Goal: Information Seeking & Learning: Learn about a topic

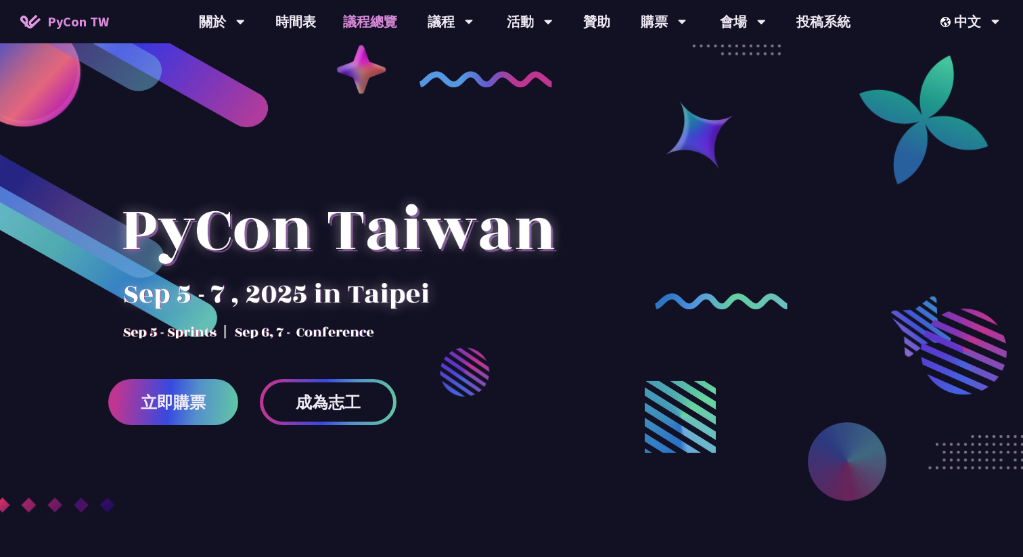
click at [376, 15] on link "議程總覽" at bounding box center [369, 21] width 81 height 43
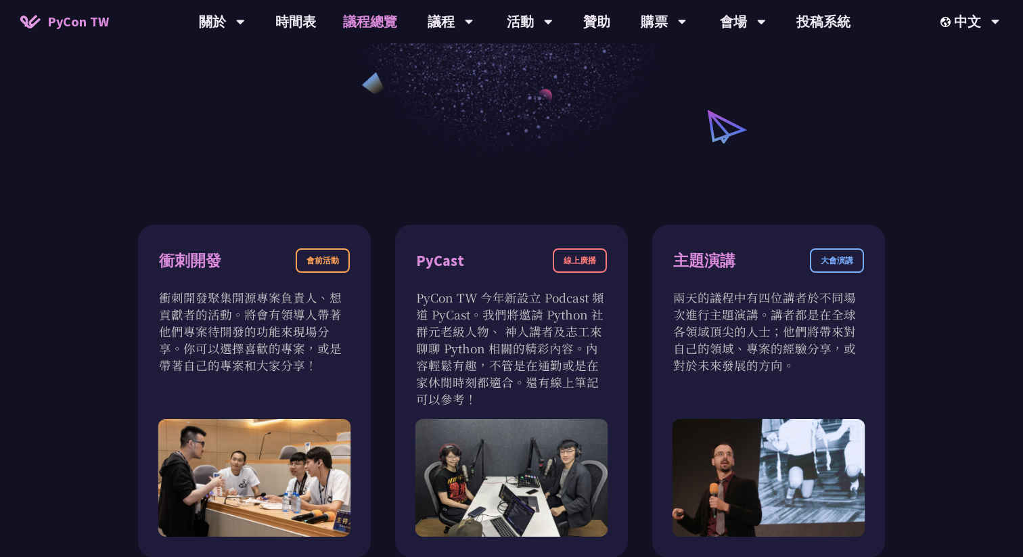
scroll to position [279, 0]
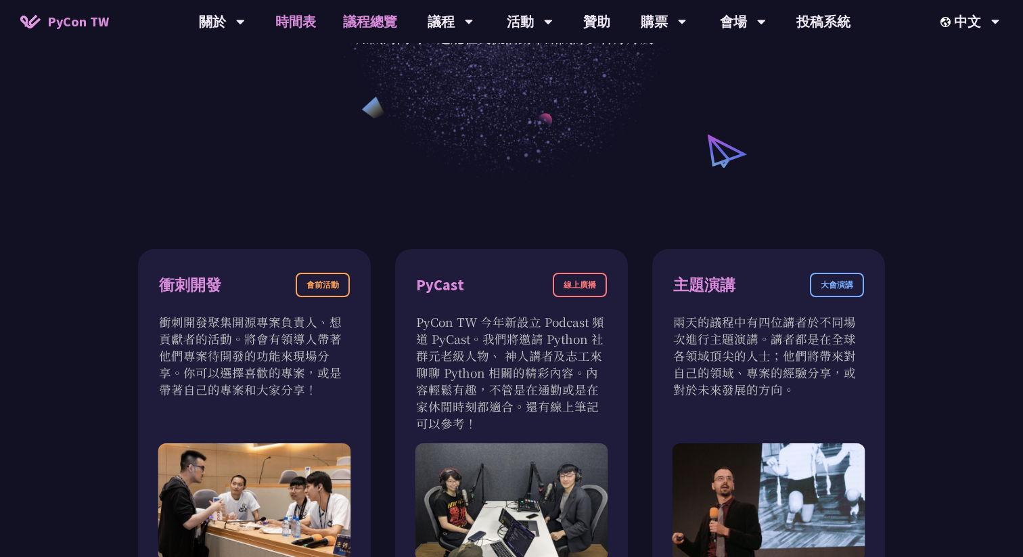
click at [313, 26] on link "時間表" at bounding box center [296, 21] width 68 height 43
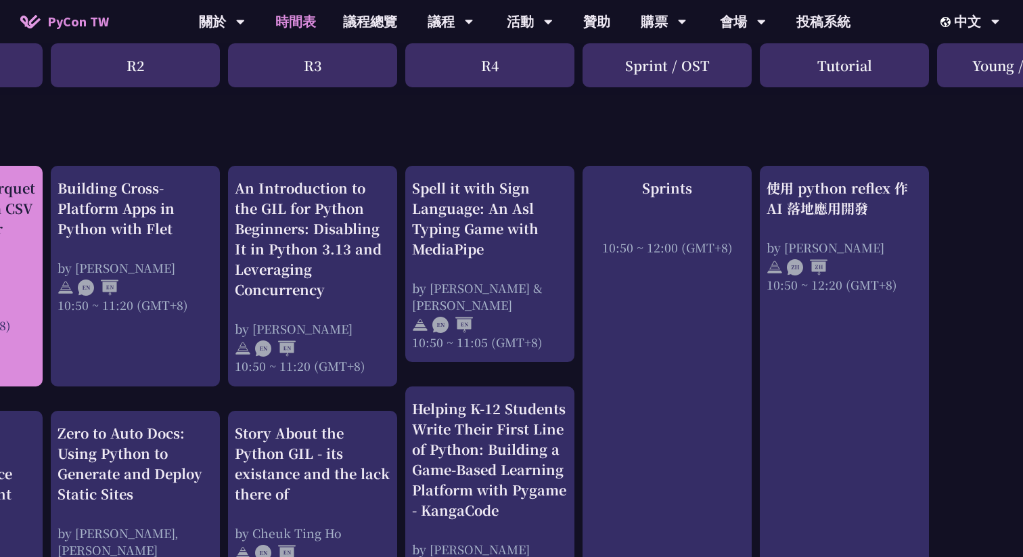
scroll to position [471, 318]
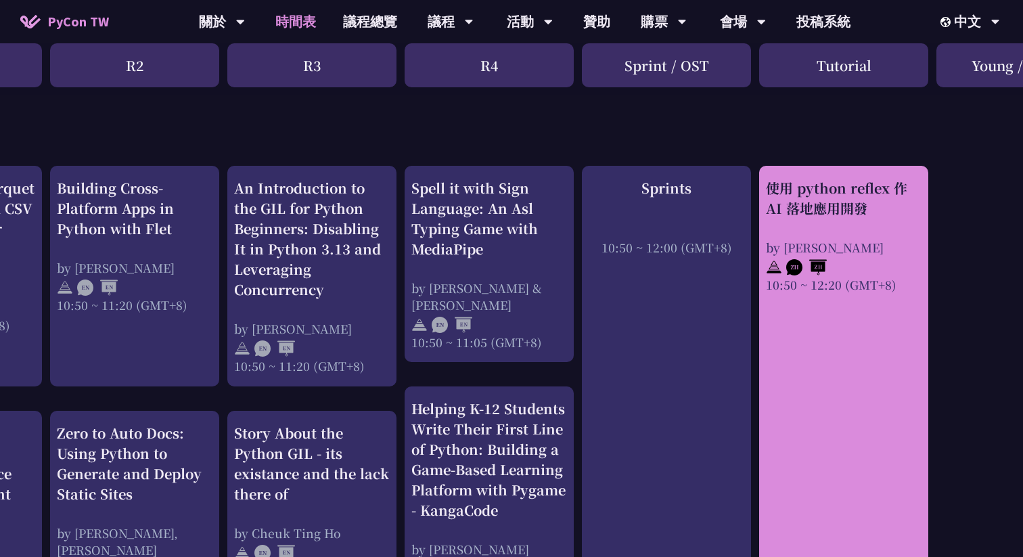
click at [859, 189] on div "使用 python reflex 作 AI 落地應用開發" at bounding box center [844, 198] width 156 height 41
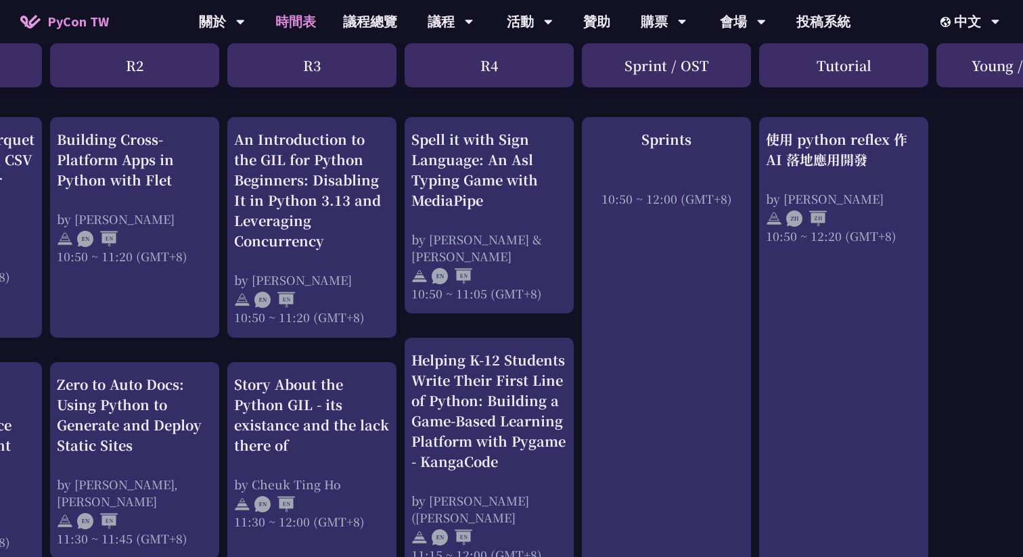
scroll to position [548, 318]
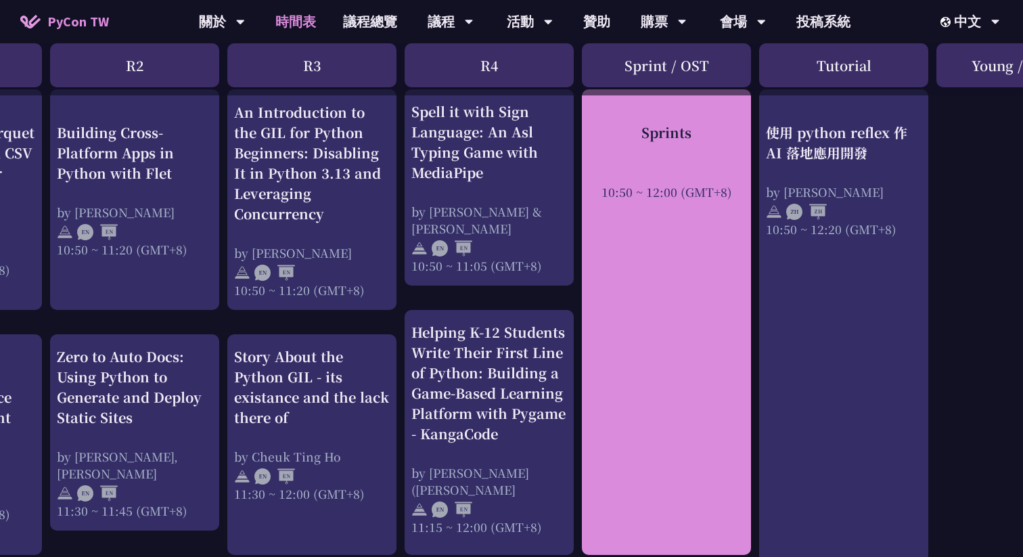
click at [657, 183] on div "10:50 ~ 12:00 (GMT+8)" at bounding box center [666, 191] width 156 height 17
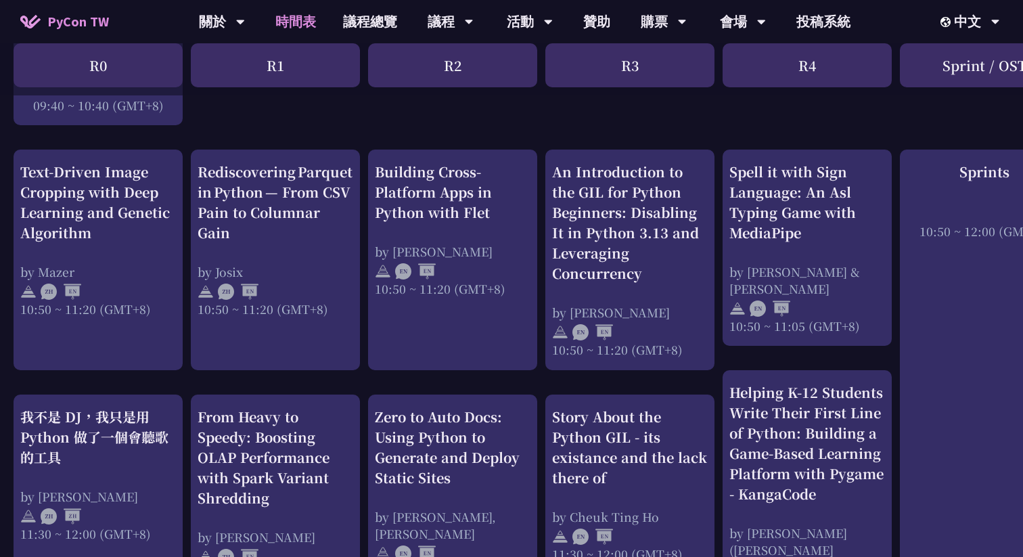
scroll to position [502, 0]
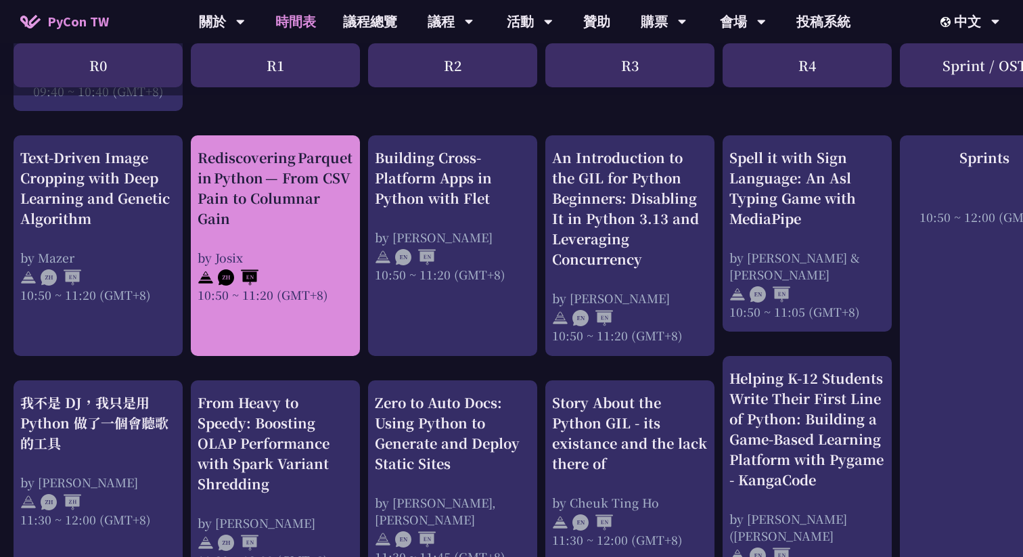
click at [292, 177] on div "Rediscovering Parquet in Python — From CSV Pain to Columnar Gain" at bounding box center [276, 187] width 156 height 81
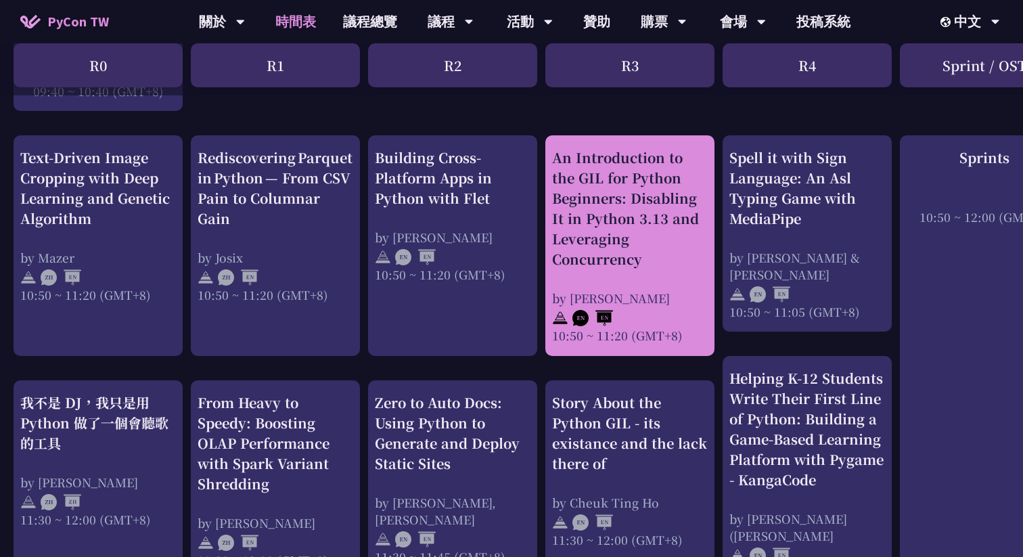
click at [662, 181] on div "An Introduction to the GIL for Python Beginners: Disabling It in Python 3.13 an…" at bounding box center [630, 208] width 156 height 122
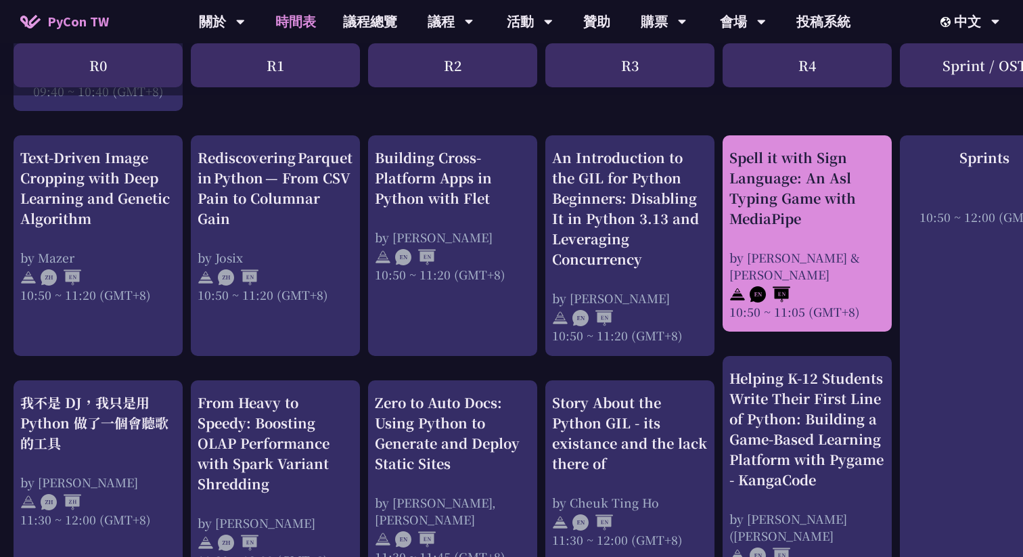
click at [855, 178] on div "Spell it with Sign Language: An Asl Typing Game with MediaPipe" at bounding box center [807, 187] width 156 height 81
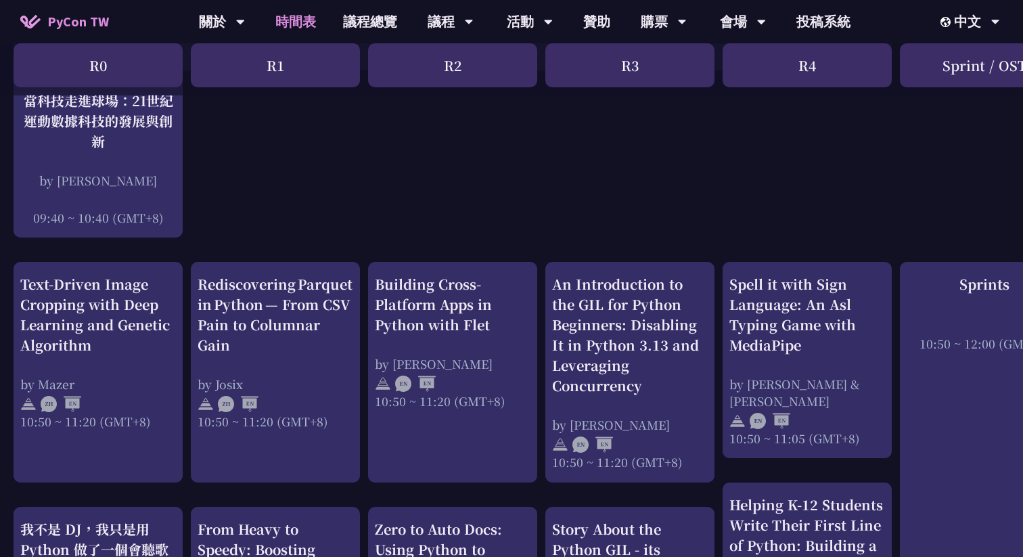
scroll to position [367, 0]
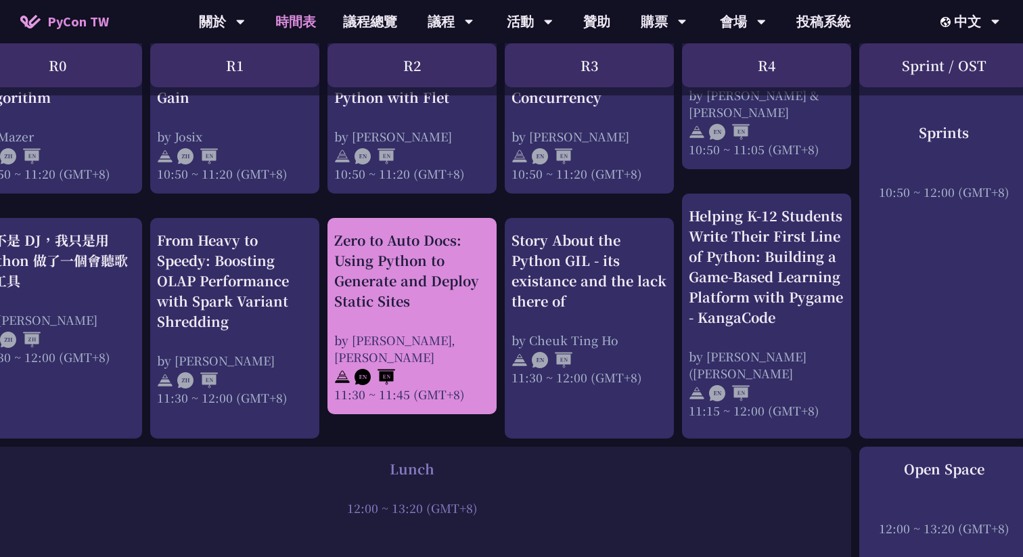
scroll to position [664, 0]
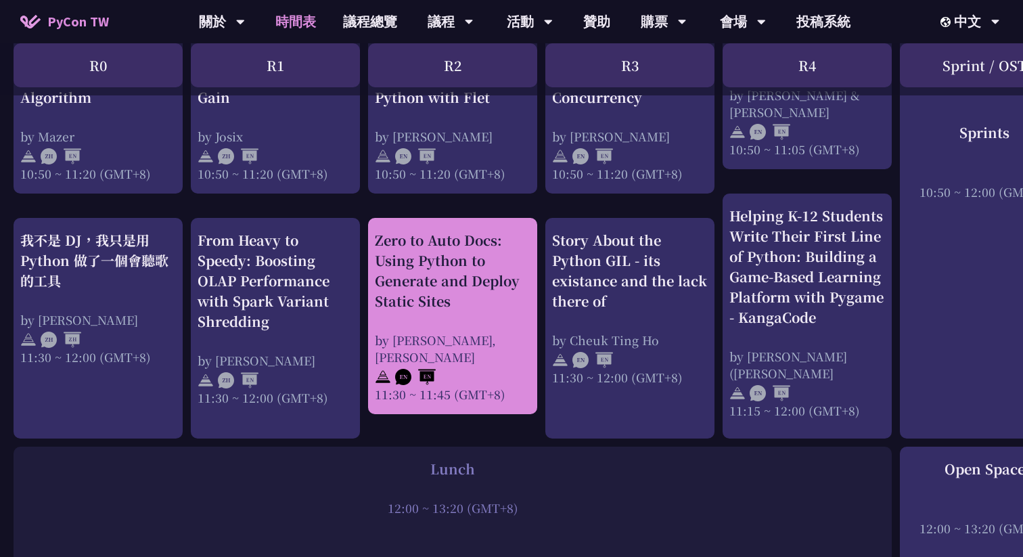
click at [420, 264] on div "Zero to Auto Docs: Using Python to Generate and Deploy Static Sites" at bounding box center [453, 270] width 156 height 81
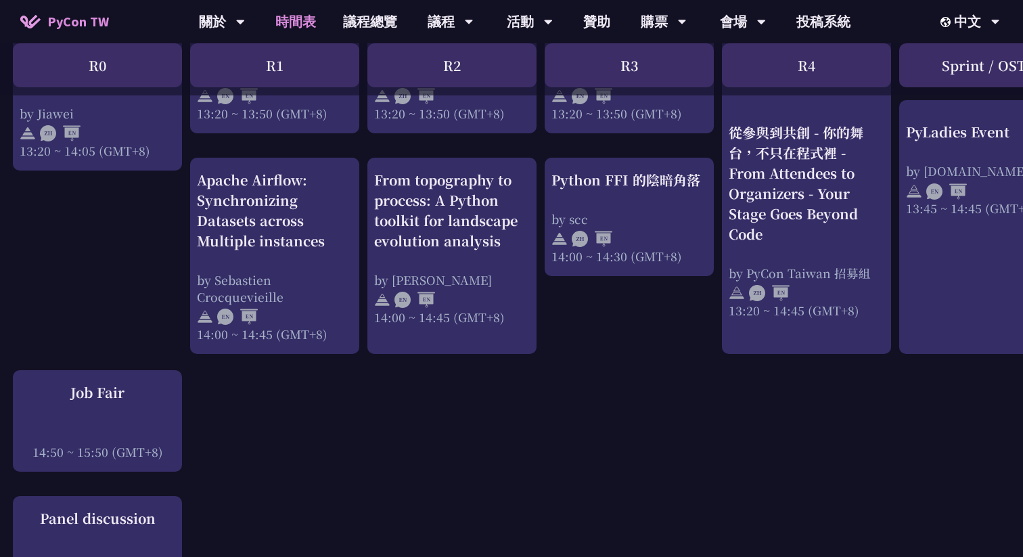
scroll to position [1343, 1]
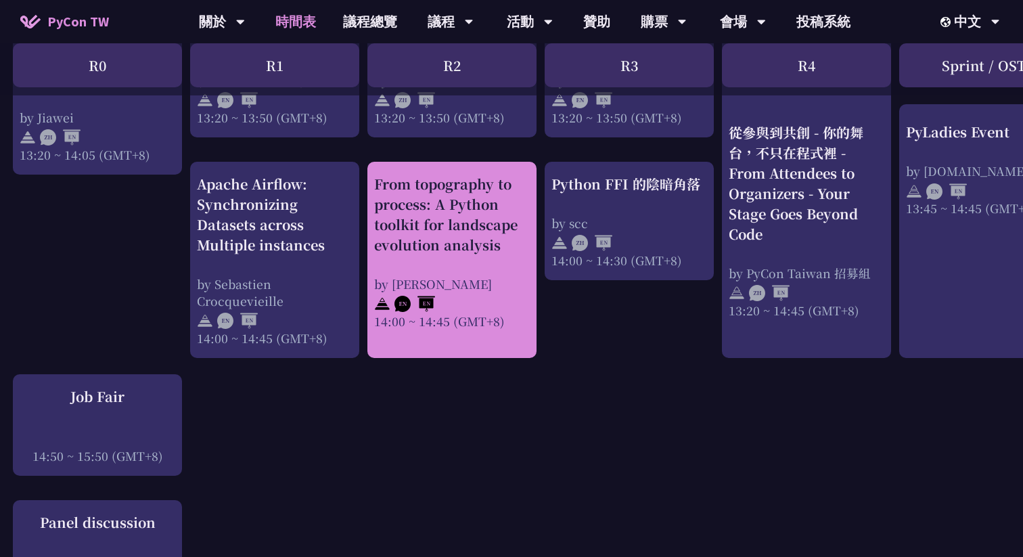
click at [482, 224] on div "From topography to process: A Python toolkit for landscape evolution analysis" at bounding box center [452, 214] width 156 height 81
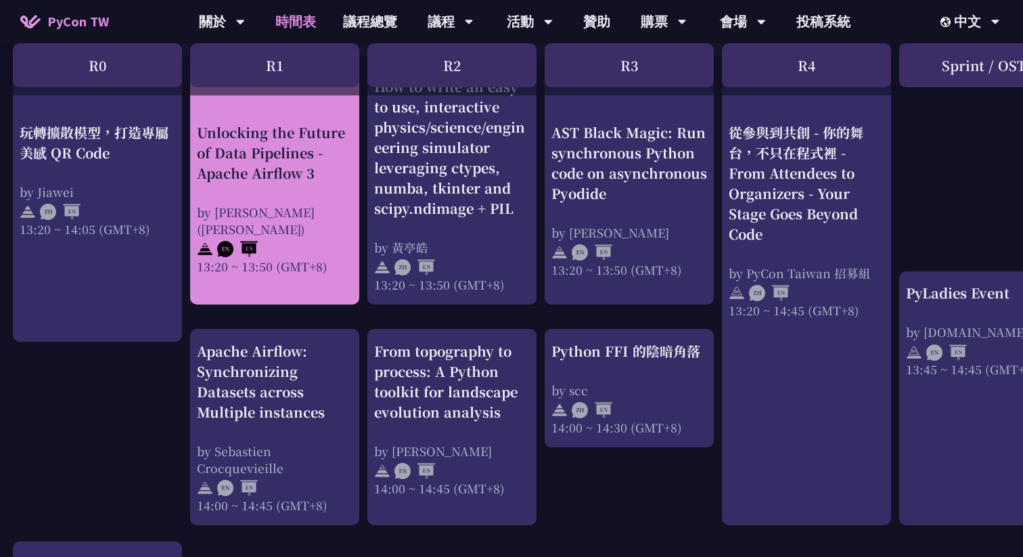
scroll to position [1171, 1]
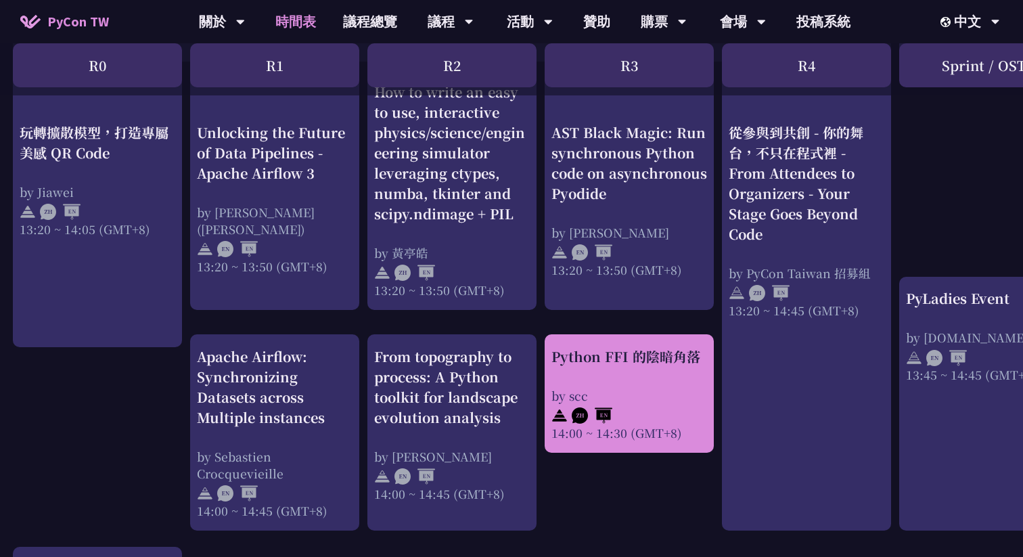
click at [622, 352] on div "Python FFI 的陰暗角落" at bounding box center [629, 356] width 156 height 20
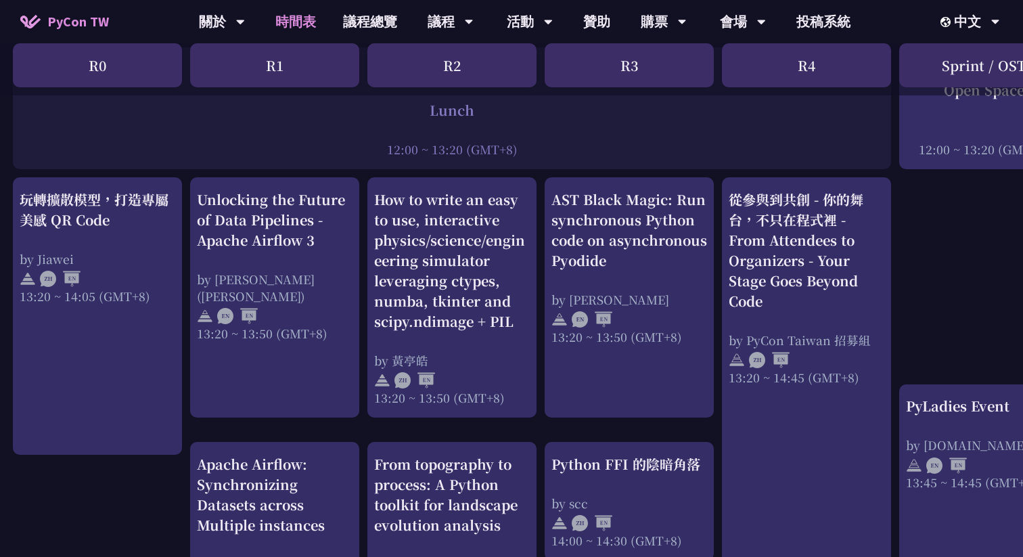
scroll to position [1066, 0]
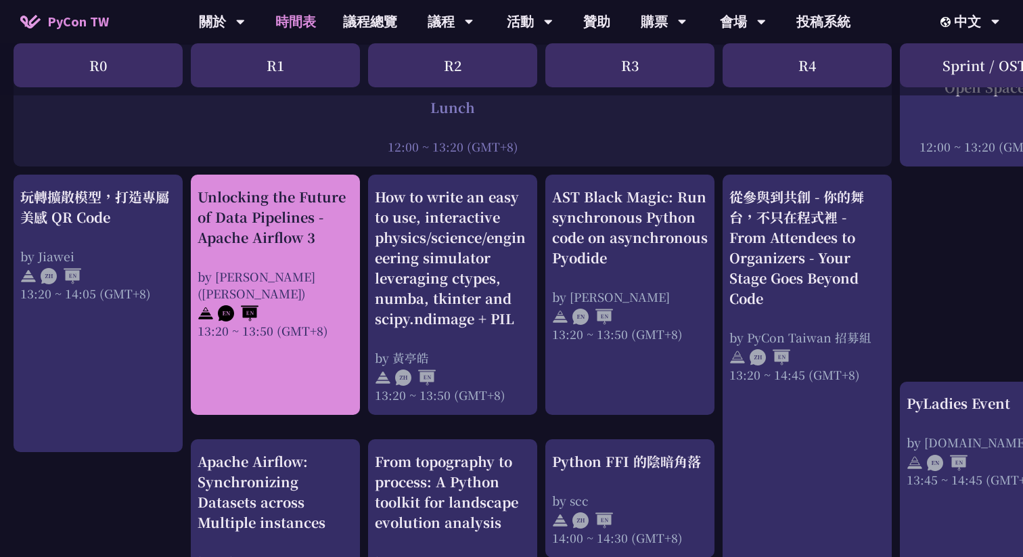
click at [291, 233] on div "Unlocking the Future of Data Pipelines - Apache Airflow 3" at bounding box center [276, 217] width 156 height 61
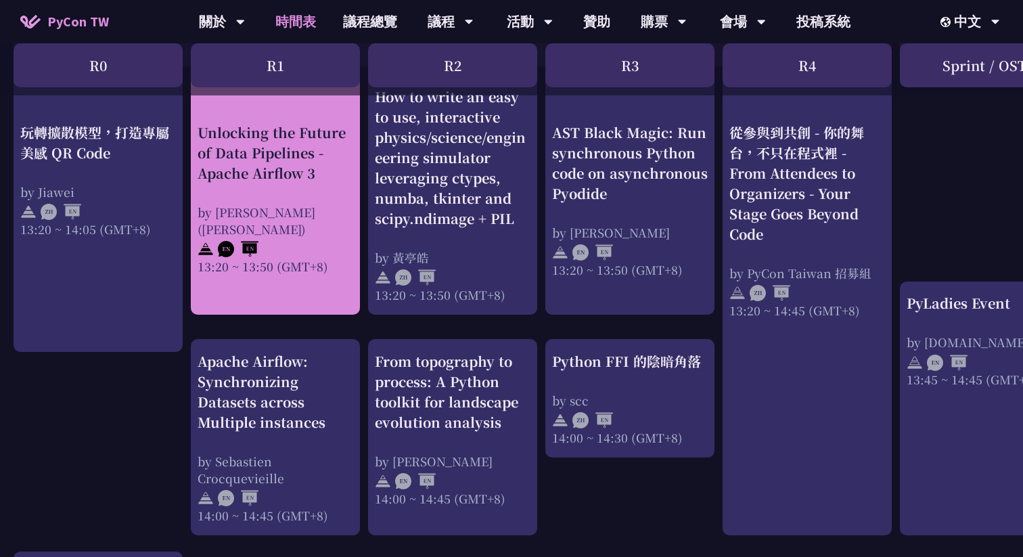
scroll to position [1179, 0]
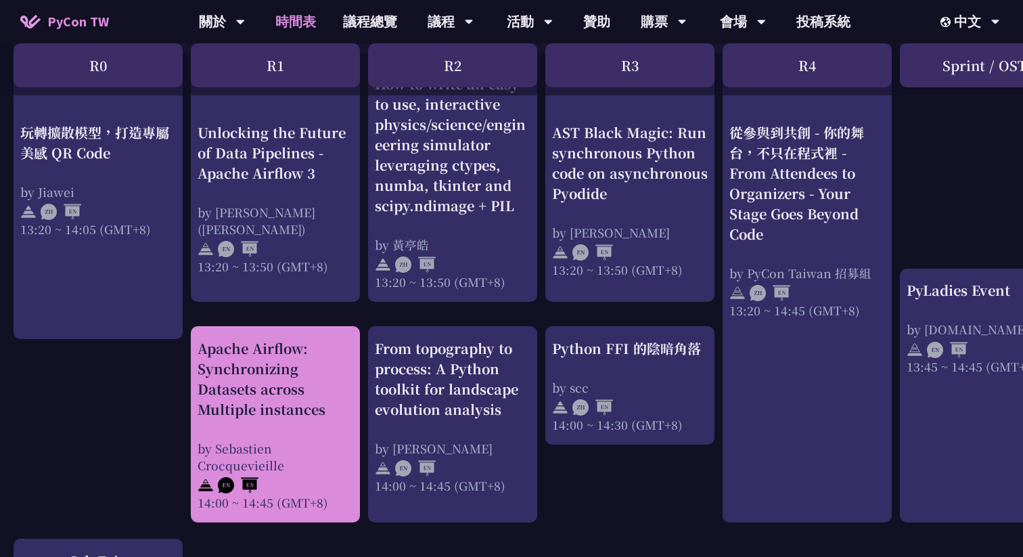
click at [267, 396] on div "Apache Airflow: Synchronizing Datasets across Multiple instances" at bounding box center [276, 378] width 156 height 81
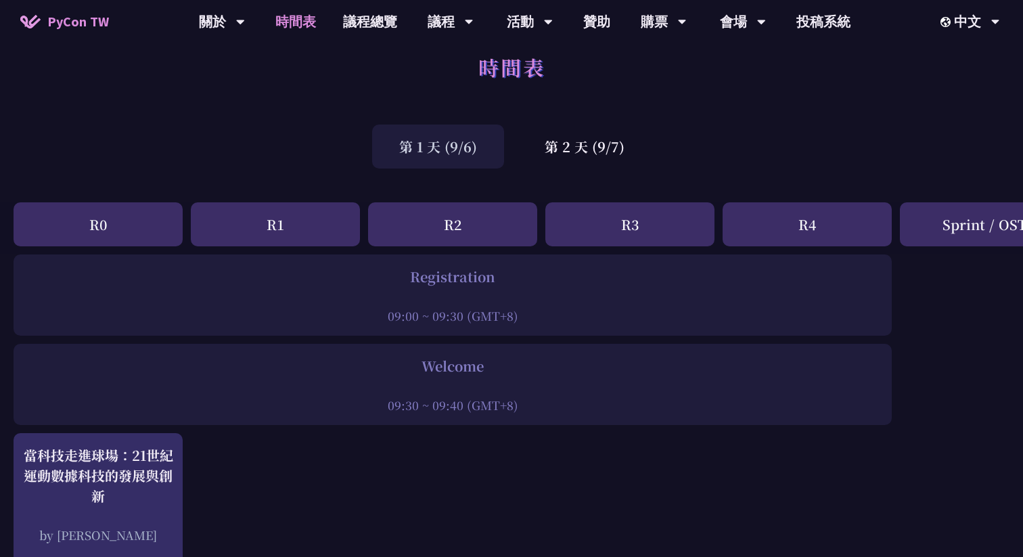
scroll to position [0, 0]
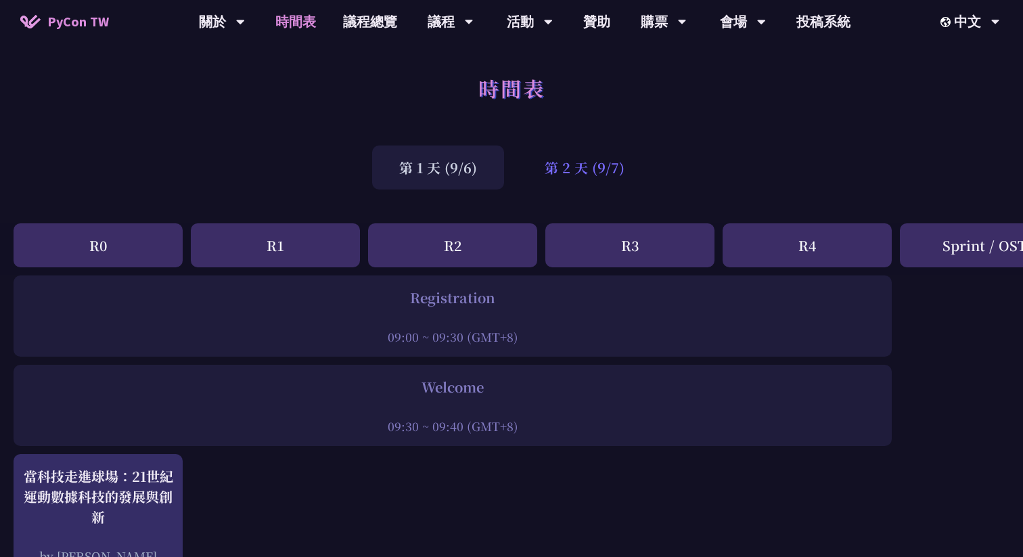
click at [547, 159] on div "第 2 天 (9/7)" at bounding box center [584, 167] width 134 height 44
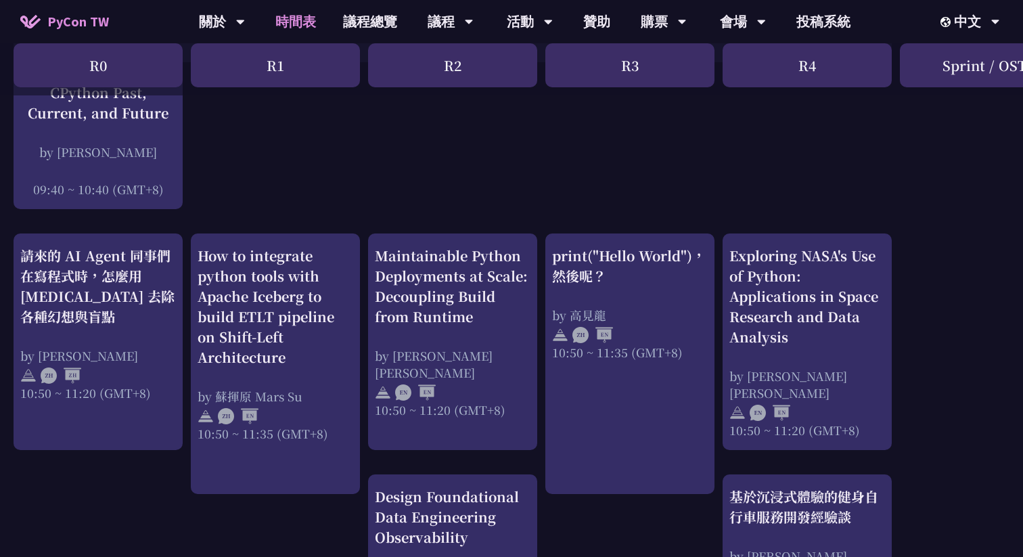
scroll to position [381, 0]
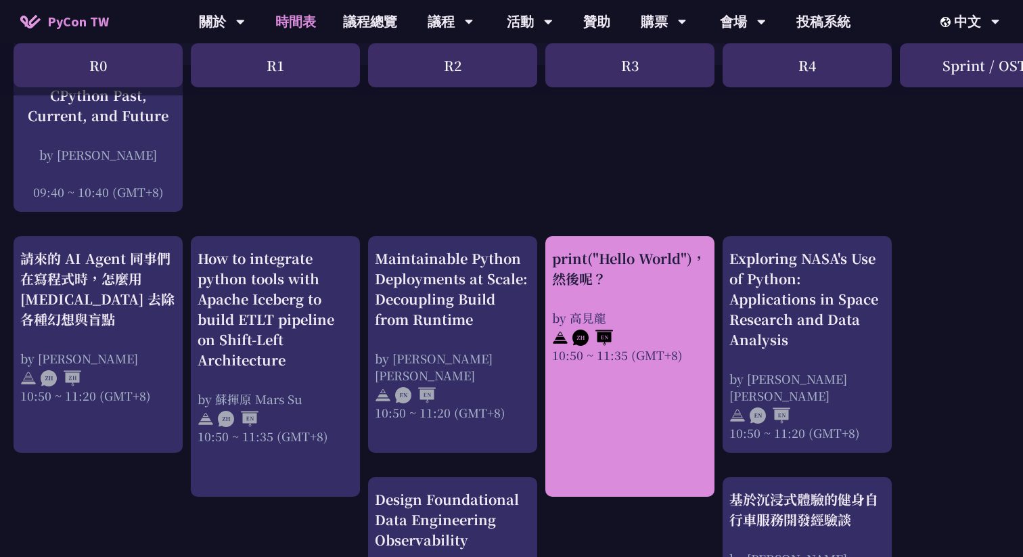
click at [630, 258] on div "print("Hello World")，然後呢？" at bounding box center [630, 268] width 156 height 41
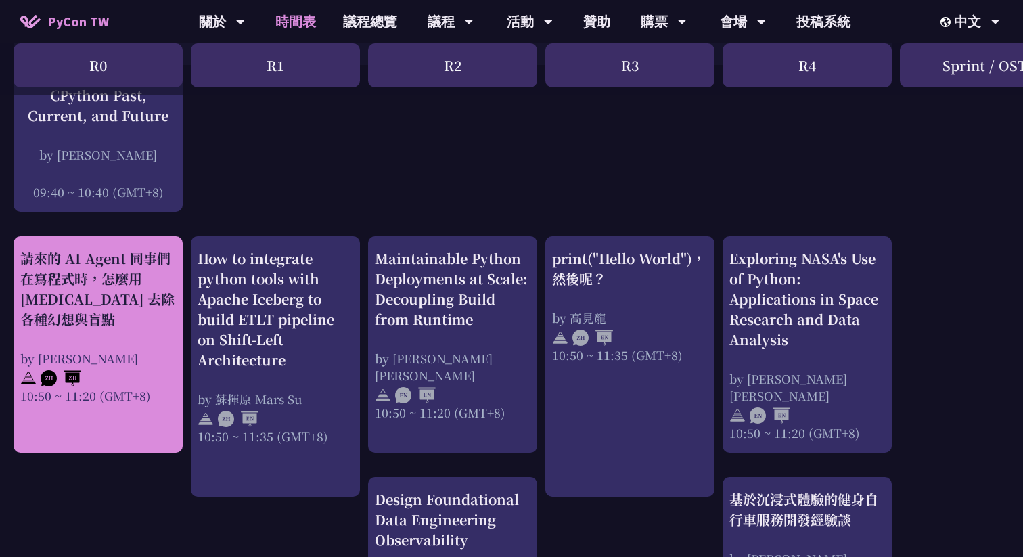
click at [152, 307] on div "請來的 AI Agent 同事們在寫程式時，怎麼用 pytest 去除各種幻想與盲點" at bounding box center [98, 288] width 156 height 81
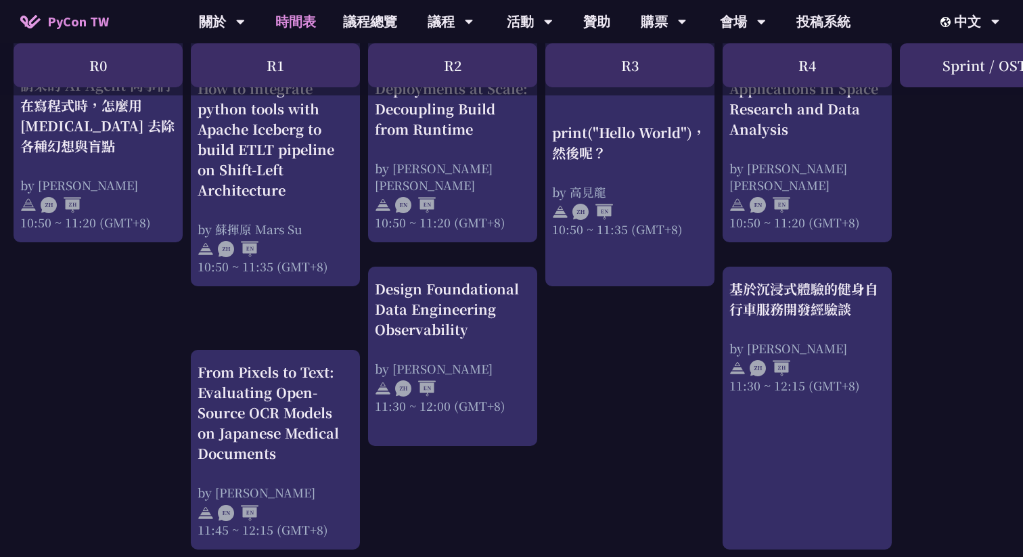
scroll to position [593, 0]
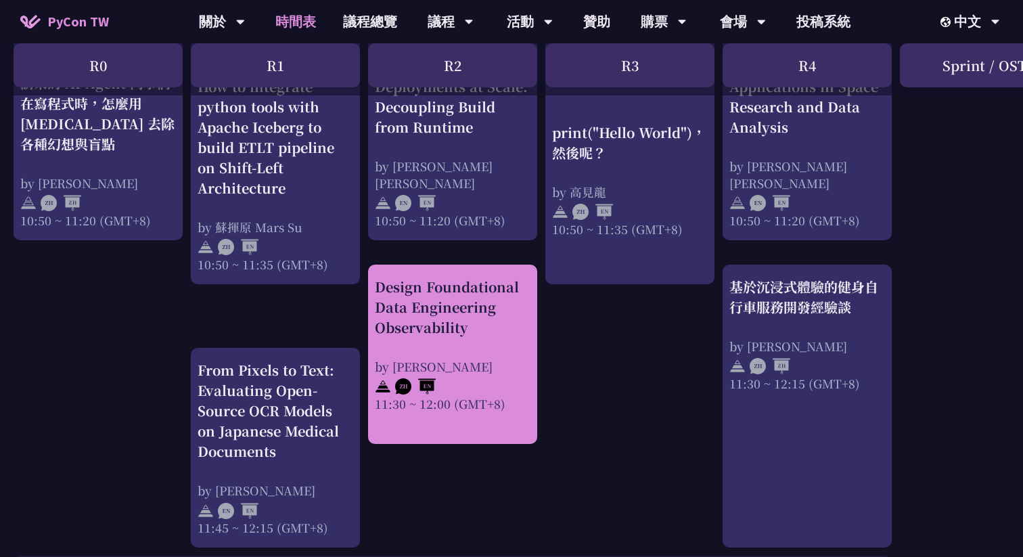
click at [423, 340] on div "Design Foundational Data Engineering Observability by Shuhsi Lin 11:30 ~ 12:00 …" at bounding box center [453, 344] width 156 height 135
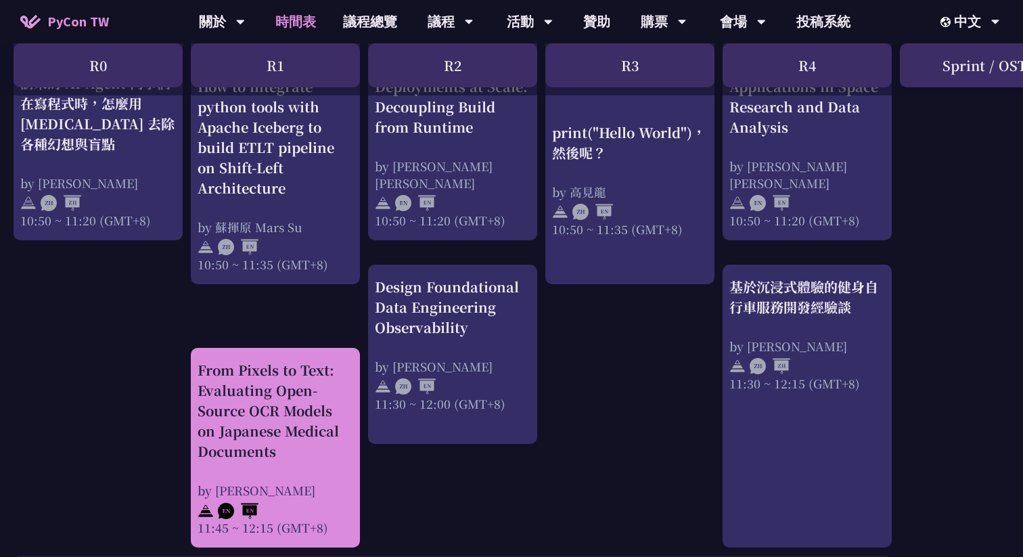
click at [288, 412] on div "From Pixels to Text: Evaluating Open-Source OCR Models on Japanese Medical Docu…" at bounding box center [276, 410] width 156 height 101
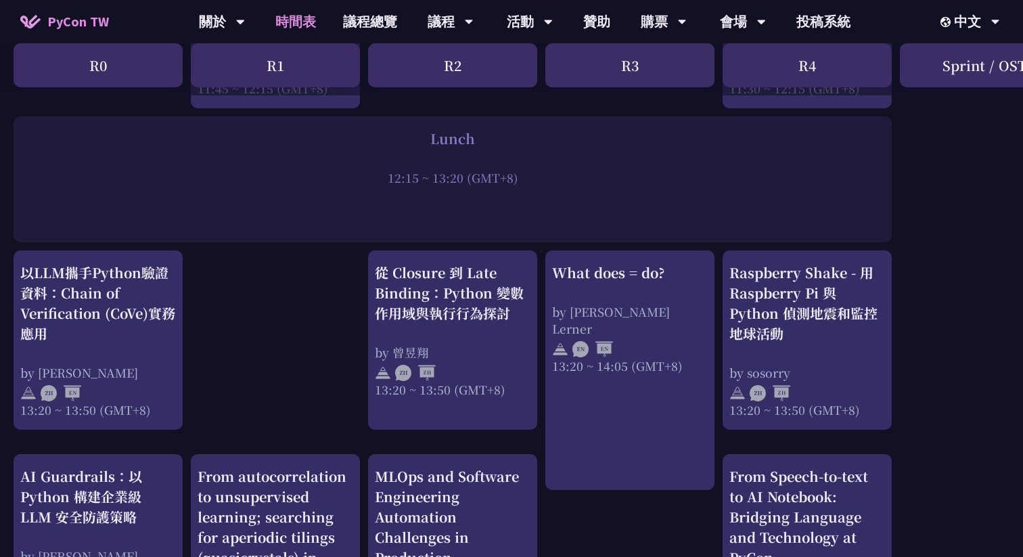
scroll to position [1034, 0]
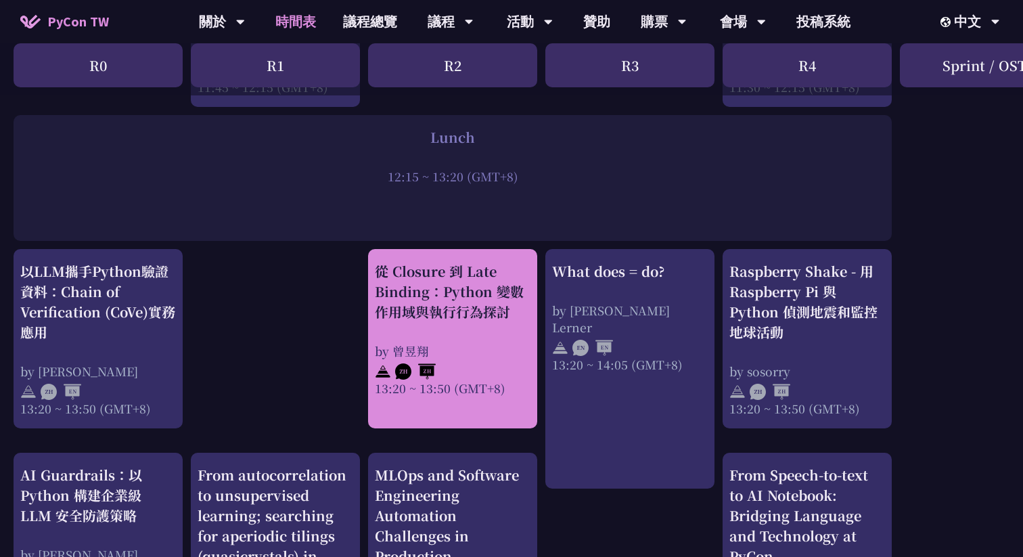
click at [473, 315] on div "從 Closure 到 Late Binding：Python 變數作用域與執行行為探討" at bounding box center [453, 291] width 156 height 61
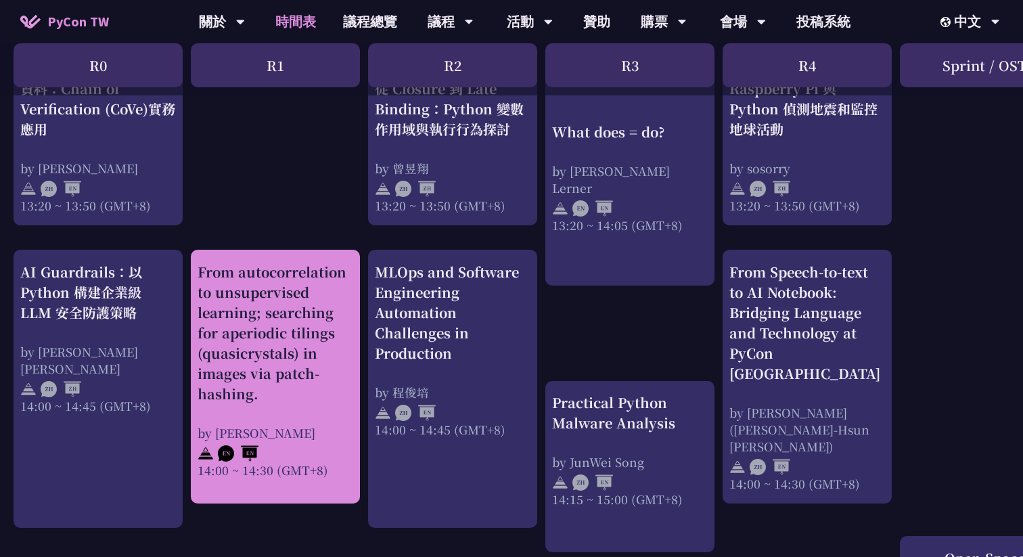
scroll to position [1172, 0]
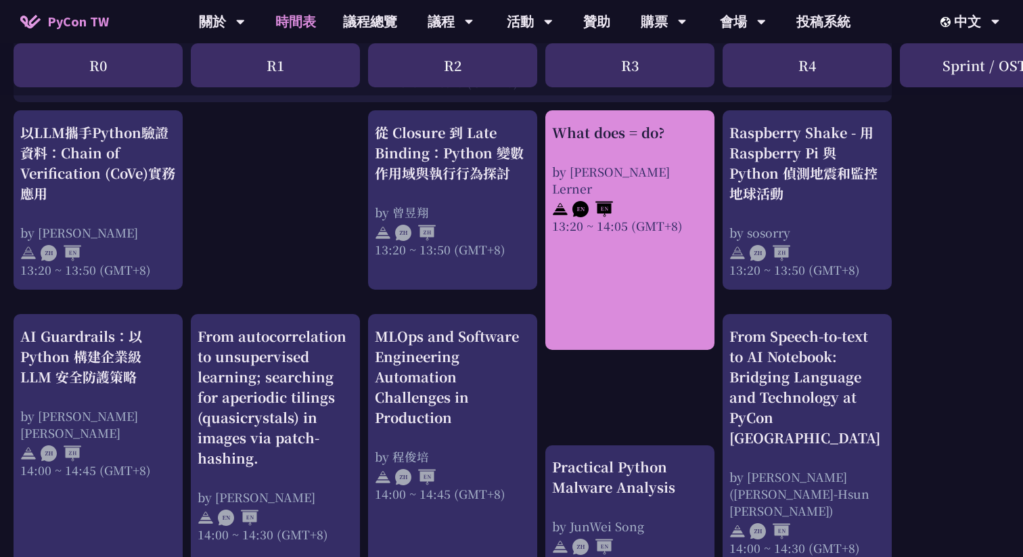
click at [672, 147] on div "What does = do? by Reuven M. Lerner 13:20 ~ 14:05 (GMT+8)" at bounding box center [630, 178] width 156 height 112
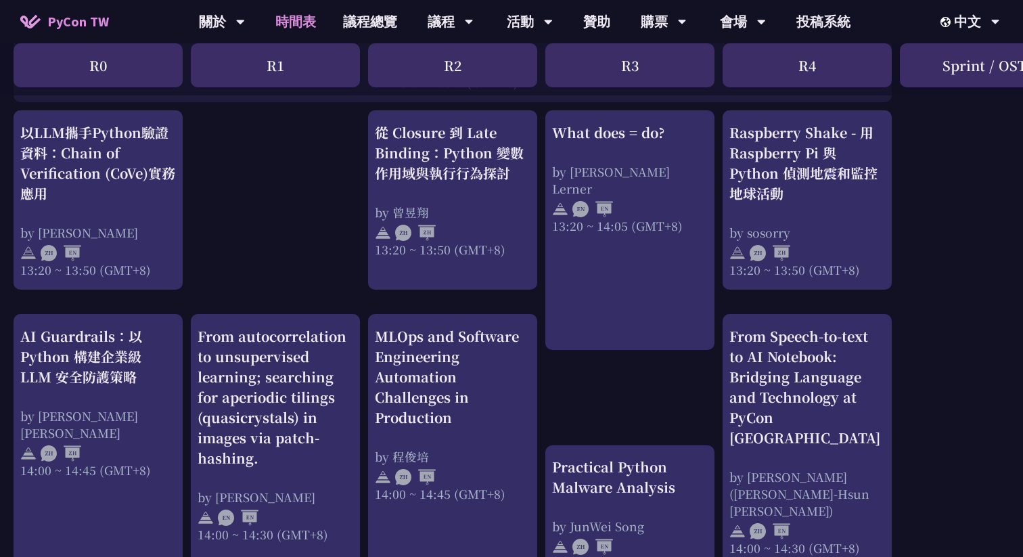
click at [923, 155] on div "print("Hello World")，然後呢？ by 高見龍 10:50 ~ 11:35 (GMT+8) What does = do? by Reuve…" at bounding box center [718, 154] width 1437 height 2103
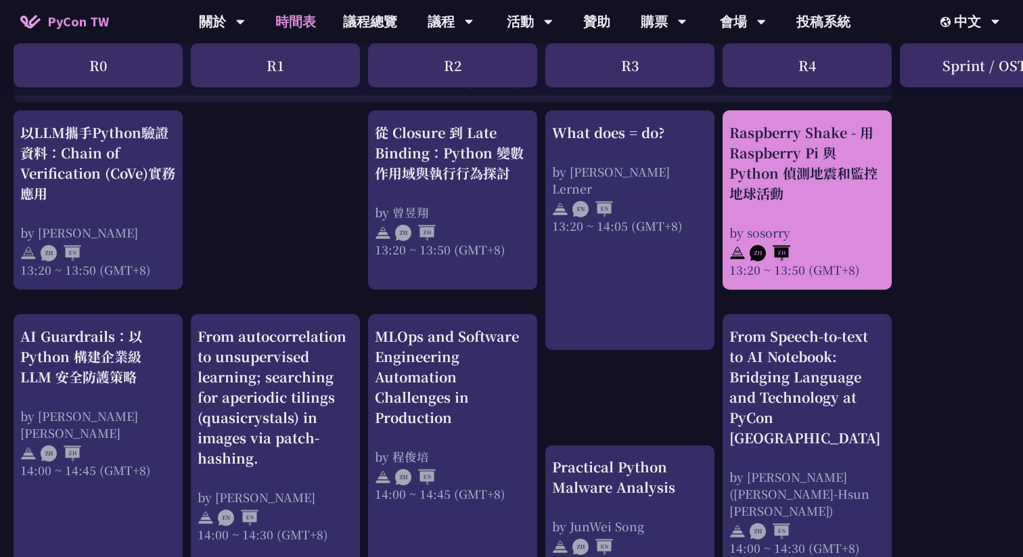
click at [835, 175] on div "Raspberry Shake - 用 Raspberry Pi 與 Python 偵測地震和監控地球活動" at bounding box center [807, 162] width 156 height 81
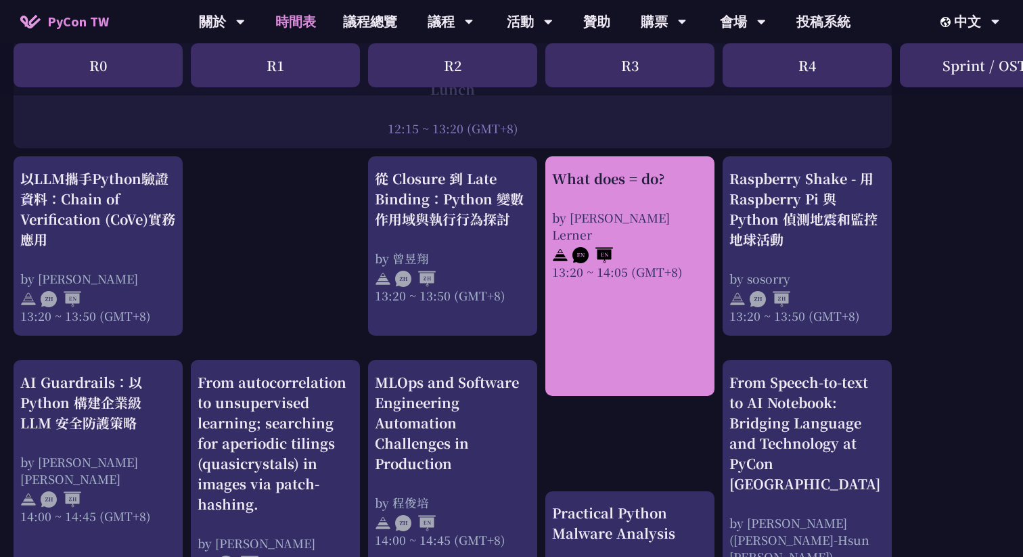
scroll to position [1124, 1]
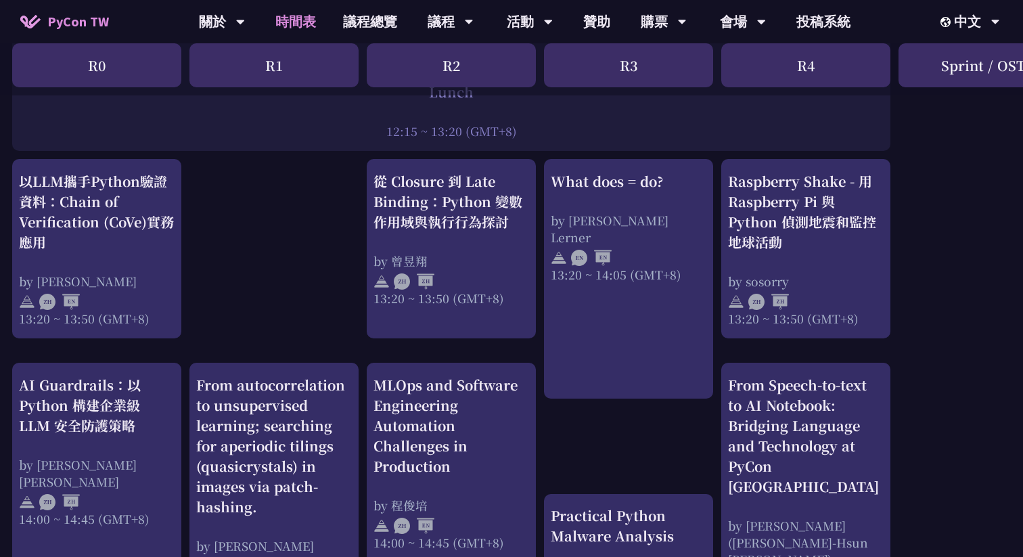
click at [240, 316] on div "print("Hello World")，然後呢？ by 高見龍 10:50 ~ 11:35 (GMT+8) What does = do? by Reuve…" at bounding box center [717, 203] width 1437 height 2103
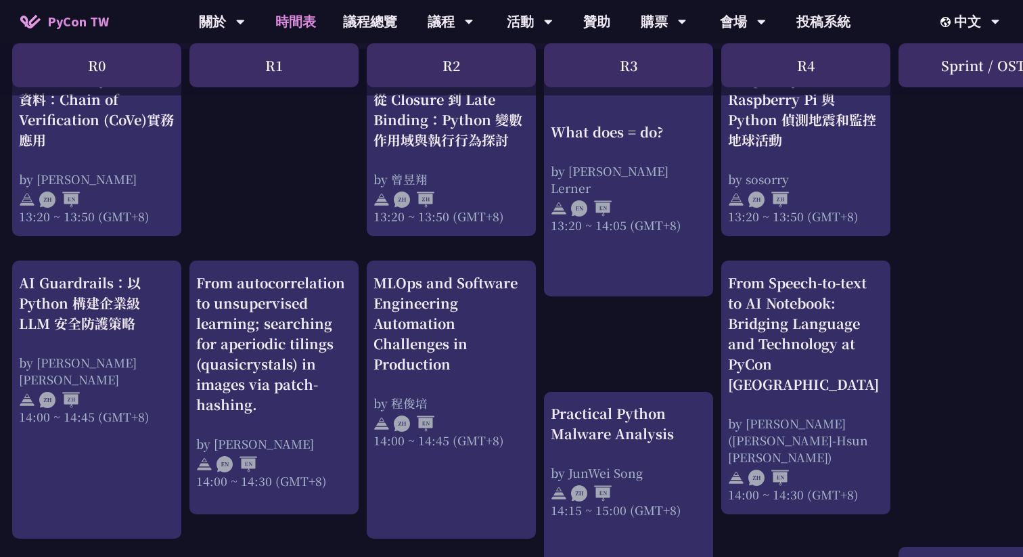
scroll to position [1229, 1]
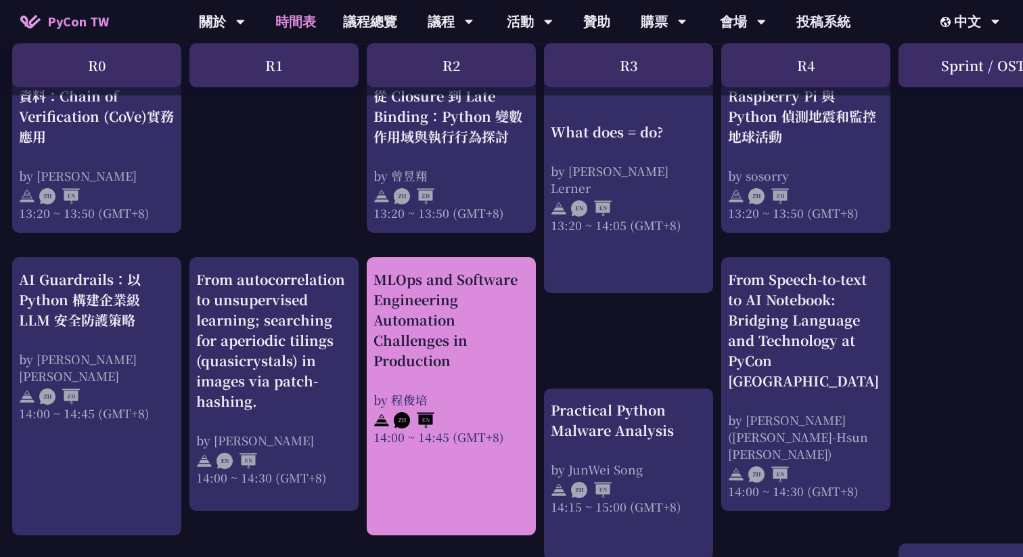
click at [481, 306] on div "MLOps and Software Engineering Automation Challenges in Production" at bounding box center [451, 319] width 156 height 101
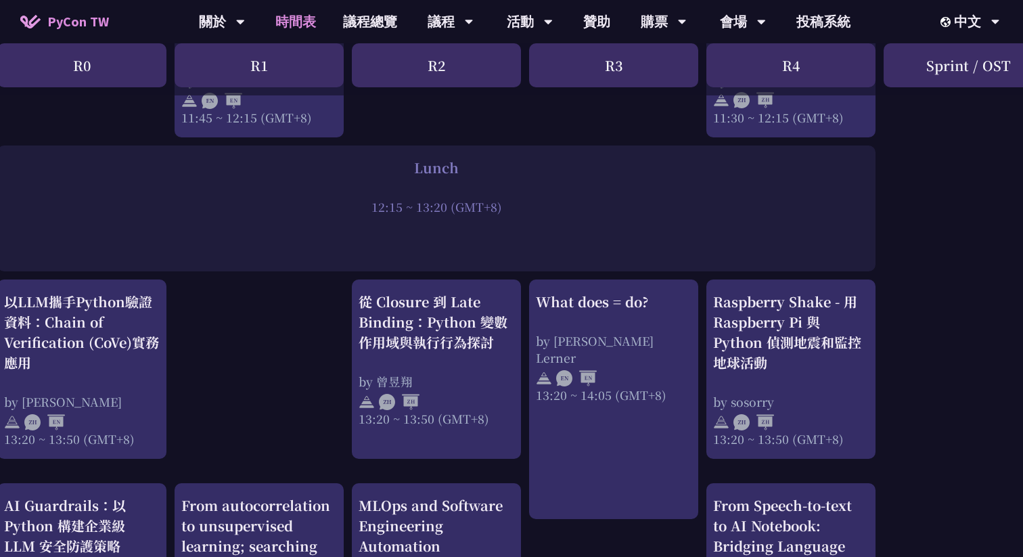
scroll to position [997, 16]
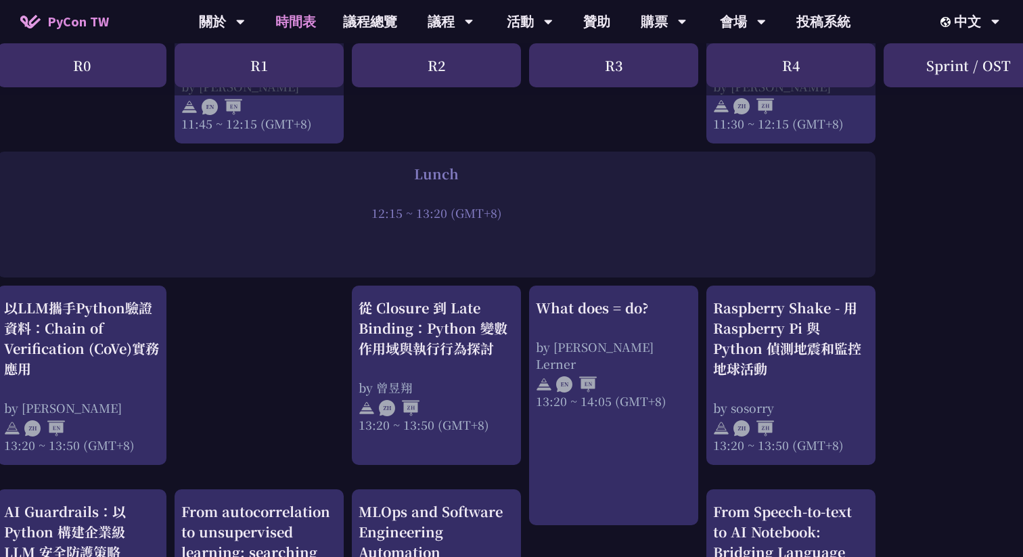
click at [271, 375] on div "print("Hello World")，然後呢？ by 高見龍 10:50 ~ 11:35 (GMT+8) What does = do? by Reuve…" at bounding box center [702, 329] width 1437 height 2103
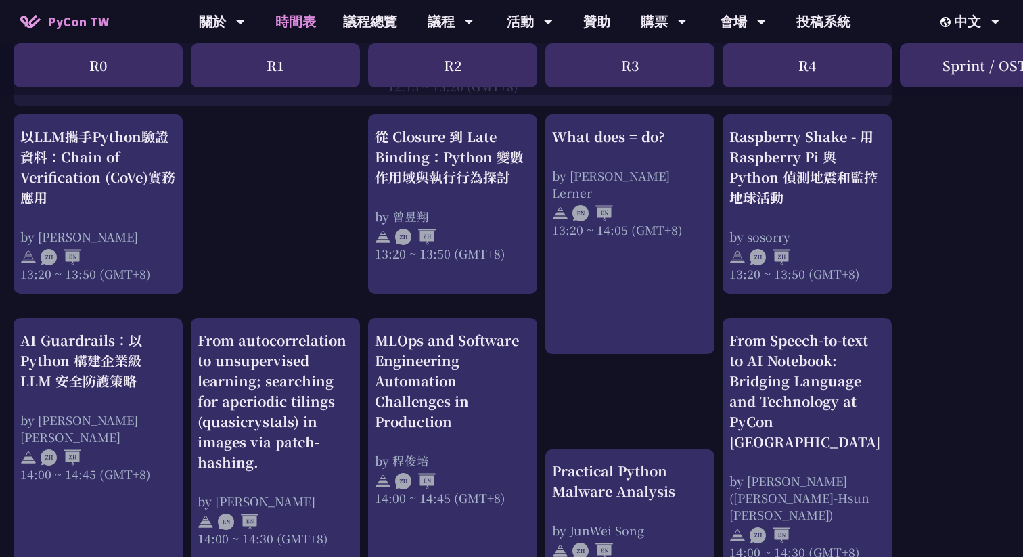
scroll to position [1173, 0]
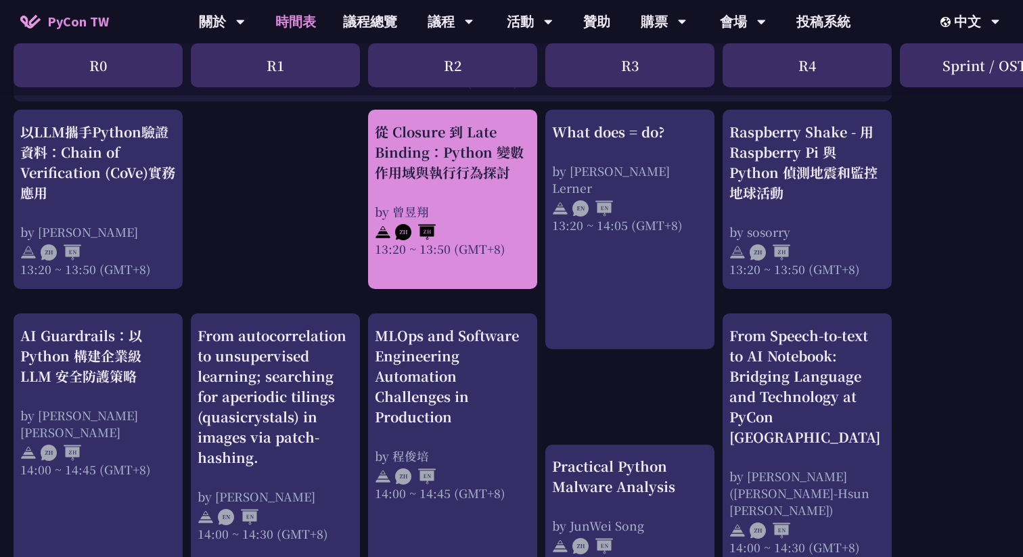
click at [468, 181] on div "從 Closure 到 Late Binding：Python 變數作用域與執行行為探討" at bounding box center [453, 152] width 156 height 61
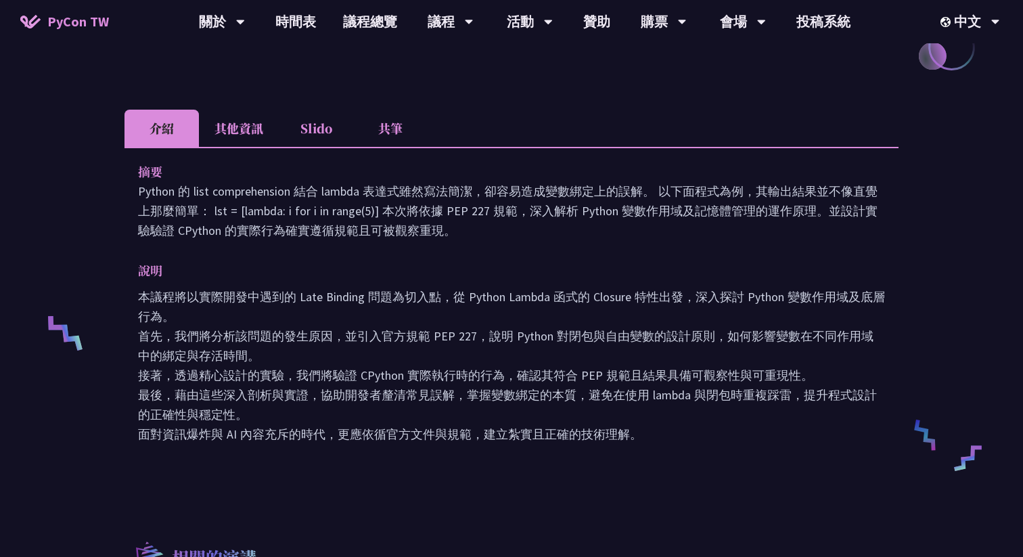
scroll to position [347, 0]
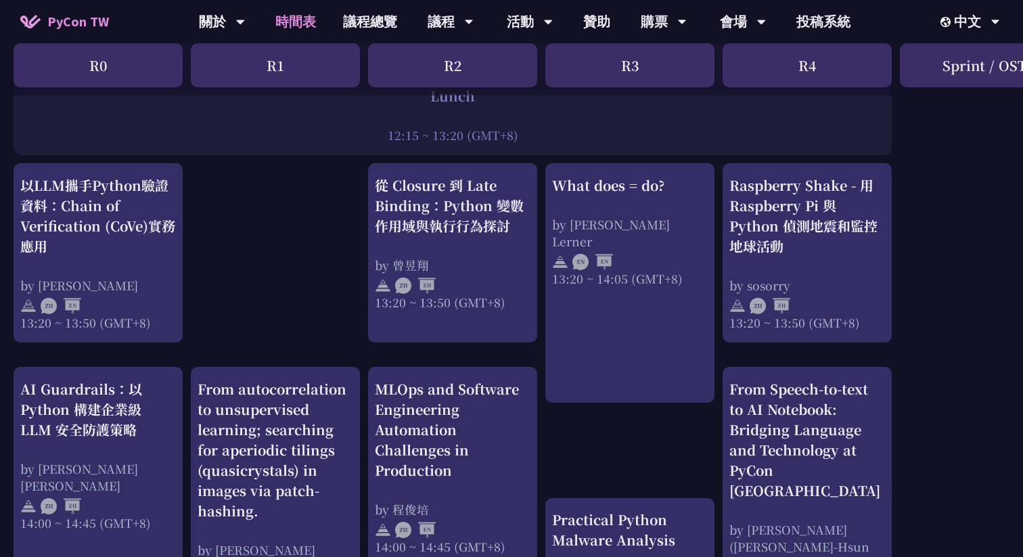
scroll to position [1071, 0]
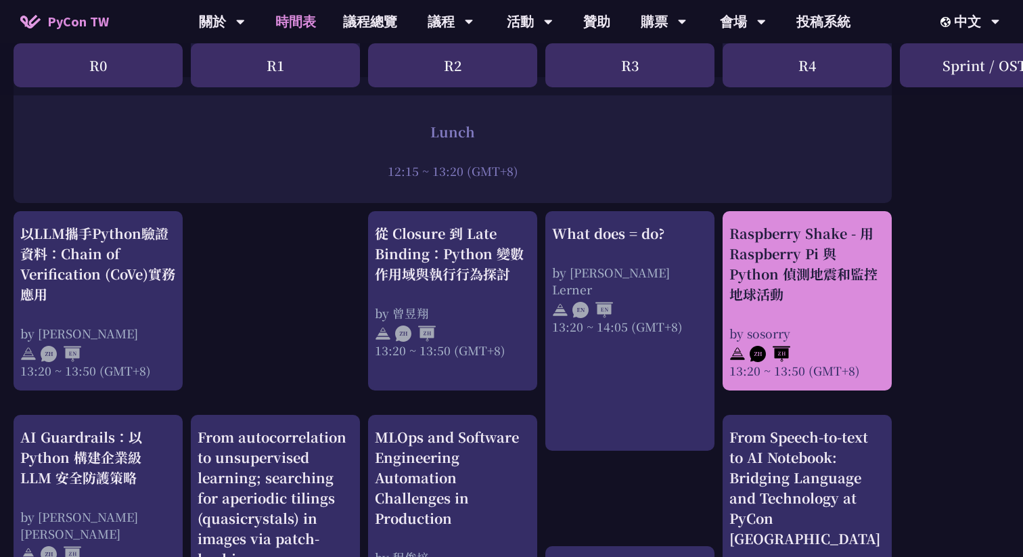
click at [805, 240] on div "Raspberry Shake - 用 Raspberry Pi 與 Python 偵測地震和監控地球活動" at bounding box center [807, 263] width 156 height 81
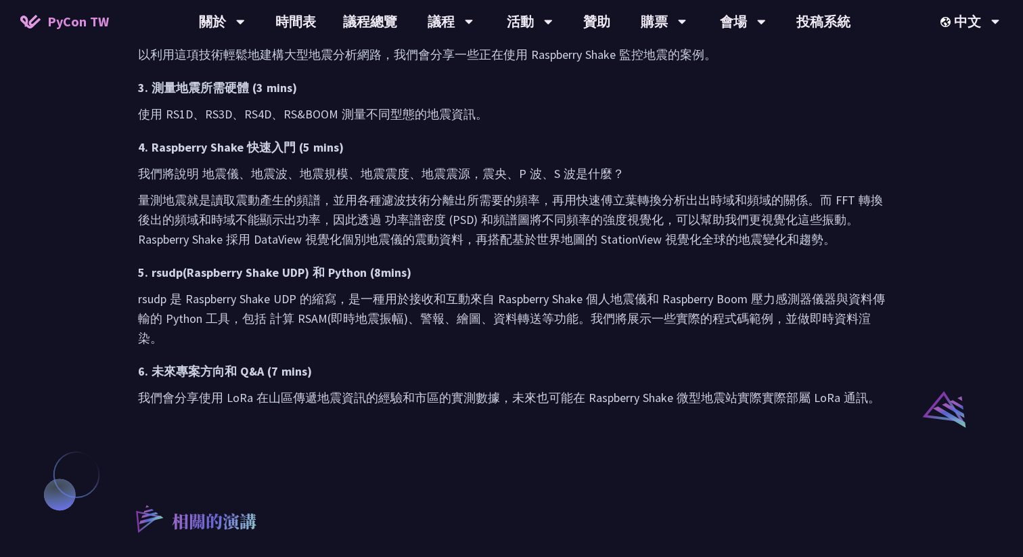
scroll to position [787, 0]
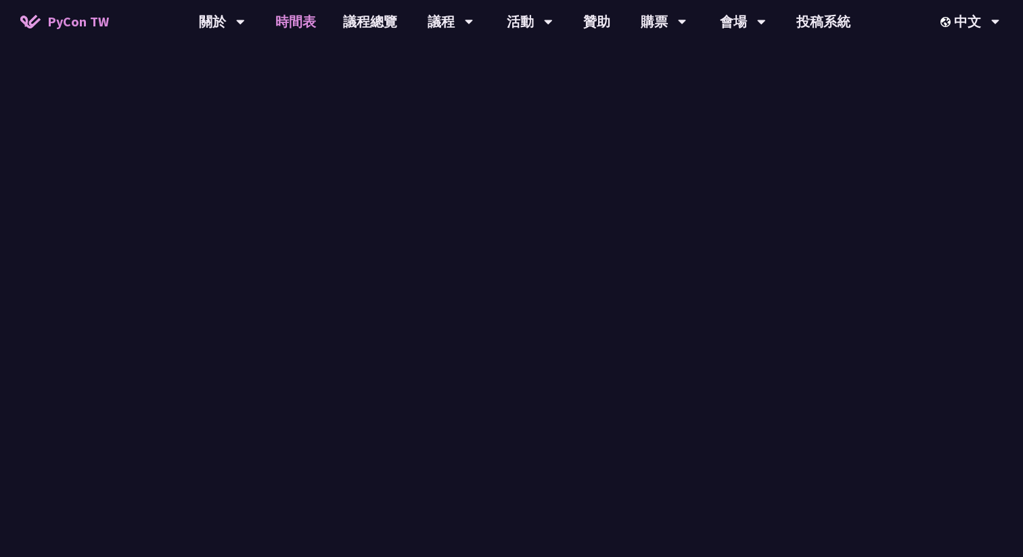
scroll to position [1071, 0]
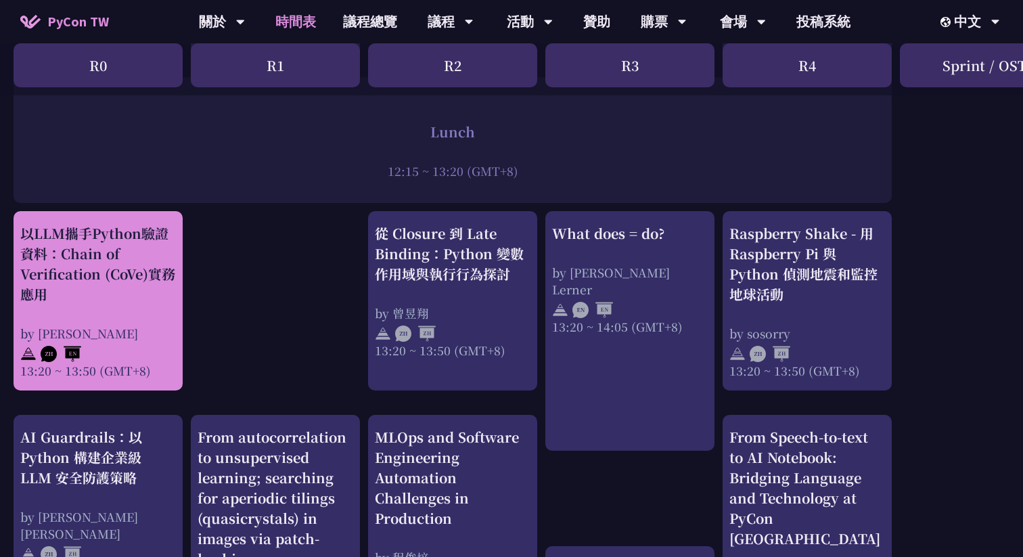
click at [145, 278] on div "以LLM攜手Python驗證資料：Chain of Verification (CoVe)實務應用" at bounding box center [98, 263] width 156 height 81
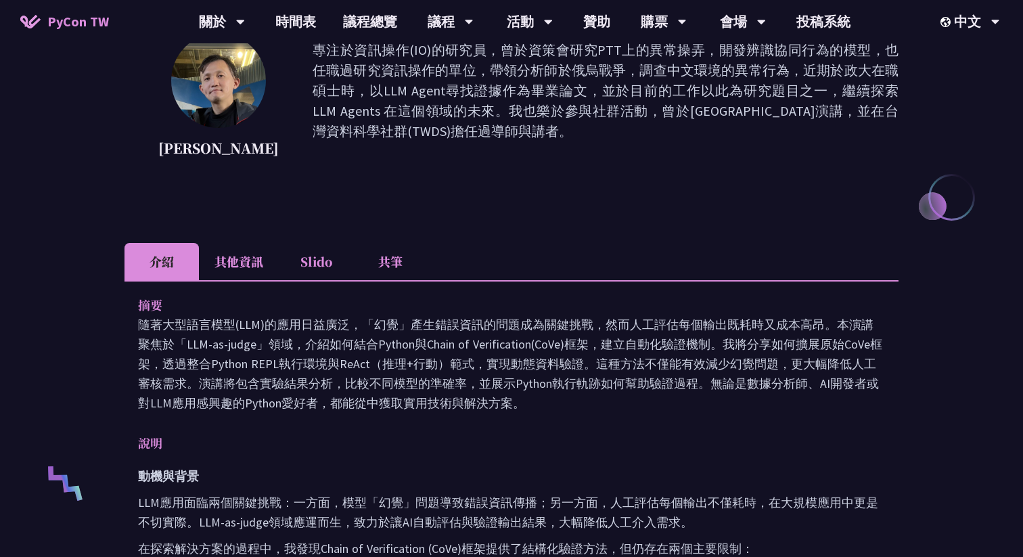
scroll to position [204, 0]
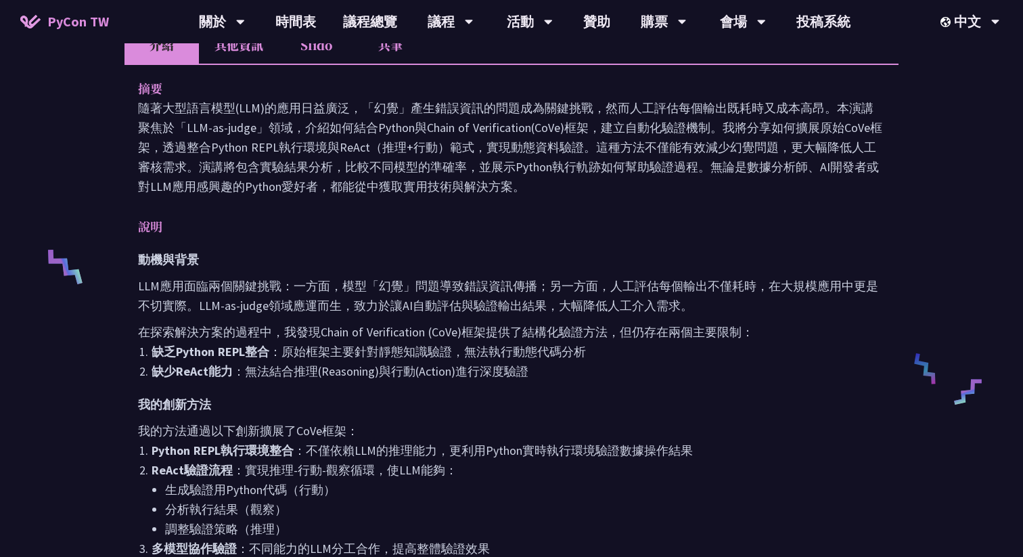
scroll to position [1071, 0]
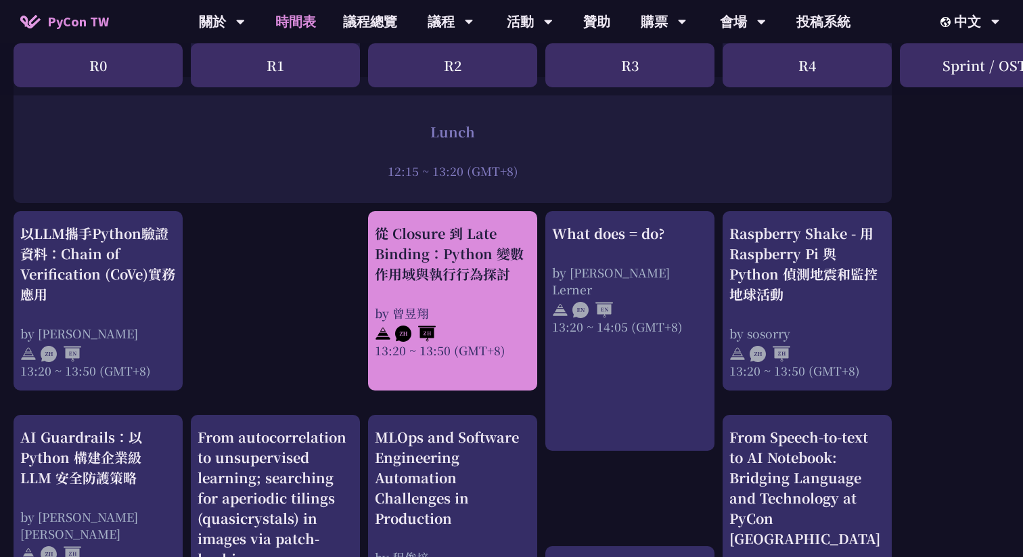
click at [442, 279] on div "從 Closure 到 Late Binding：Python 變數作用域與執行行為探討" at bounding box center [453, 253] width 156 height 61
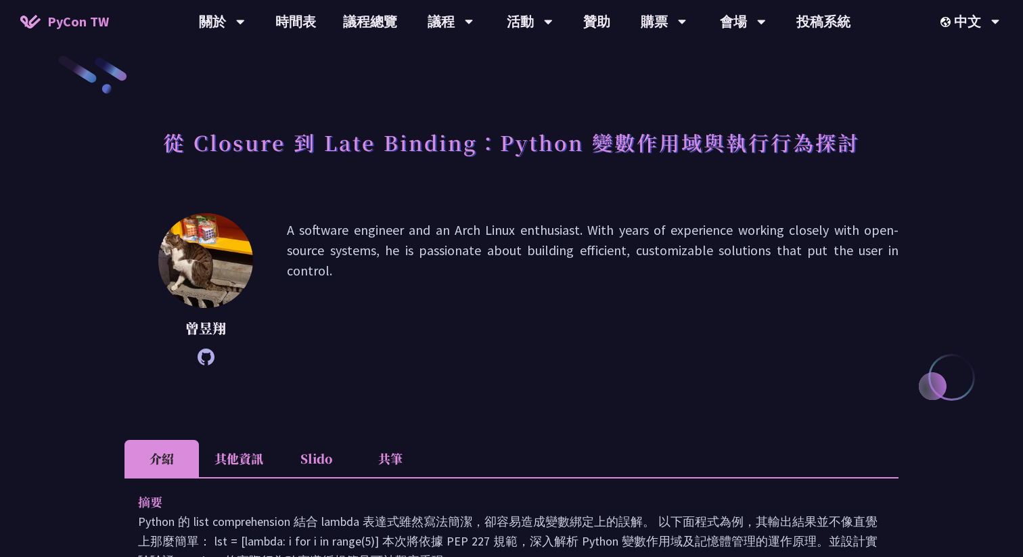
scroll to position [13, 0]
click at [213, 351] on icon at bounding box center [206, 357] width 17 height 17
click at [202, 140] on h1 "從 Closure 到 Late Binding：Python 變數作用域與執行行為探討" at bounding box center [511, 142] width 697 height 41
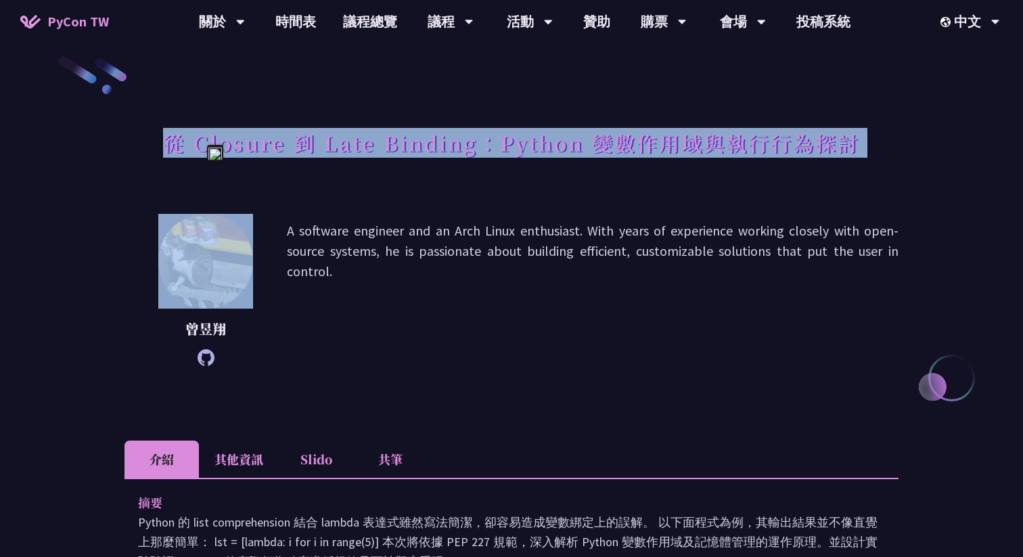
click at [202, 140] on h1 "從 Closure 到 Late Binding：Python 變數作用域與執行行為探討" at bounding box center [511, 142] width 697 height 41
copy div "從 Closure 到 Late Binding：Python 變數作用域與執行行為探討"
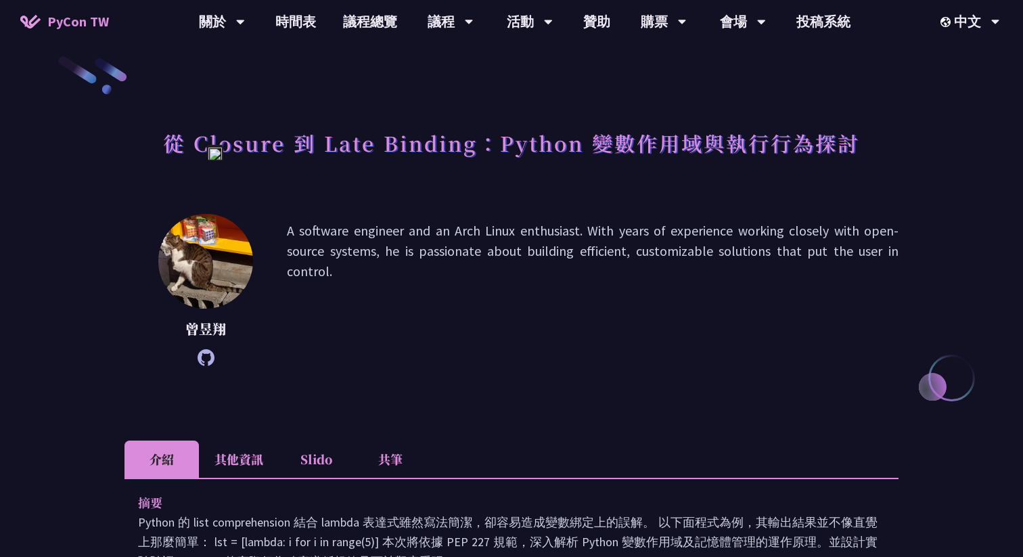
click at [214, 463] on li "其他資訊" at bounding box center [239, 458] width 80 height 37
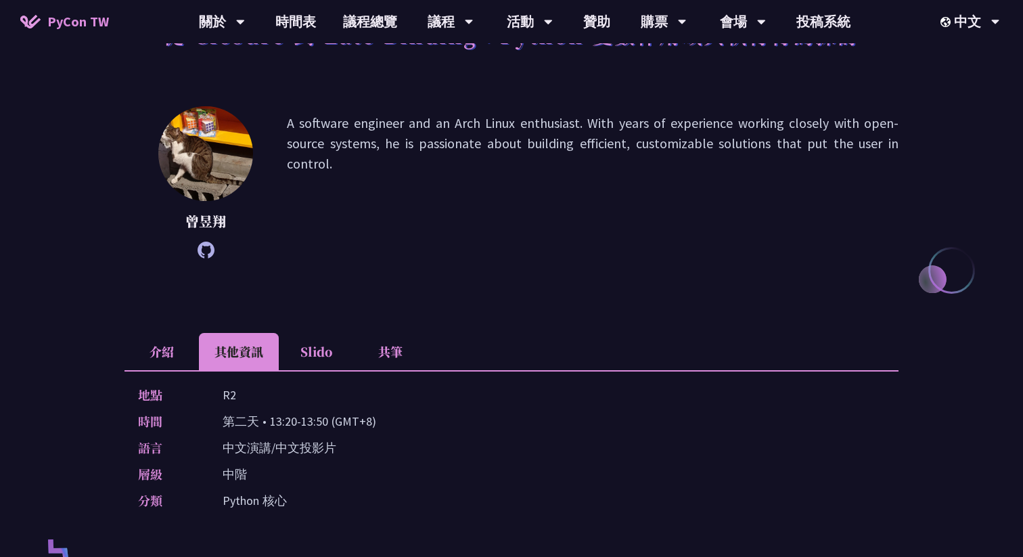
scroll to position [122, 0]
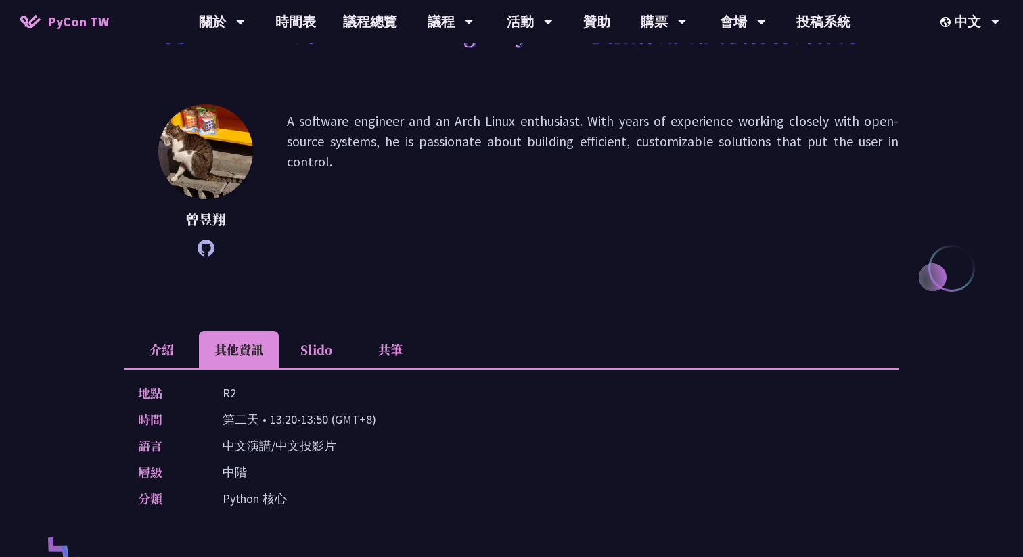
copy p "13:20-13:50"
drag, startPoint x: 270, startPoint y: 417, endPoint x: 325, endPoint y: 416, distance: 54.8
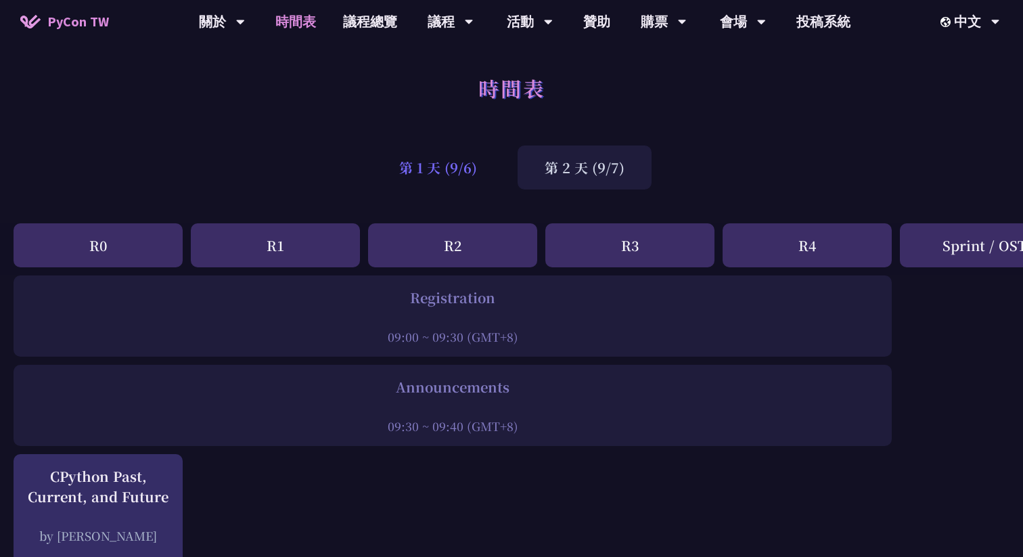
click at [488, 152] on div "第 1 天 (9/6)" at bounding box center [438, 167] width 132 height 44
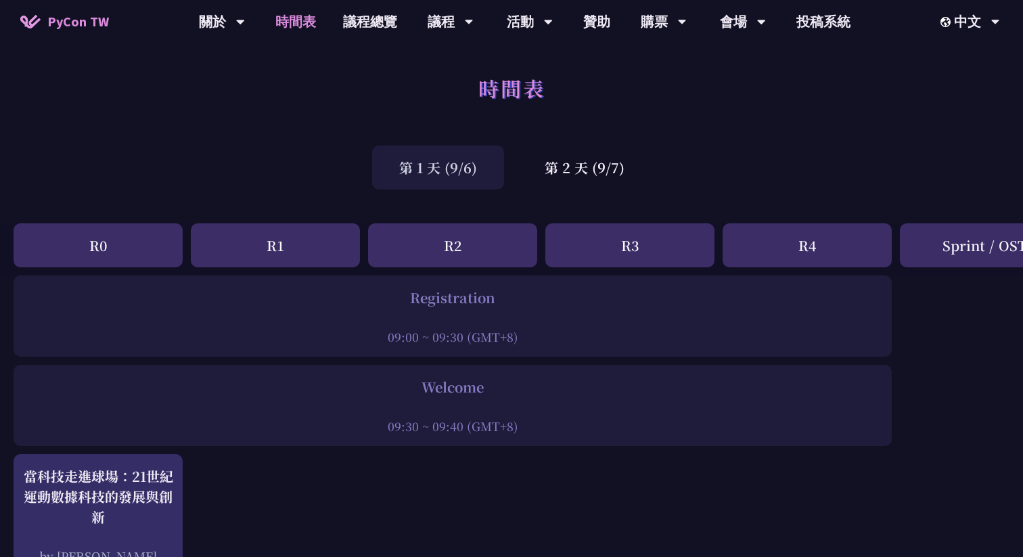
click at [459, 166] on div "第 1 天 (9/6)" at bounding box center [438, 167] width 132 height 44
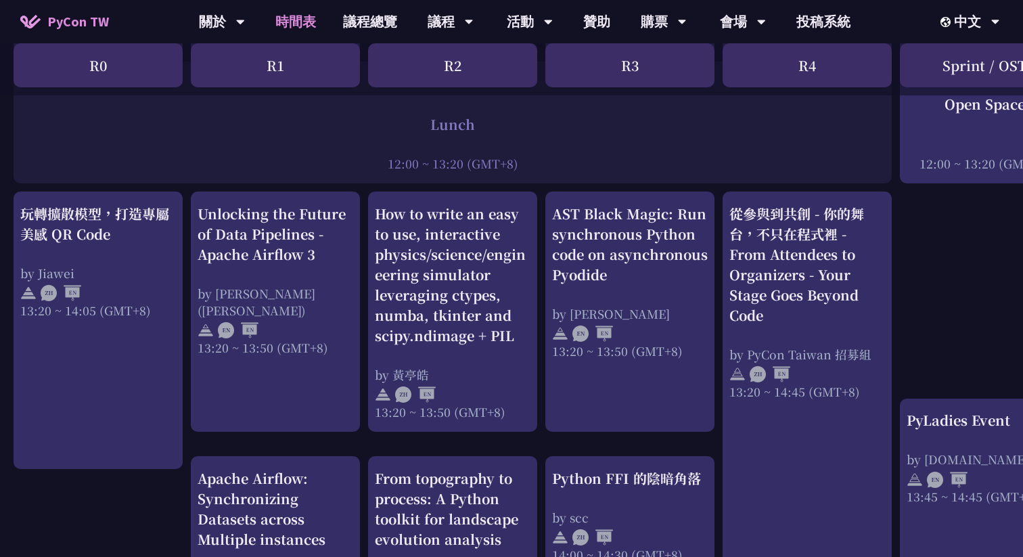
scroll to position [1054, 0]
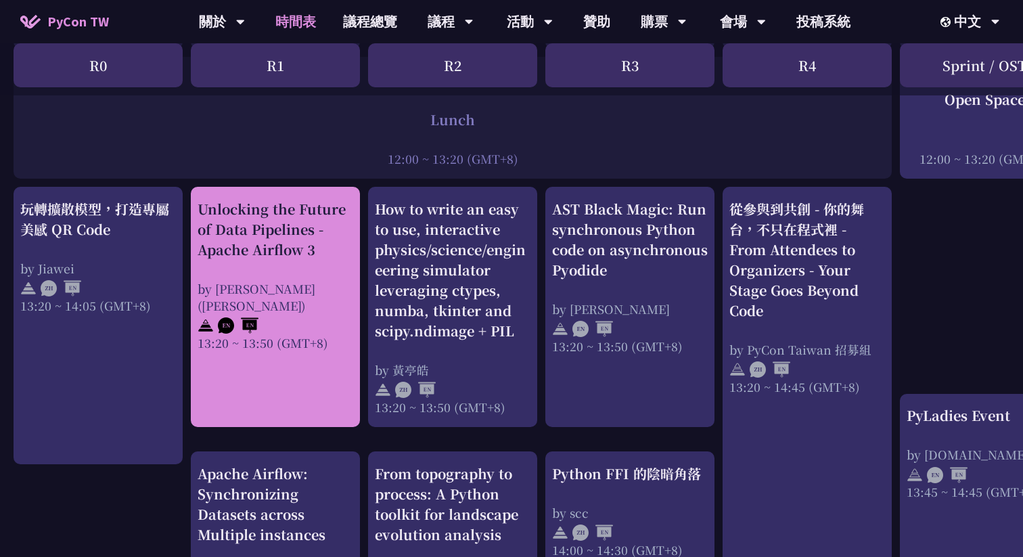
click at [319, 222] on div "Unlocking the Future of Data Pipelines - Apache Airflow 3" at bounding box center [276, 229] width 156 height 61
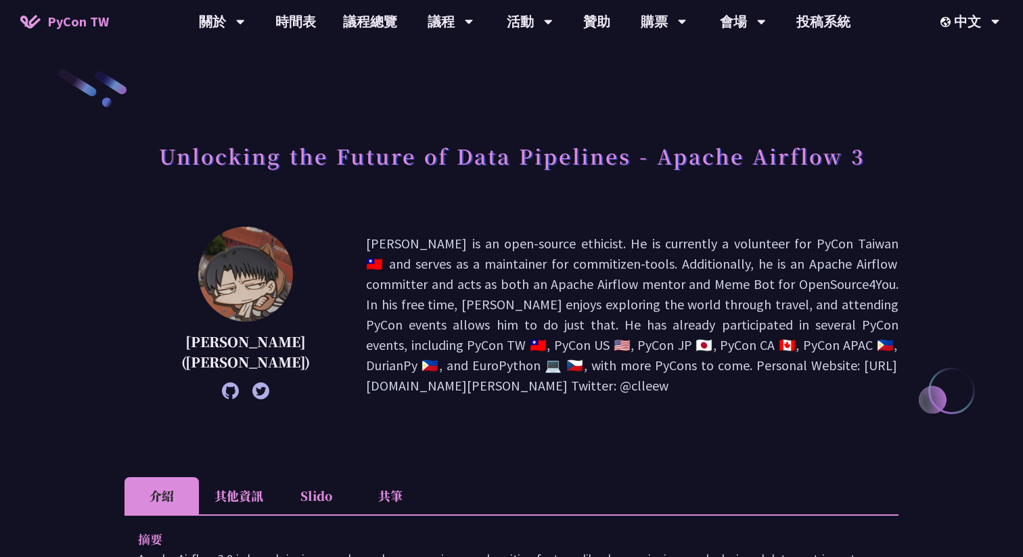
click at [396, 149] on h1 "Unlocking the Future of Data Pipelines - Apache Airflow 3" at bounding box center [511, 155] width 705 height 41
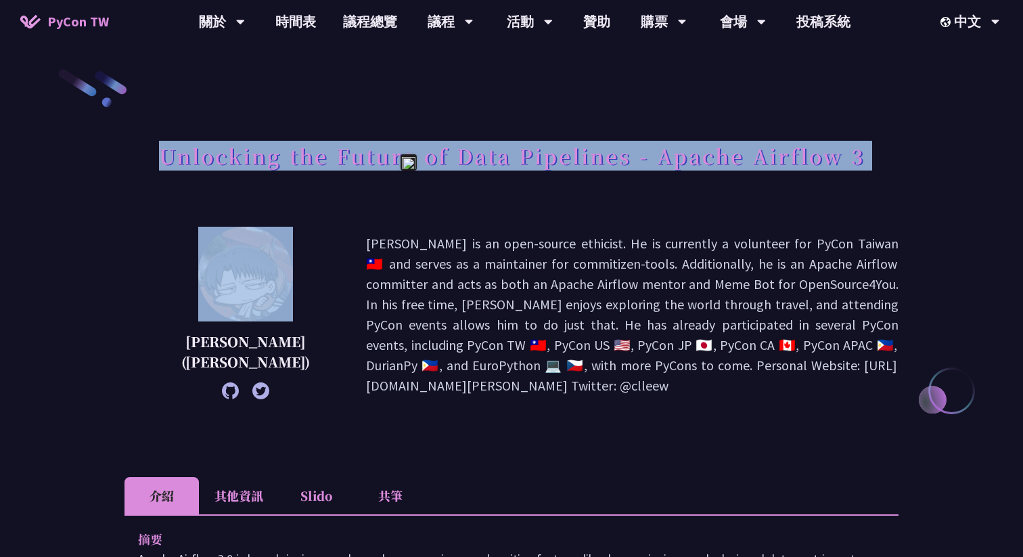
click at [396, 149] on h1 "Unlocking the Future of Data Pipelines - Apache Airflow 3" at bounding box center [511, 155] width 705 height 41
copy div "Unlocking the Future of Data Pipelines - Apache Airflow 3"
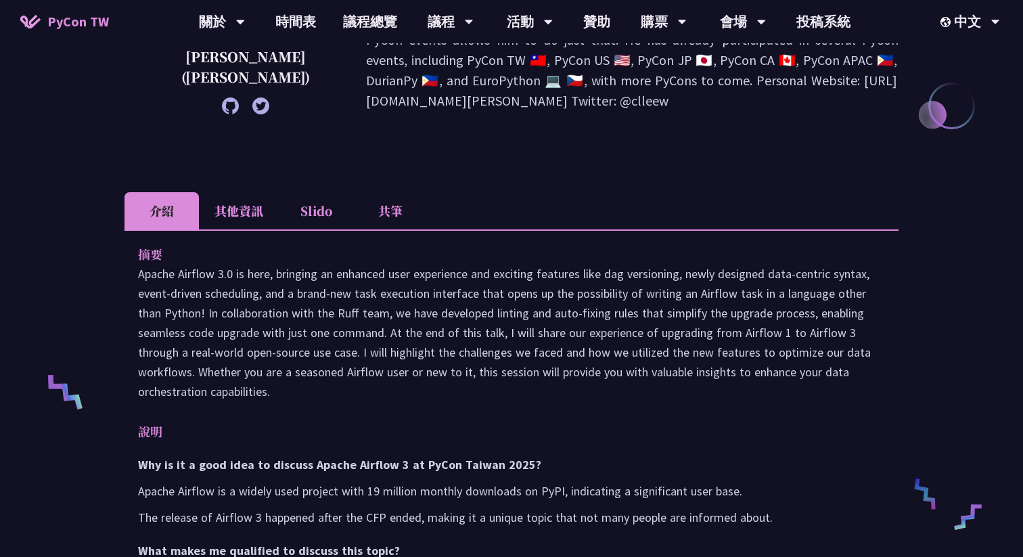
scroll to position [280, 0]
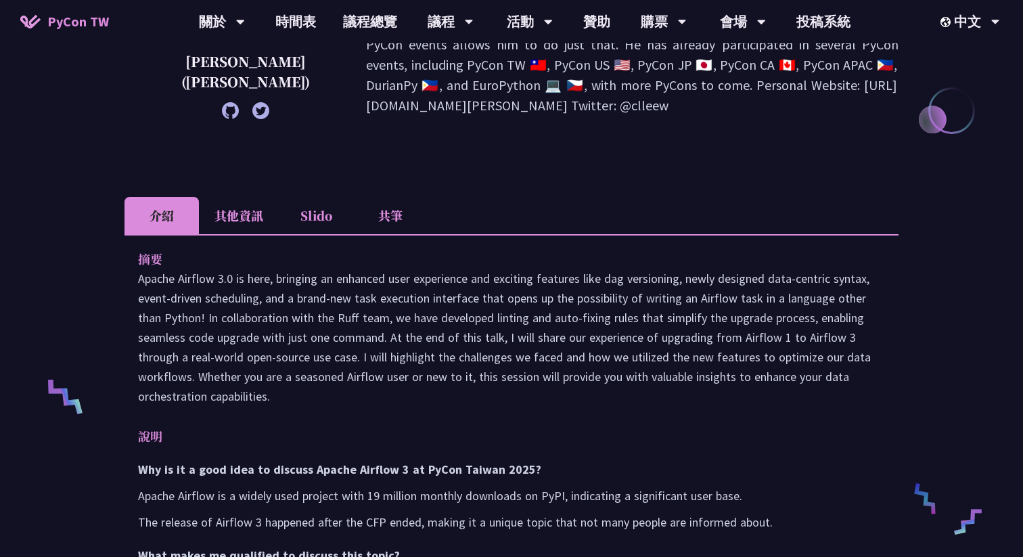
click at [246, 221] on li "其他資訊" at bounding box center [239, 215] width 80 height 37
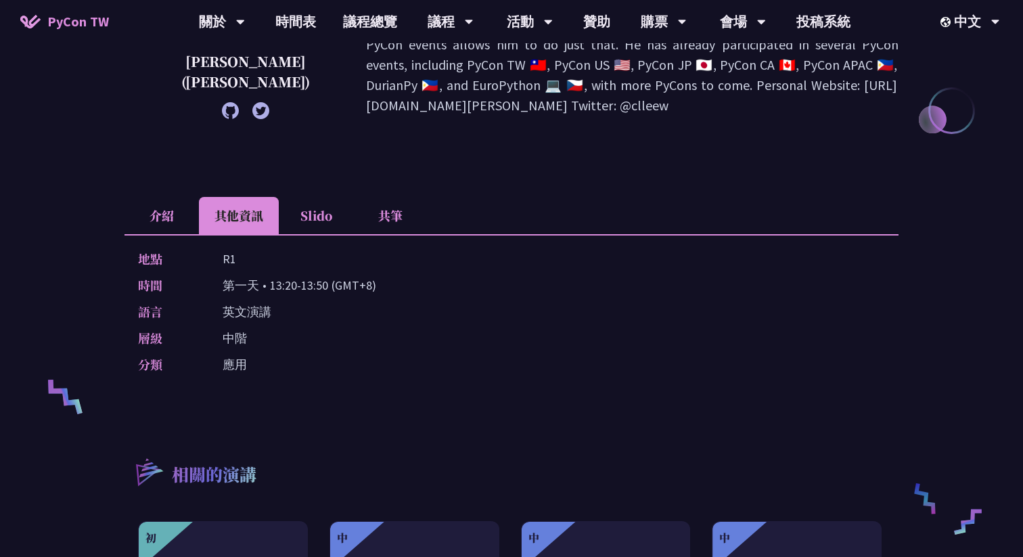
copy p "13:20-13:50"
drag, startPoint x: 269, startPoint y: 282, endPoint x: 327, endPoint y: 285, distance: 58.9
click at [327, 285] on p "第一天 • 13:20-13:50 (GMT+8)" at bounding box center [300, 285] width 154 height 20
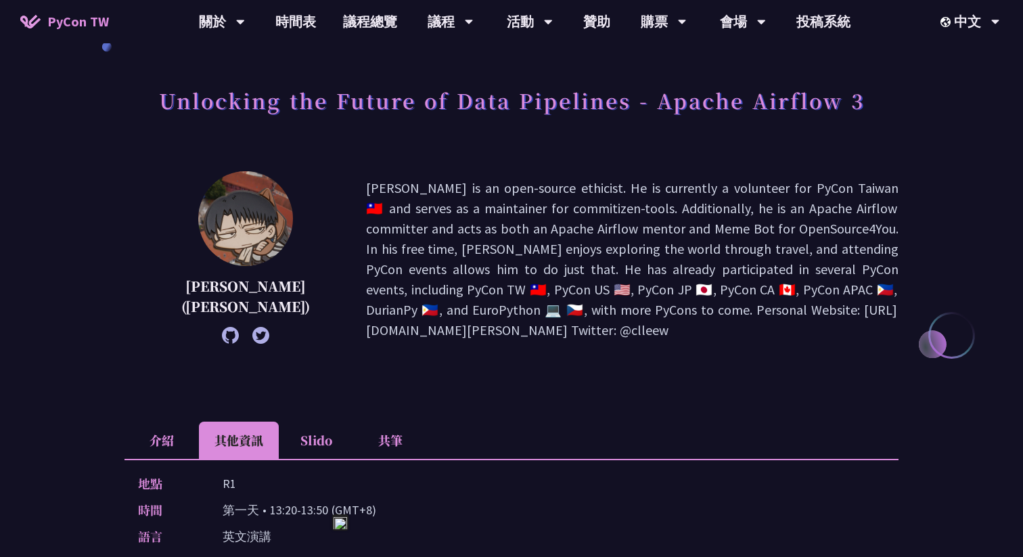
scroll to position [0, 0]
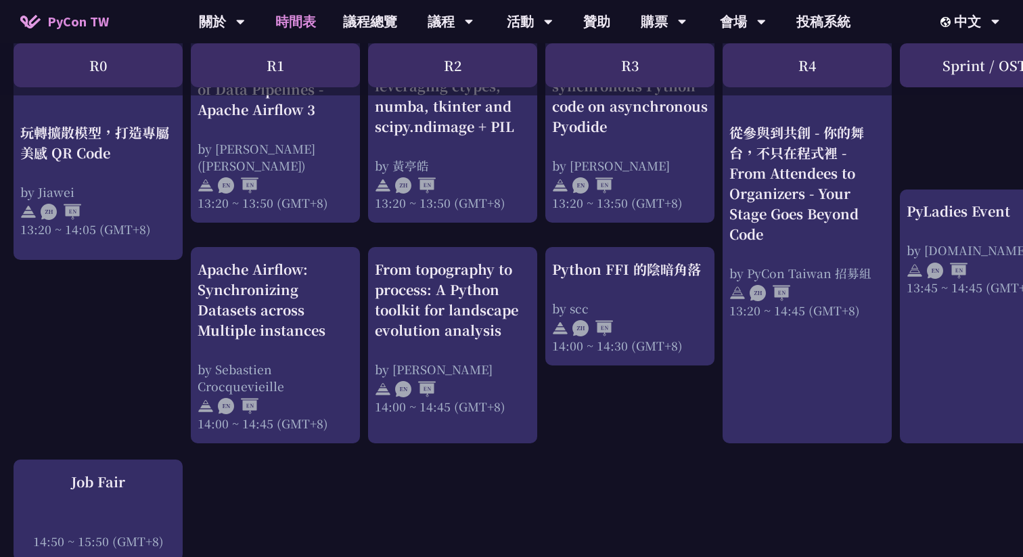
scroll to position [1260, 0]
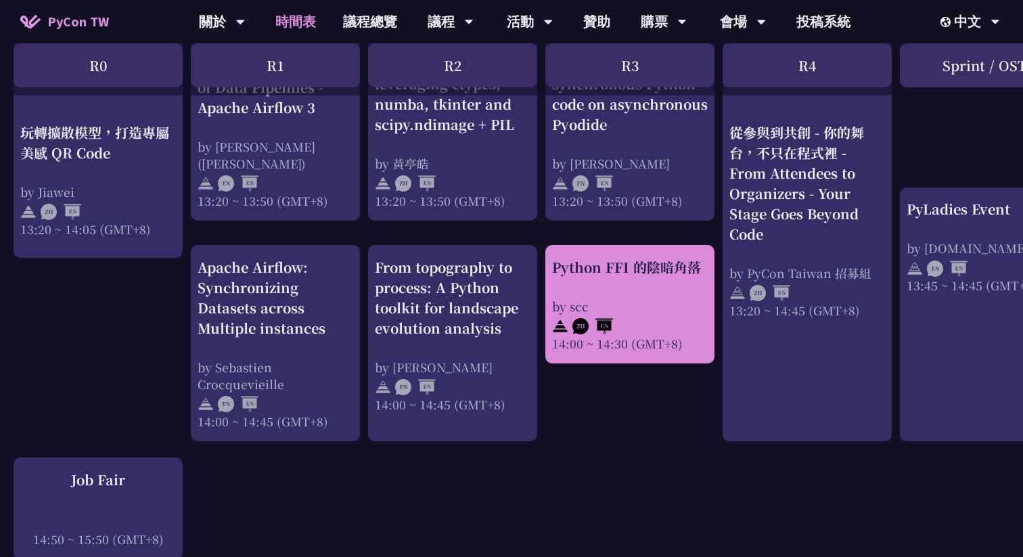
click at [597, 275] on div "Python FFI 的陰暗角落" at bounding box center [630, 267] width 156 height 20
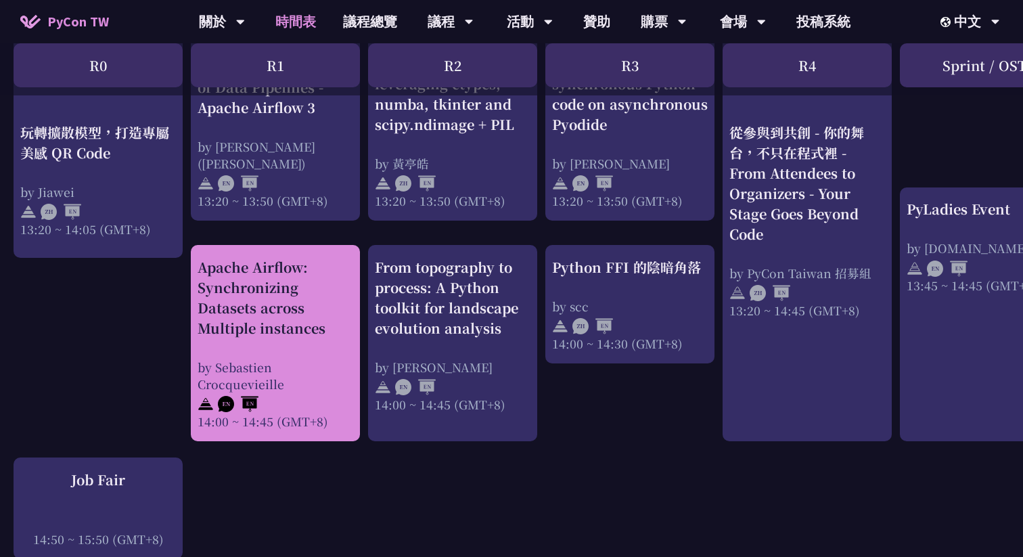
click at [227, 328] on div "Apache Airflow: Synchronizing Datasets across Multiple instances" at bounding box center [276, 297] width 156 height 81
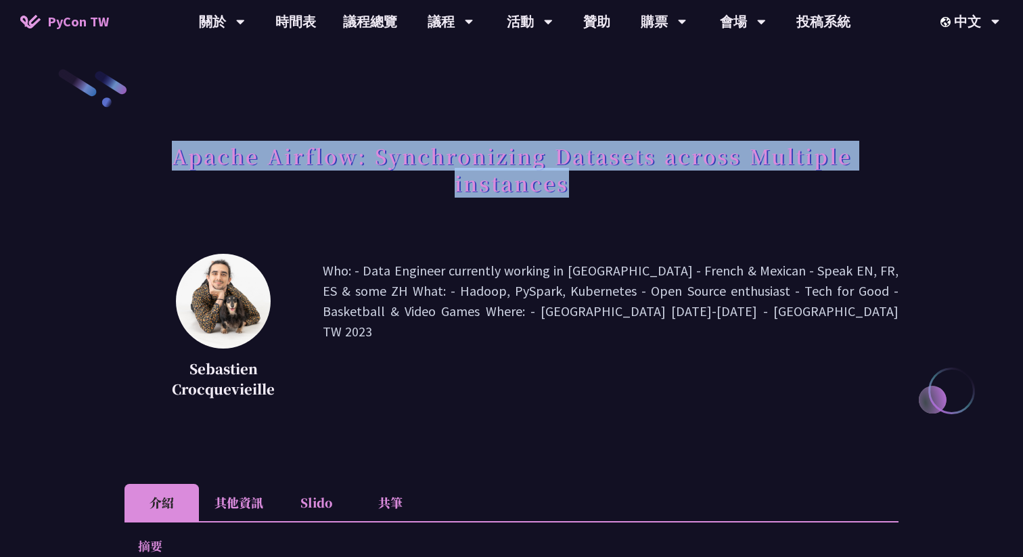
copy h1 "Apache Airflow: Synchronizing Datasets across Multiple instances"
drag, startPoint x: 605, startPoint y: 189, endPoint x: 155, endPoint y: 141, distance: 453.0
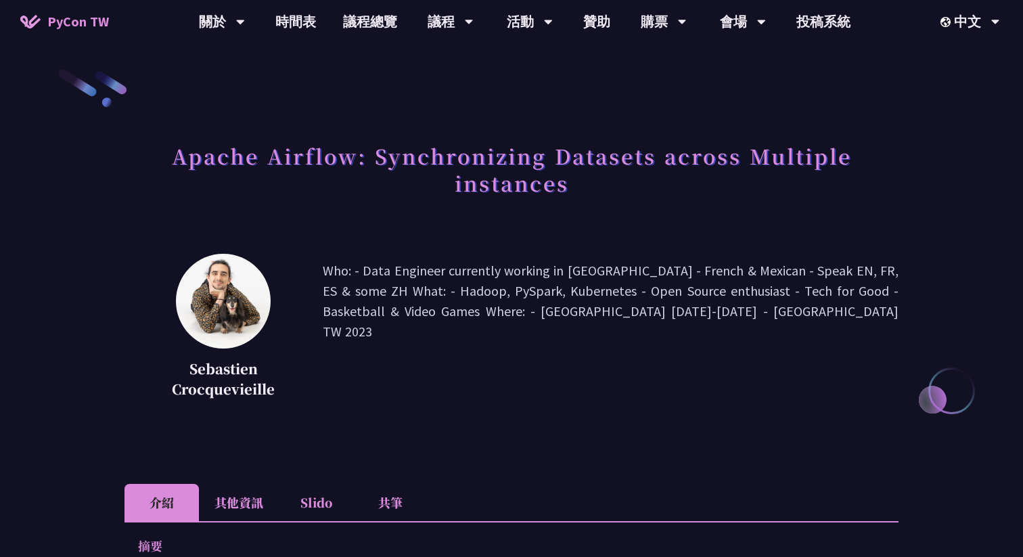
click at [240, 494] on li "其他資訊" at bounding box center [239, 502] width 80 height 37
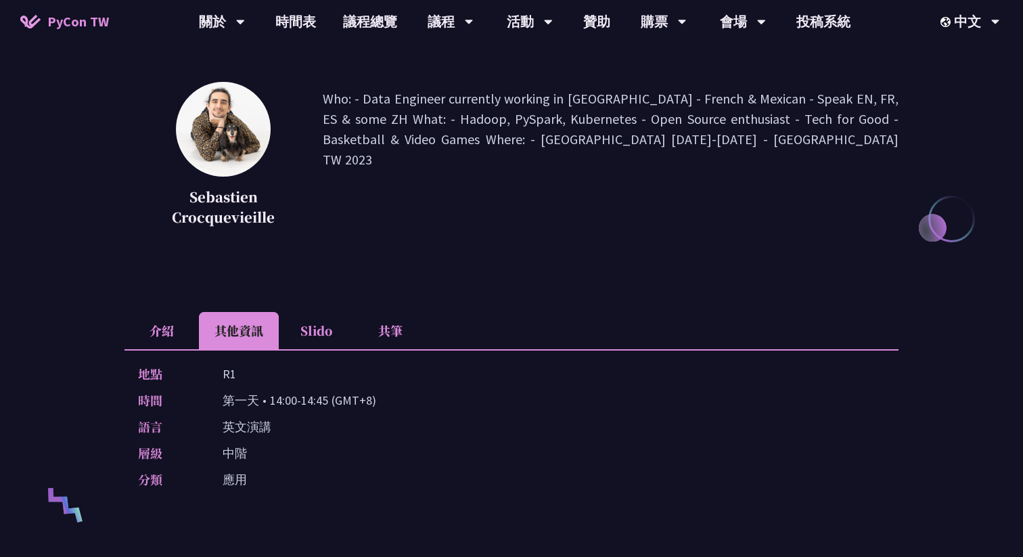
scroll to position [179, 0]
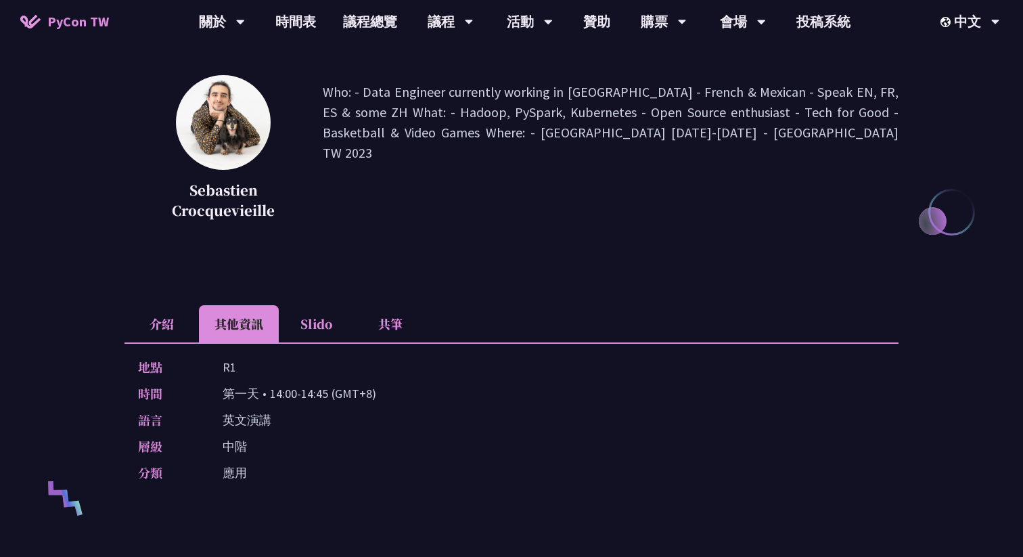
copy p "14:00-14:45"
drag, startPoint x: 271, startPoint y: 395, endPoint x: 327, endPoint y: 394, distance: 55.5
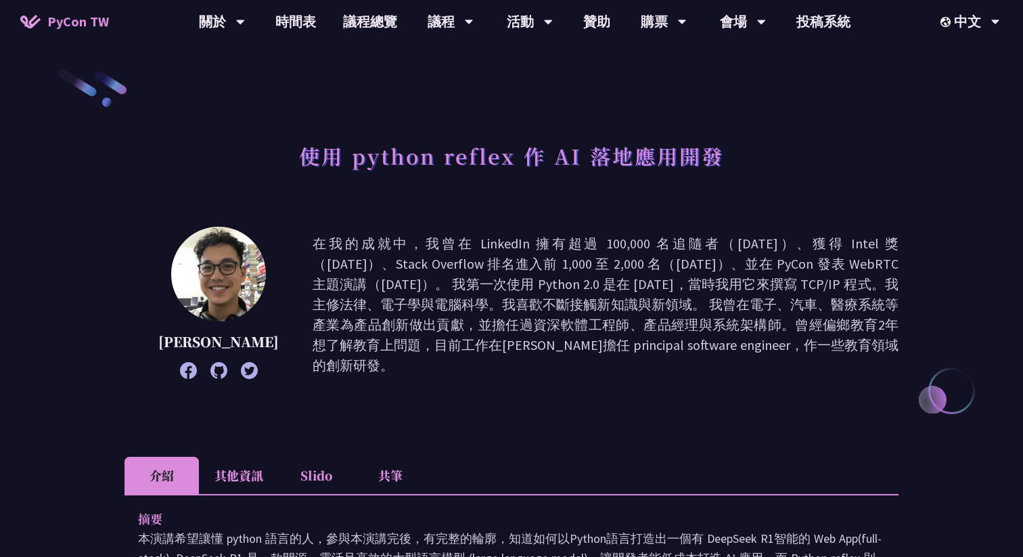
click at [212, 368] on icon at bounding box center [218, 370] width 17 height 17
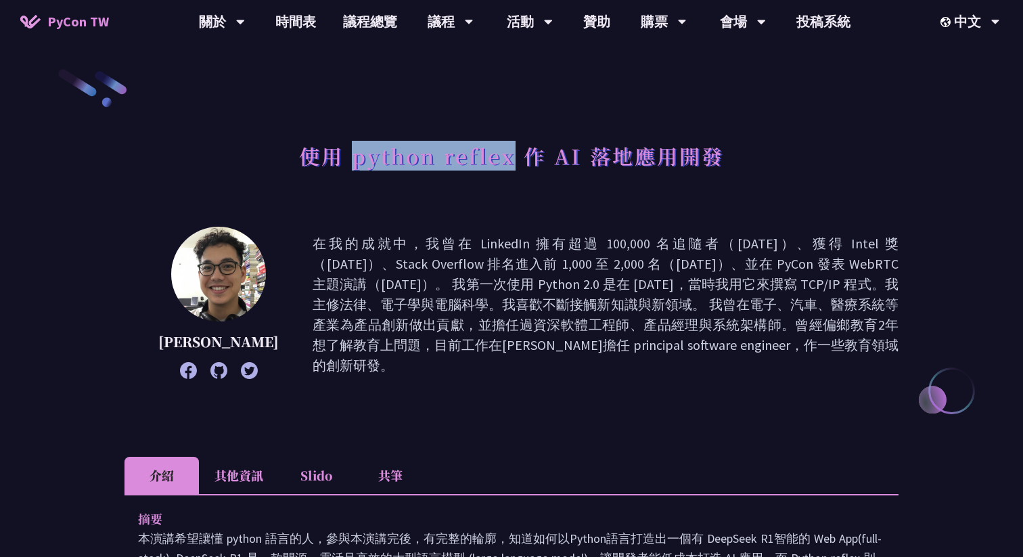
copy h1 "python reflex"
drag, startPoint x: 511, startPoint y: 162, endPoint x: 356, endPoint y: 149, distance: 155.4
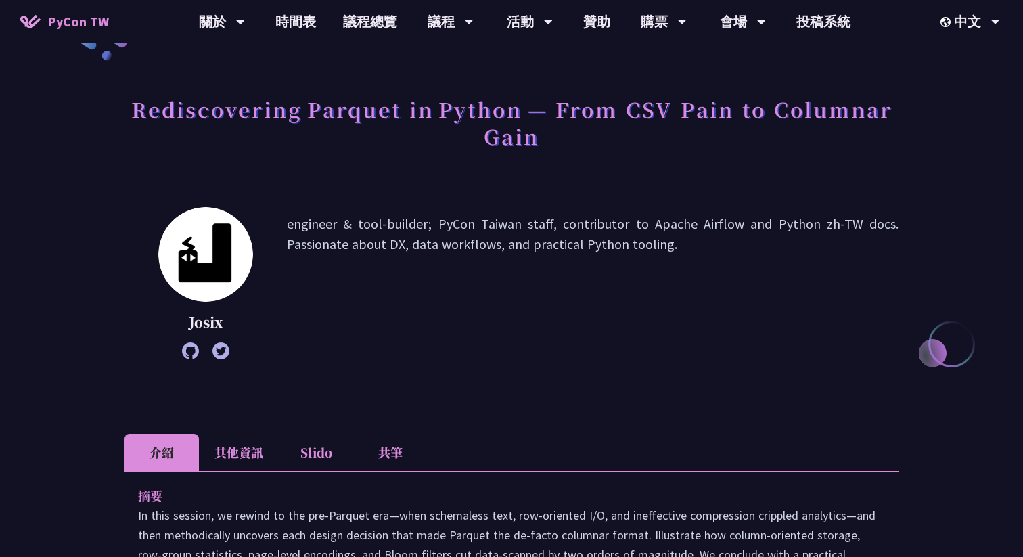
scroll to position [81, 0]
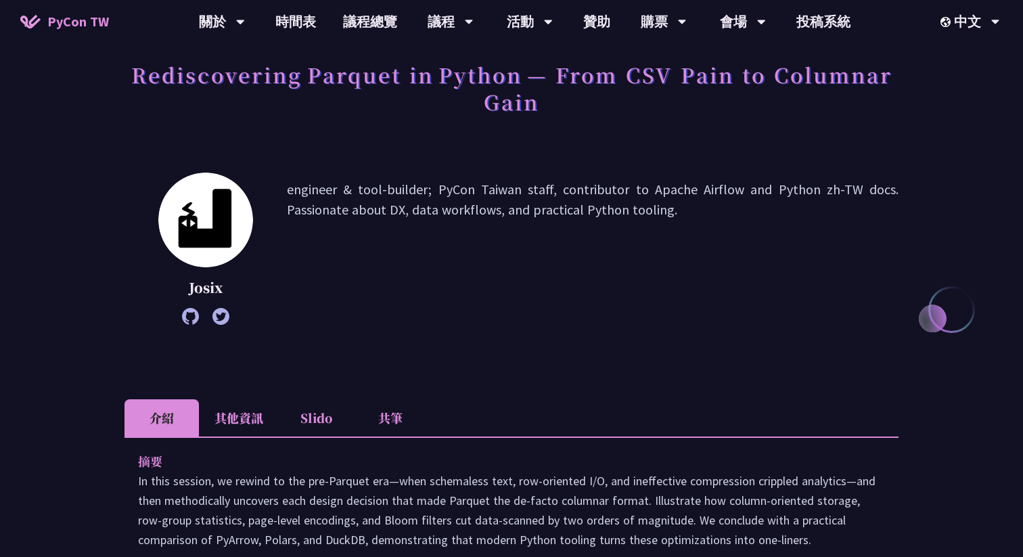
click at [292, 179] on p "engineer & tool-builder; PyCon Taiwan staff, contributor to Apache Airflow and …" at bounding box center [592, 248] width 611 height 139
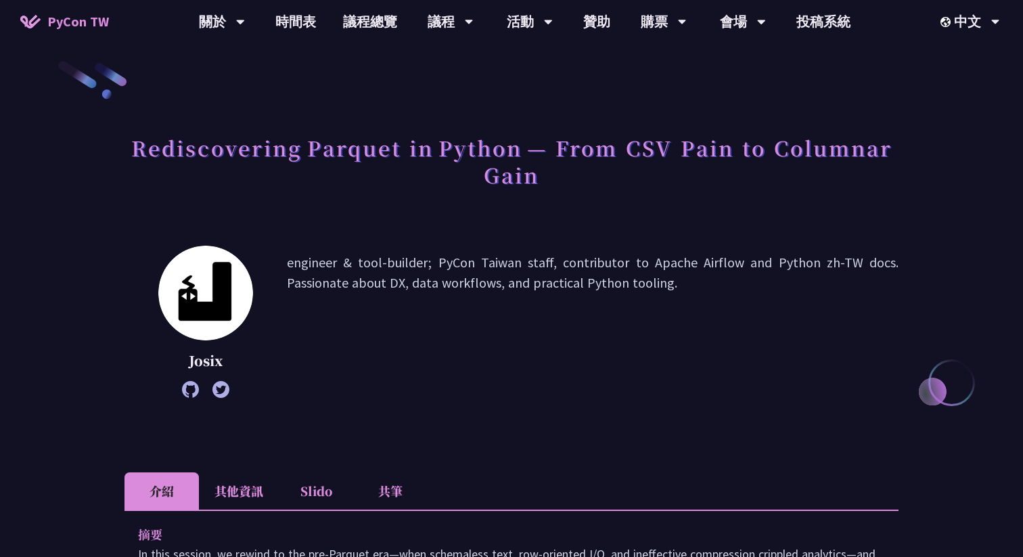
scroll to position [0, 0]
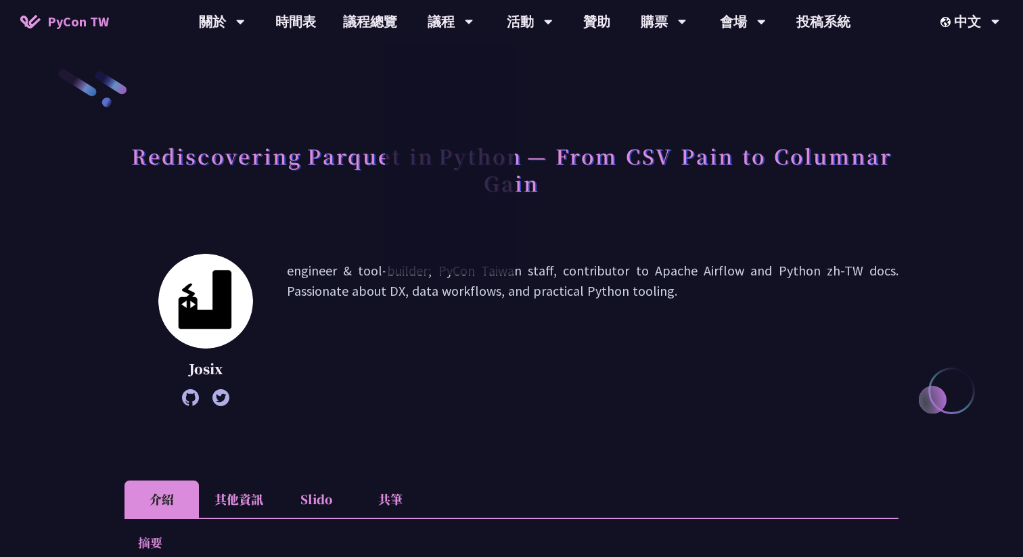
click at [653, 233] on div "Rediscovering Parquet in Python — From CSV Pain to Columnar Gain" at bounding box center [511, 184] width 774 height 98
click at [632, 211] on div "Rediscovering Parquet in Python — From CSV Pain to Columnar Gain" at bounding box center [511, 184] width 774 height 98
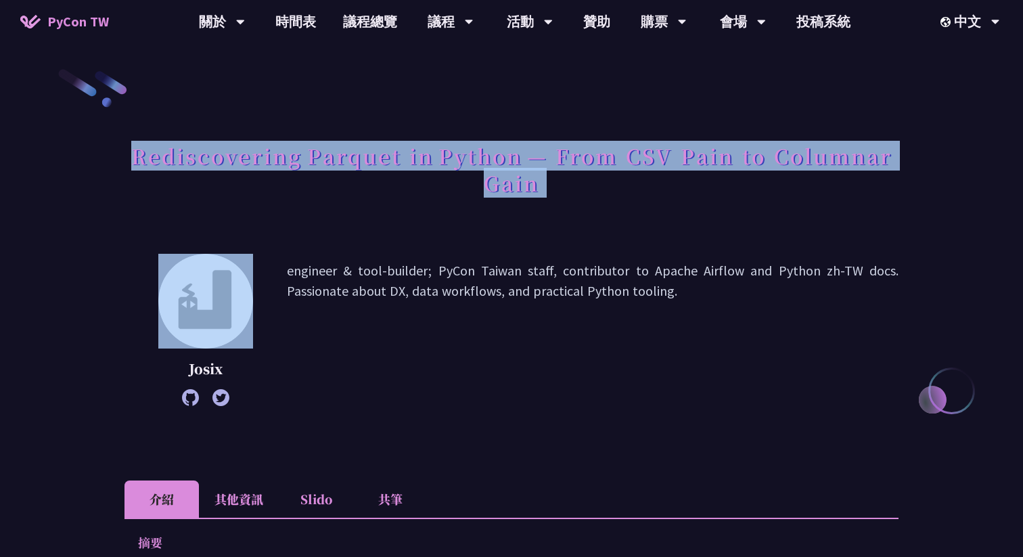
copy div "Rediscovering Parquet in Python — From CSV Pain to Columnar Gain"
drag, startPoint x: 632, startPoint y: 211, endPoint x: 124, endPoint y: 147, distance: 512.7
copy div "Rediscovering Parquet in Python — From CSV Pain to Columnar Gain"
click at [363, 227] on div "Rediscovering Parquet in Python — From CSV Pain to Columnar Gain" at bounding box center [511, 184] width 774 height 98
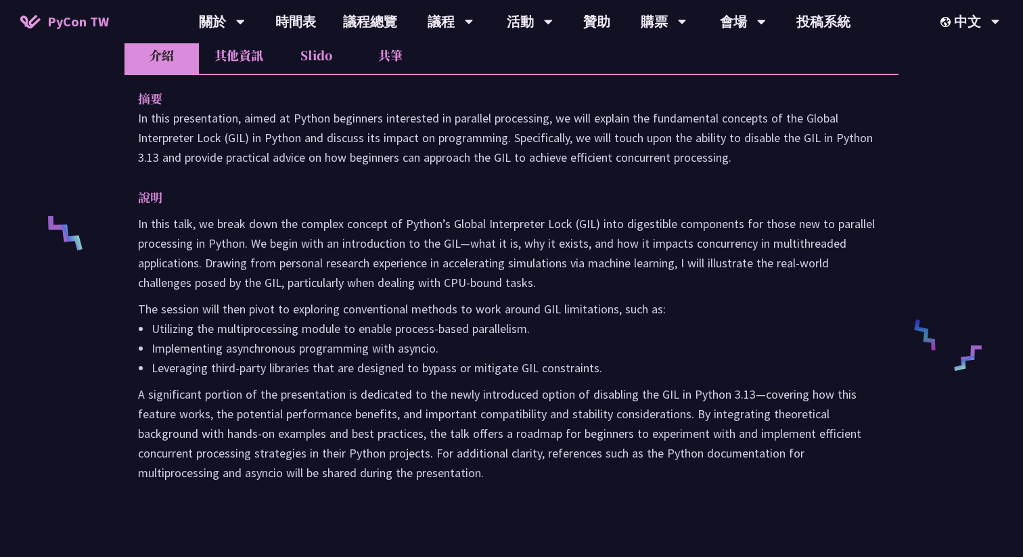
scroll to position [434, 0]
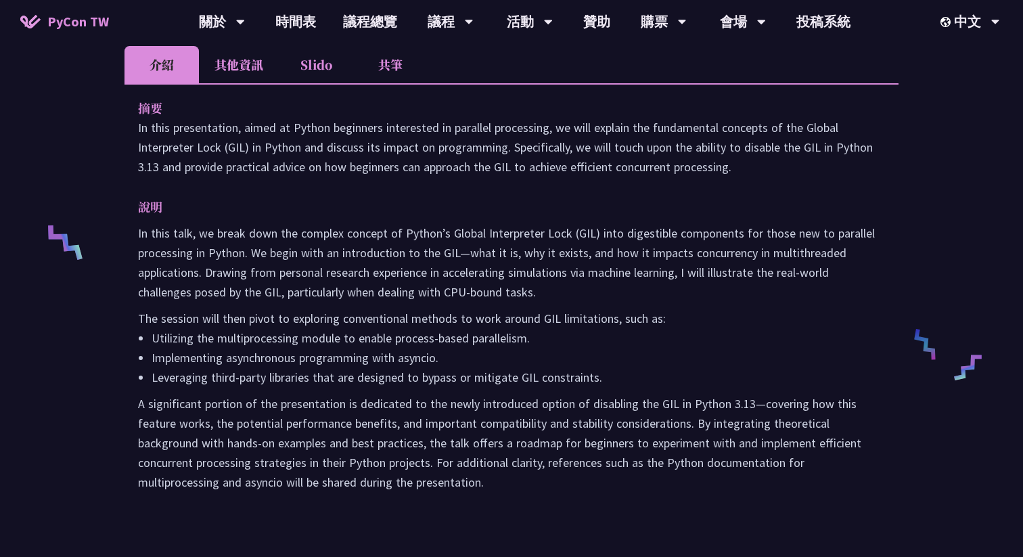
click at [855, 178] on div "摘要 In this presentation, aimed at Python beginners interested in parallel proce…" at bounding box center [511, 304] width 774 height 442
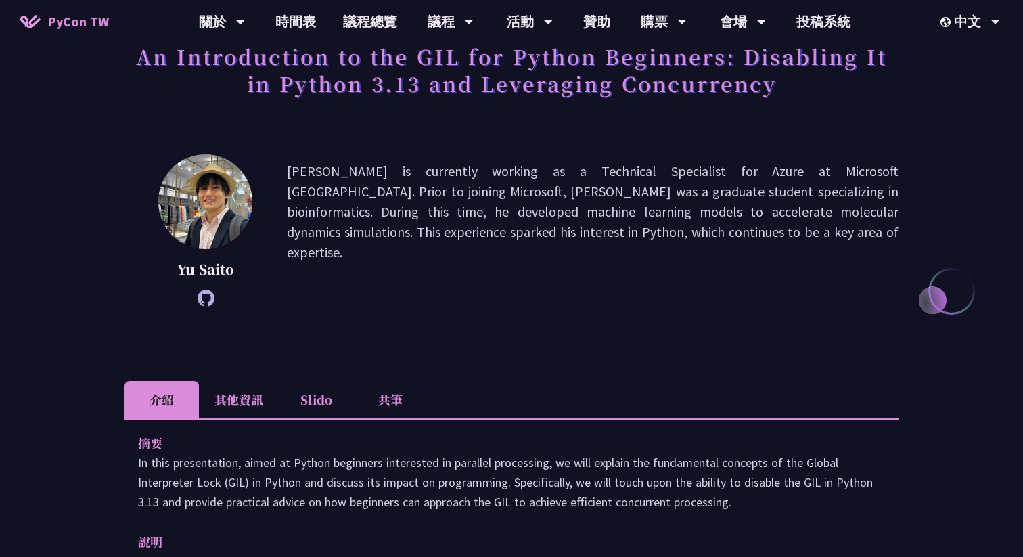
scroll to position [0, 0]
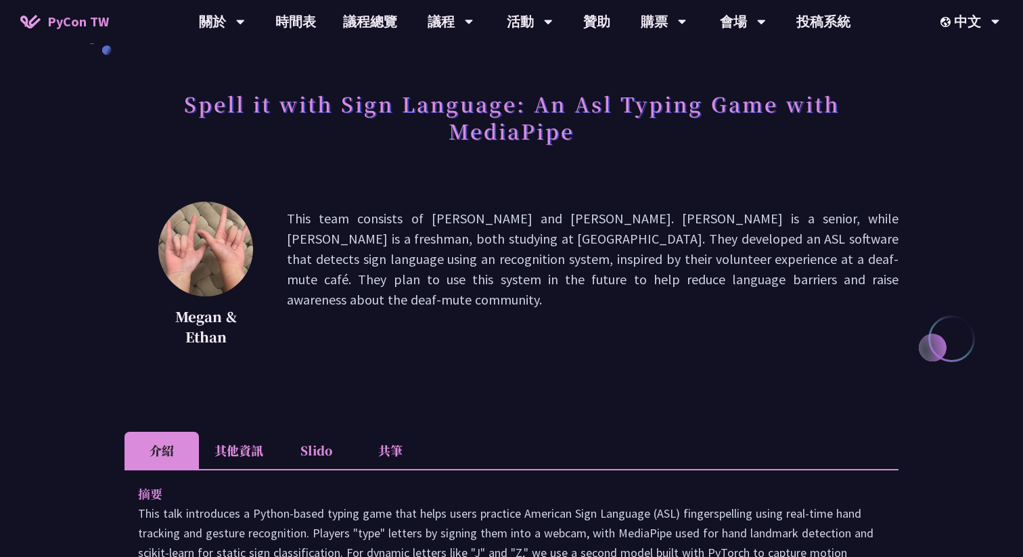
scroll to position [55, 0]
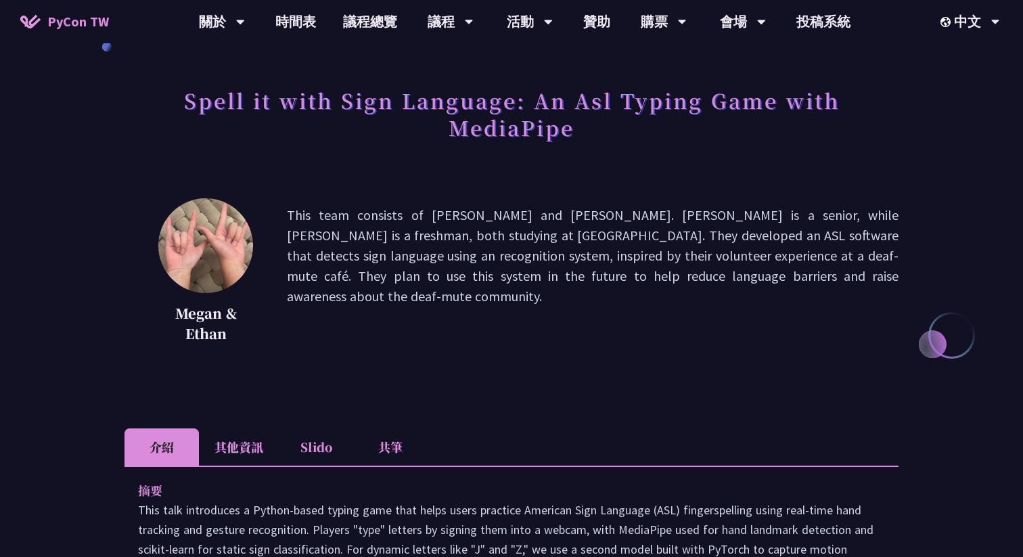
click at [586, 108] on h1 "Spell it with Sign Language: An Asl Typing Game with MediaPipe" at bounding box center [511, 114] width 774 height 68
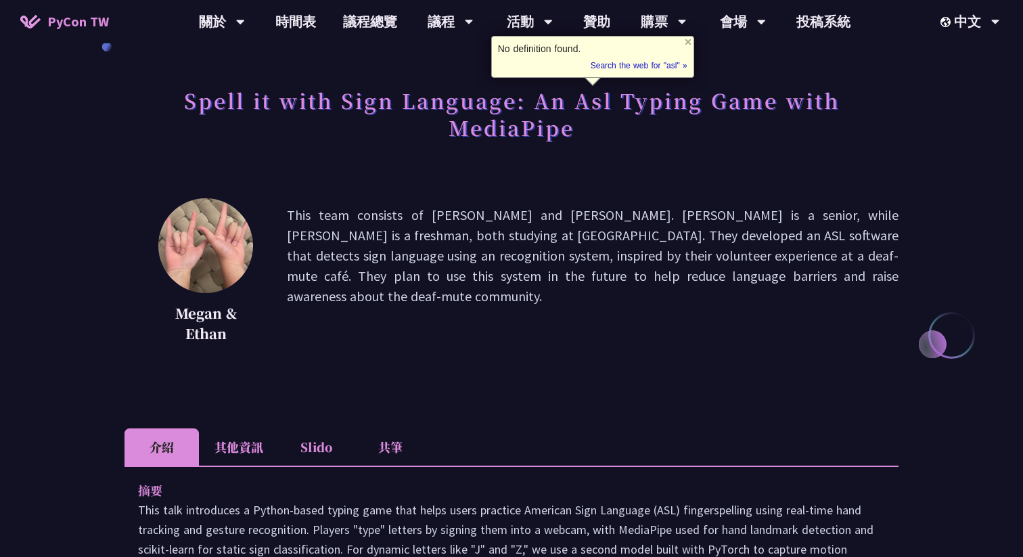
click at [563, 107] on h1 "Spell it with Sign Language: An Asl Typing Game with MediaPipe" at bounding box center [511, 114] width 774 height 68
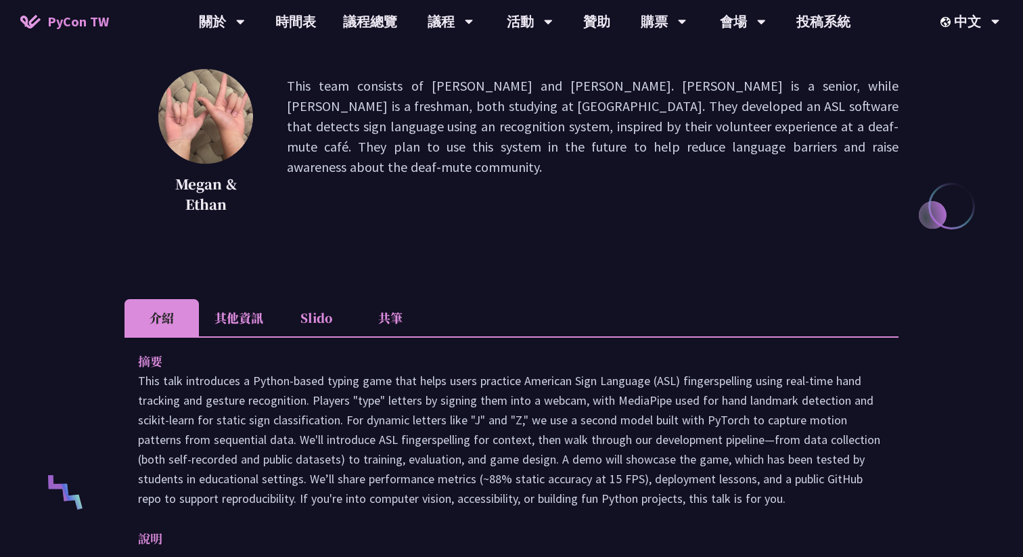
scroll to position [192, 0]
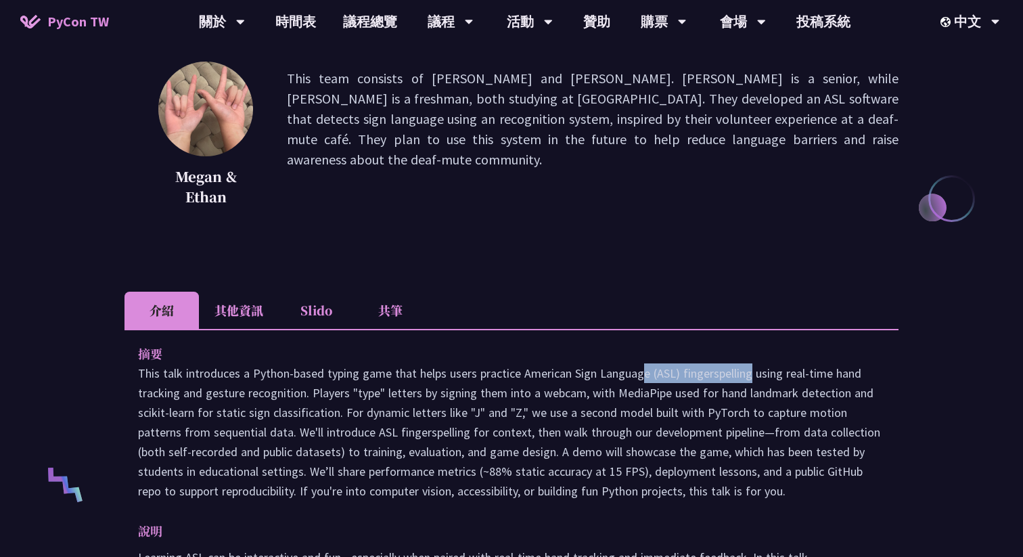
copy p "American Sign Language"
drag, startPoint x: 524, startPoint y: 375, endPoint x: 648, endPoint y: 373, distance: 124.5
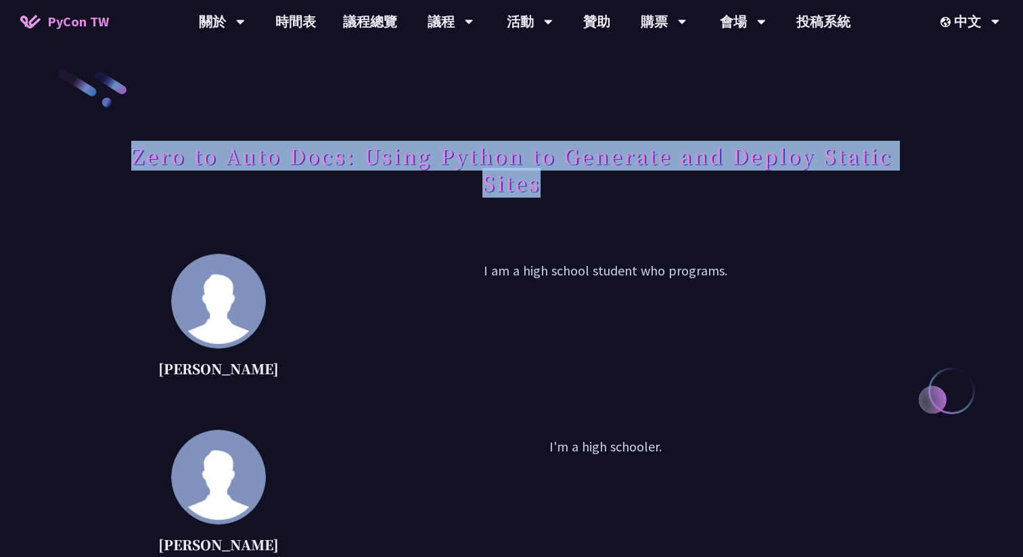
copy h1 "Zero to Auto Docs: Using Python to Generate and Deploy Static Sites"
drag, startPoint x: 559, startPoint y: 192, endPoint x: 142, endPoint y: 132, distance: 421.0
copy h1 "Zero to Auto Docs: Using Python to Generate and Deploy Static Sites"
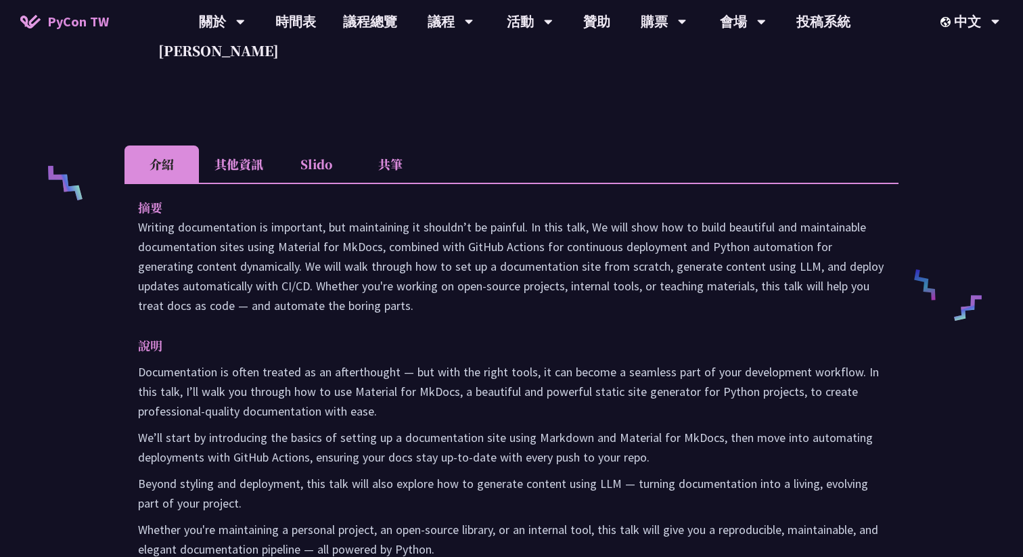
scroll to position [446, 0]
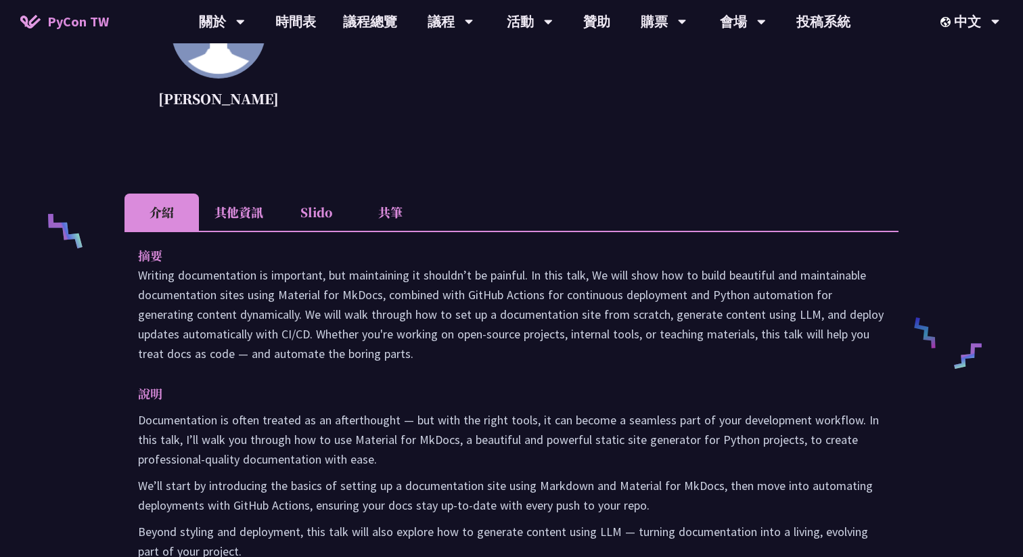
click at [397, 216] on li "共筆" at bounding box center [390, 211] width 74 height 37
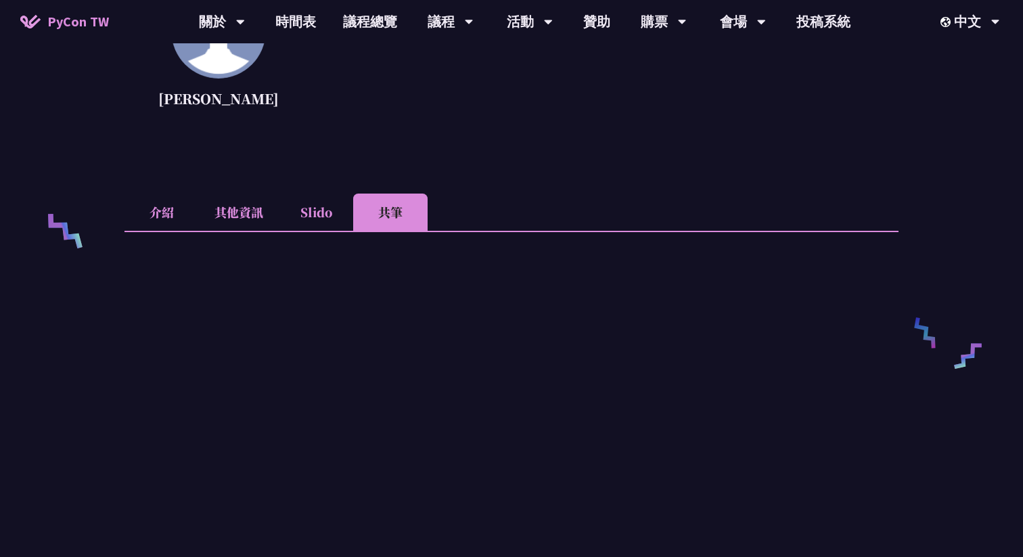
click at [239, 222] on li "其他資訊" at bounding box center [239, 211] width 80 height 37
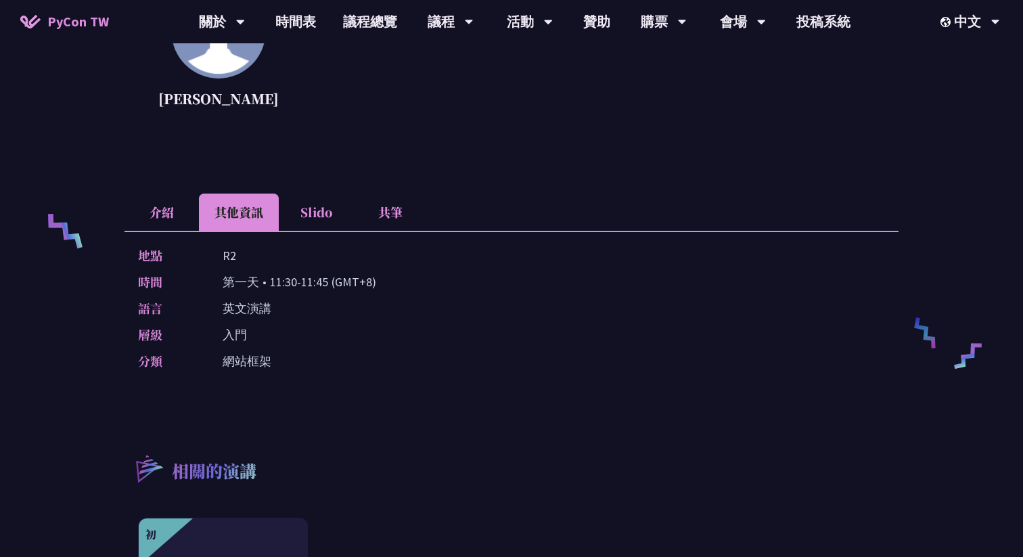
copy p "11:30-11:45"
drag, startPoint x: 327, startPoint y: 281, endPoint x: 271, endPoint y: 275, distance: 56.5
click at [0, 275] on html "PyCon TW 關於 PyCon Taiwan 研討會歷史 在地社群 行為準則 時間表 議程總覽 議程 主題演講 一般演講 專業課程 Panel Discu…" at bounding box center [511, 464] width 1023 height 1820
click at [282, 347] on div "地點 R2 時間 第一天 • 11:30-11:45 (GMT+8) 語言 英文演講 層級 入門 分類 網站框架" at bounding box center [511, 311] width 774 height 160
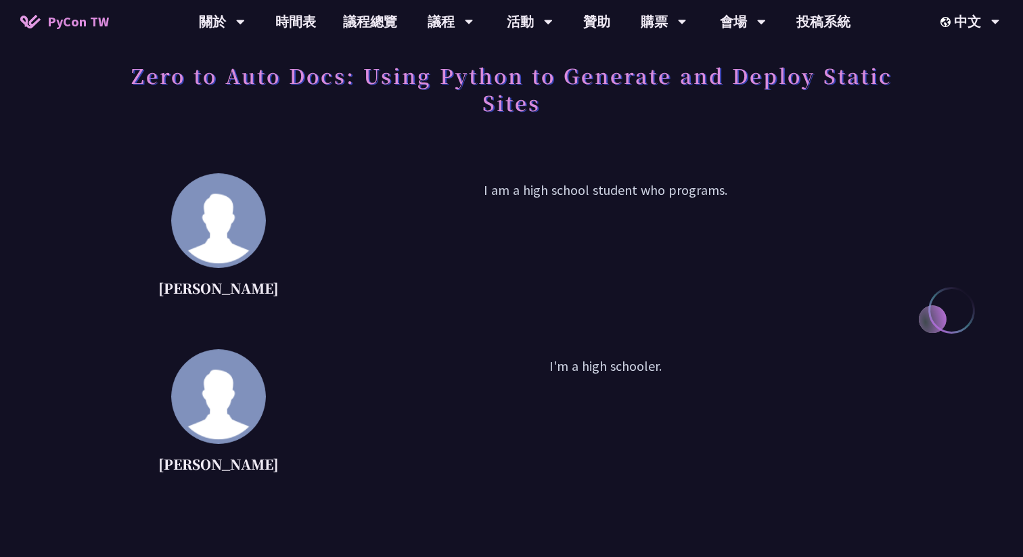
scroll to position [0, 0]
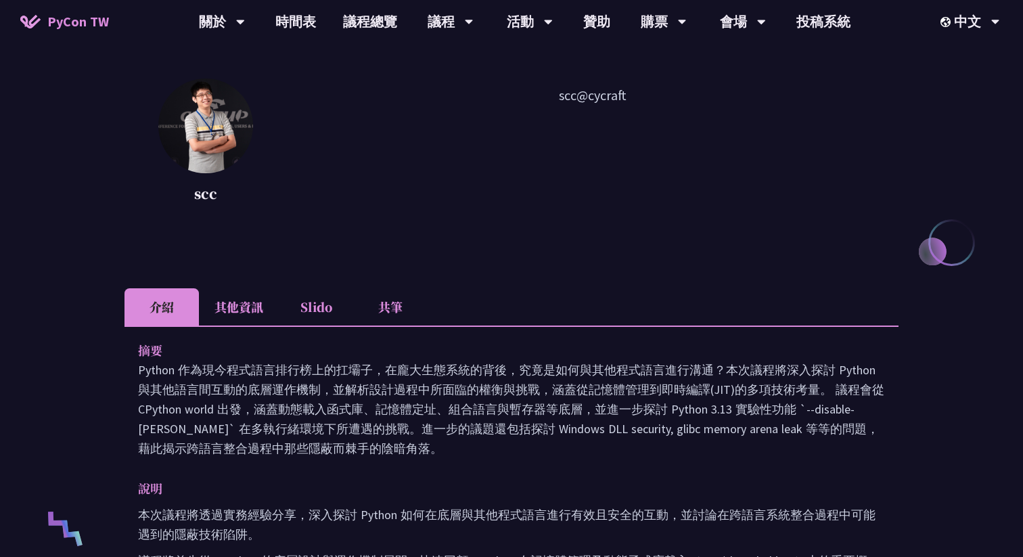
scroll to position [151, 0]
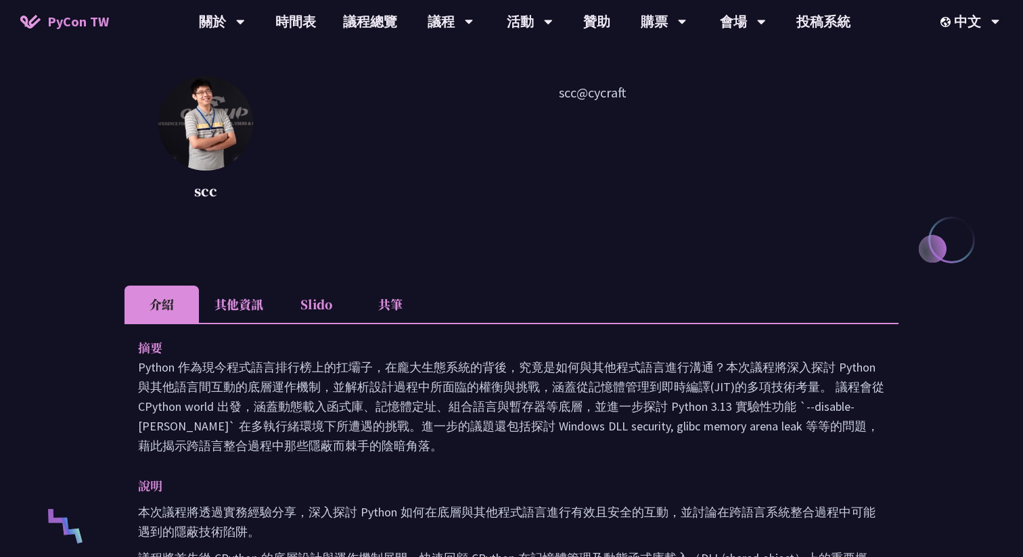
click at [208, 315] on li "其他資訊" at bounding box center [239, 303] width 80 height 37
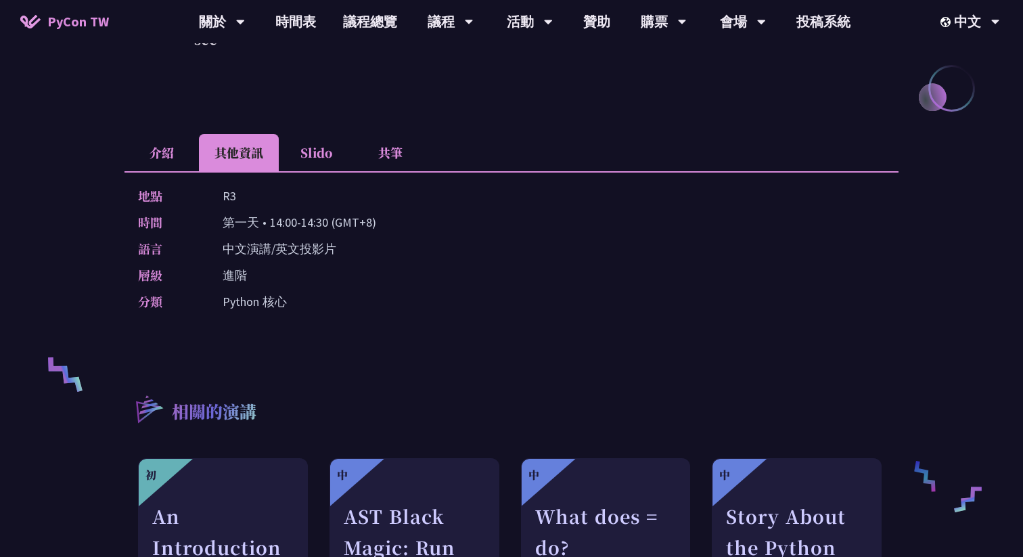
scroll to position [276, 0]
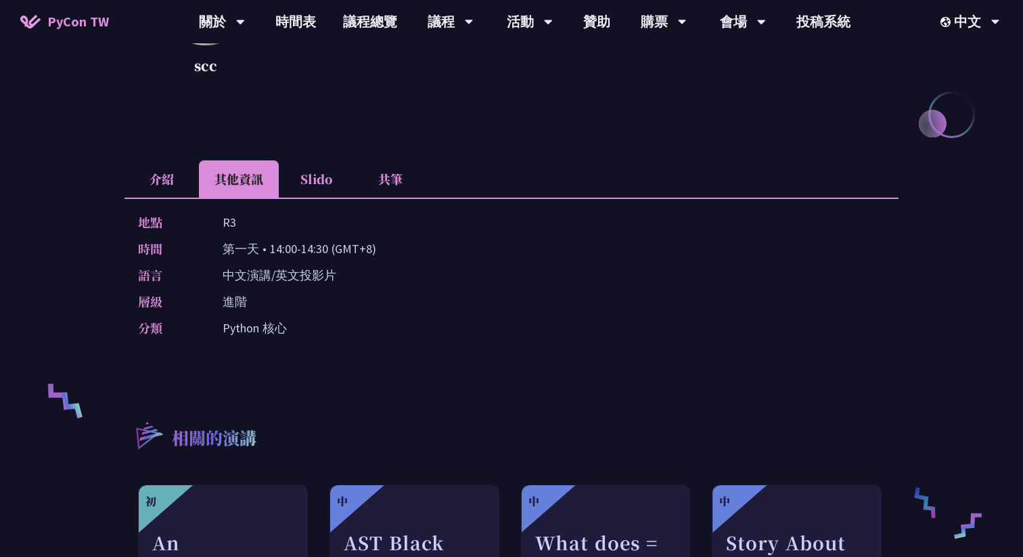
click at [210, 180] on li "其他資訊" at bounding box center [239, 178] width 80 height 37
click at [183, 195] on li "介紹" at bounding box center [161, 178] width 74 height 37
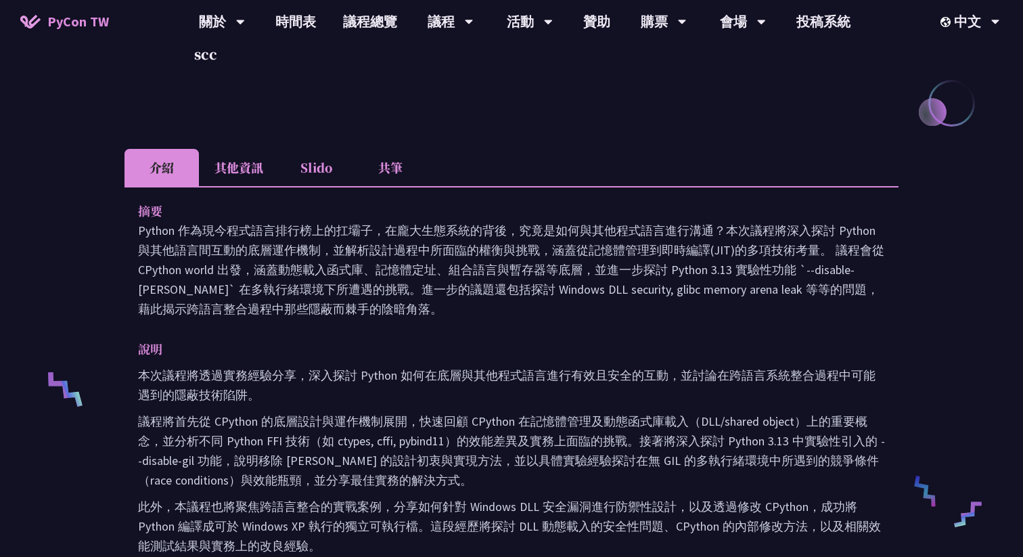
scroll to position [291, 0]
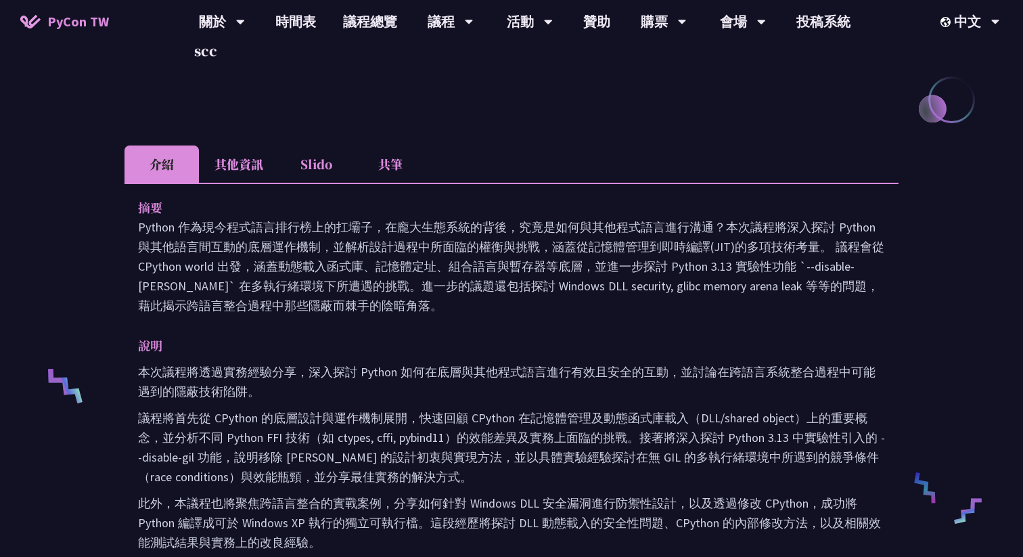
click at [257, 153] on li "其他資訊" at bounding box center [239, 163] width 80 height 37
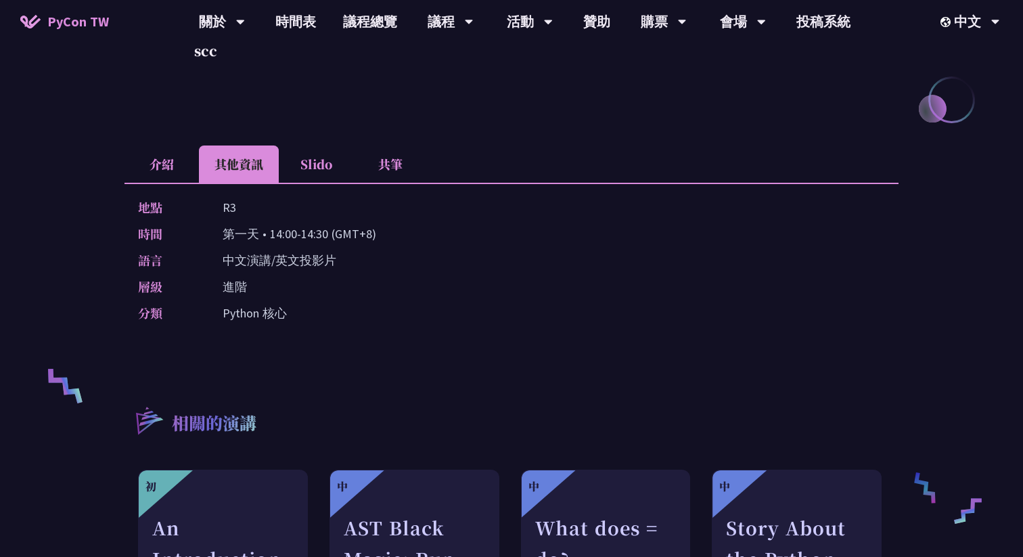
click at [154, 163] on li "介紹" at bounding box center [161, 163] width 74 height 37
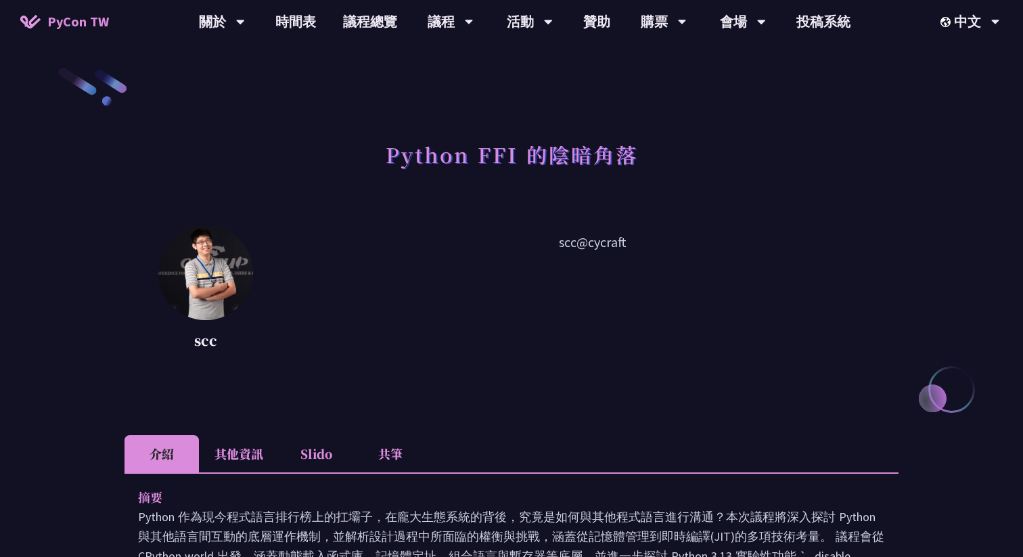
scroll to position [0, 0]
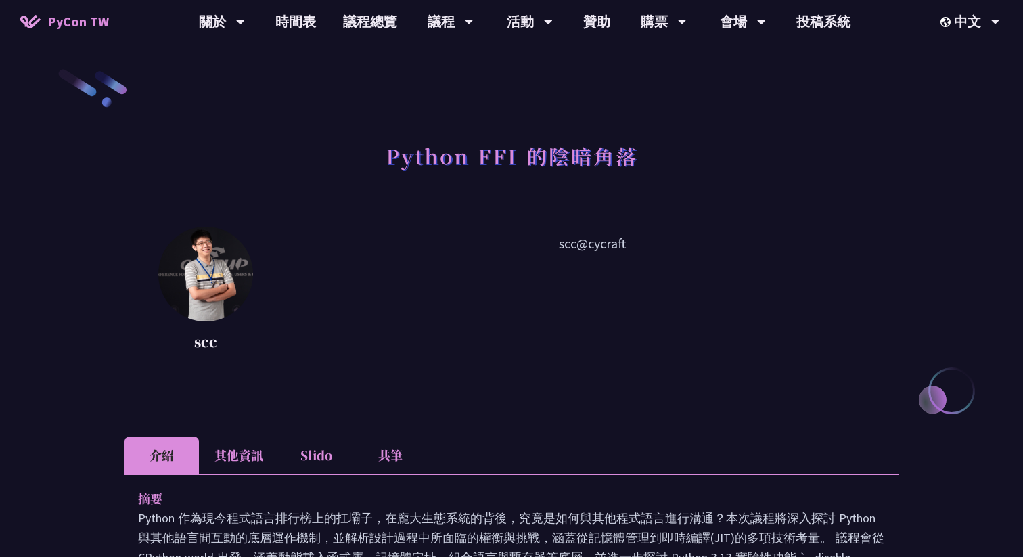
click at [484, 142] on h1 "Python FFI 的陰暗角落" at bounding box center [512, 155] width 252 height 41
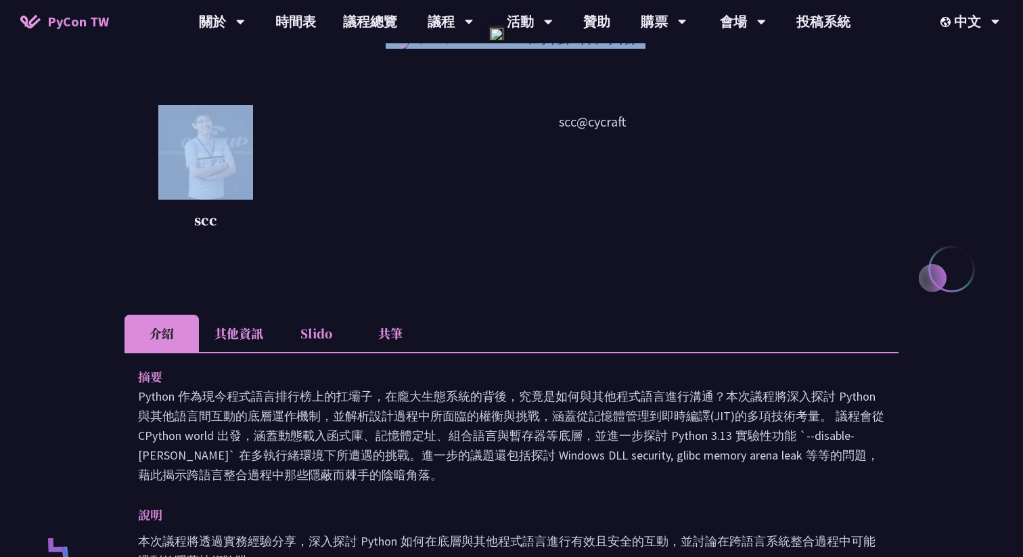
scroll to position [124, 0]
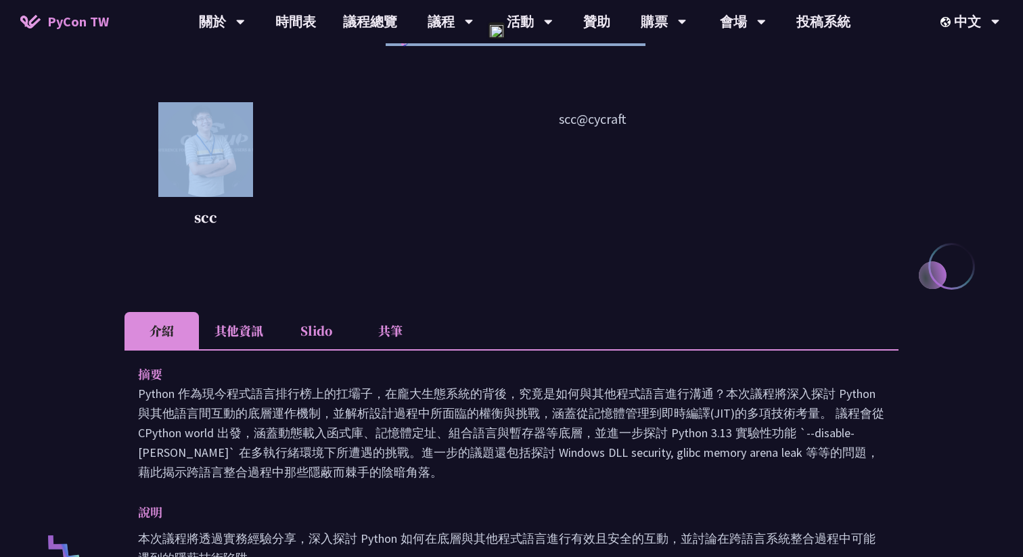
copy div "Python FFI 的陰暗角落"
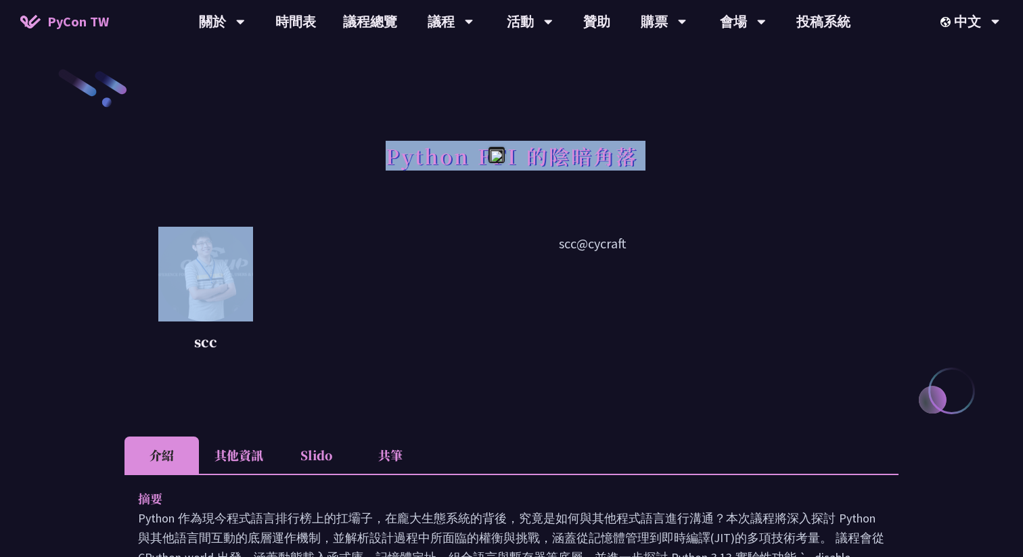
click at [80, 24] on span "PyCon TW" at bounding box center [78, 21] width 62 height 20
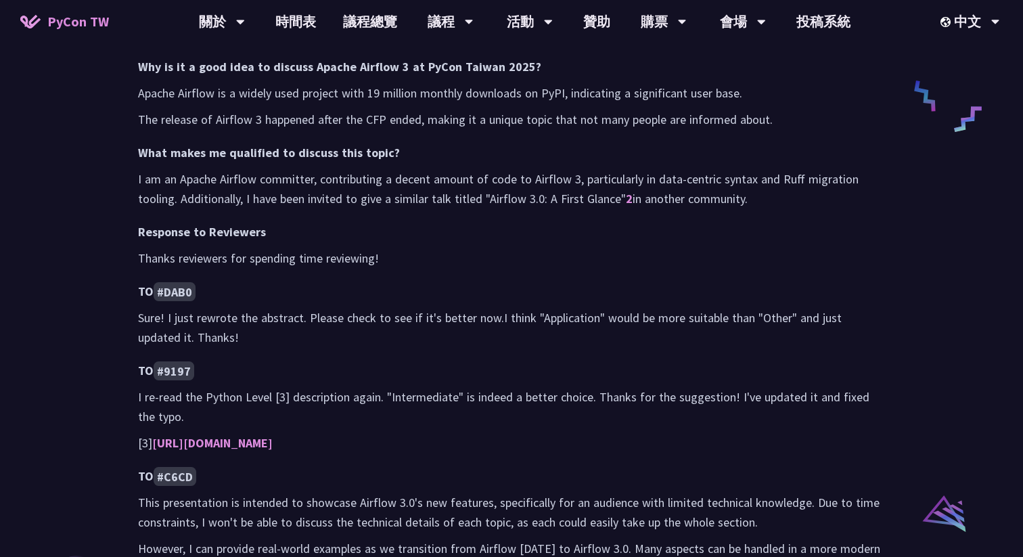
scroll to position [701, 0]
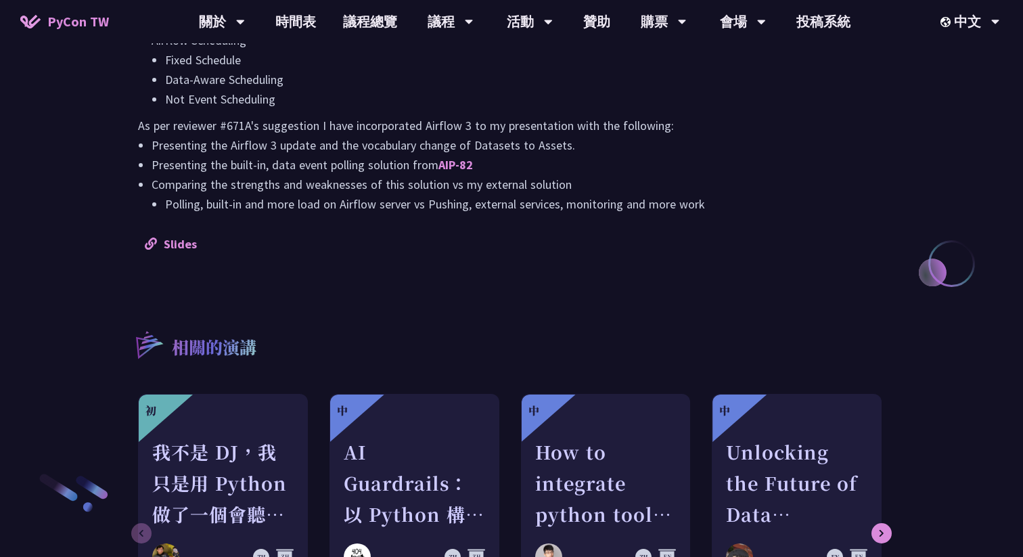
scroll to position [1356, 0]
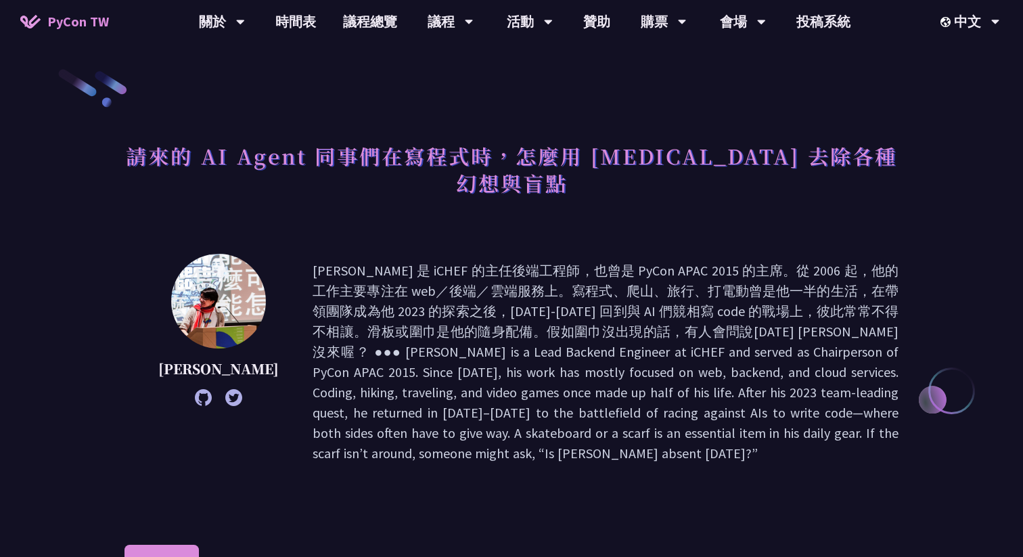
click at [417, 141] on h1 "請來的 AI Agent 同事們在寫程式時，怎麼用 [MEDICAL_DATA] 去除各種幻想與盲點" at bounding box center [511, 169] width 774 height 68
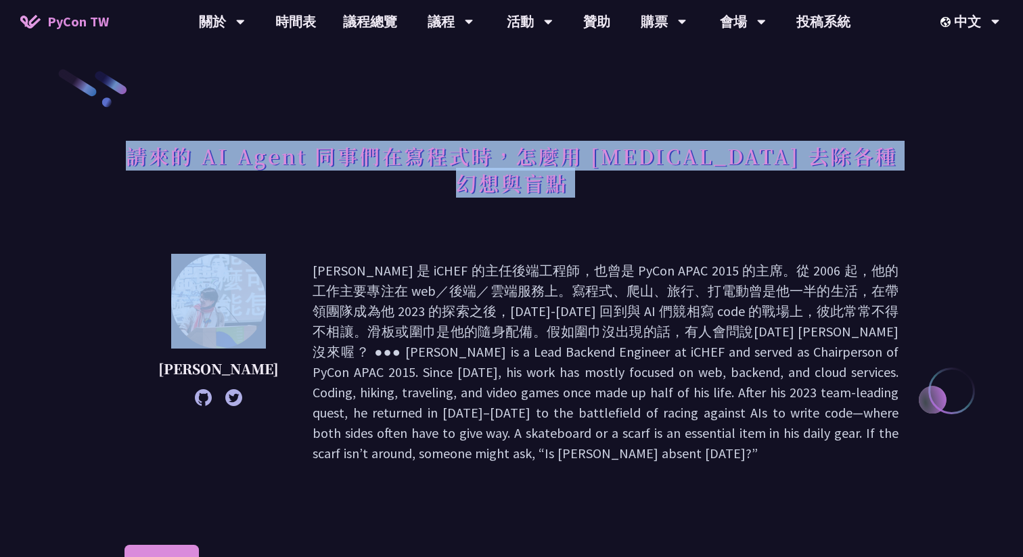
click at [417, 141] on h1 "請來的 AI Agent 同事們在寫程式時，怎麼用 [MEDICAL_DATA] 去除各種幻想與盲點" at bounding box center [511, 169] width 774 height 68
copy div "請來的 AI Agent 同事們在寫程式時，怎麼用 [MEDICAL_DATA] 去除各種幻想與盲點"
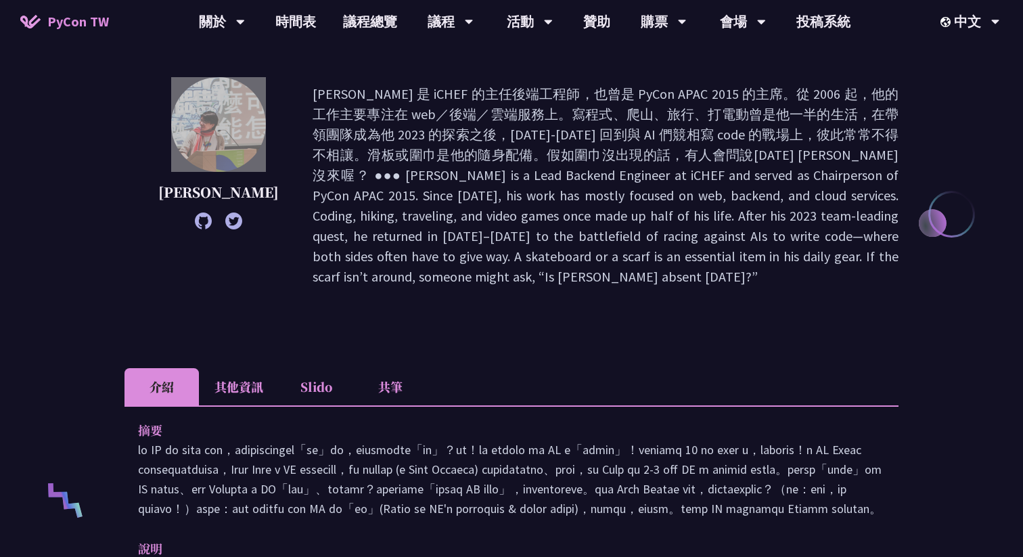
scroll to position [275, 0]
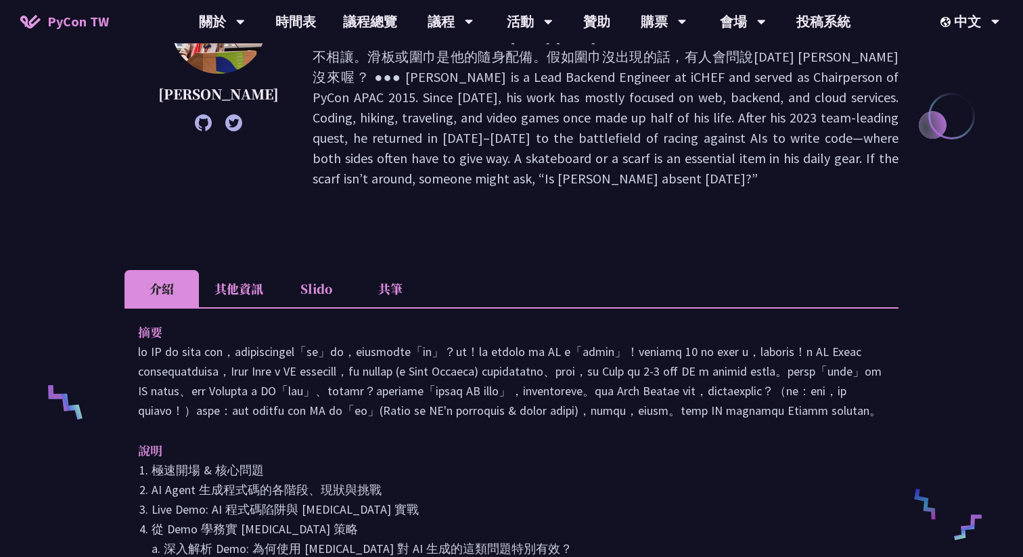
click at [248, 270] on li "其他資訊" at bounding box center [239, 288] width 80 height 37
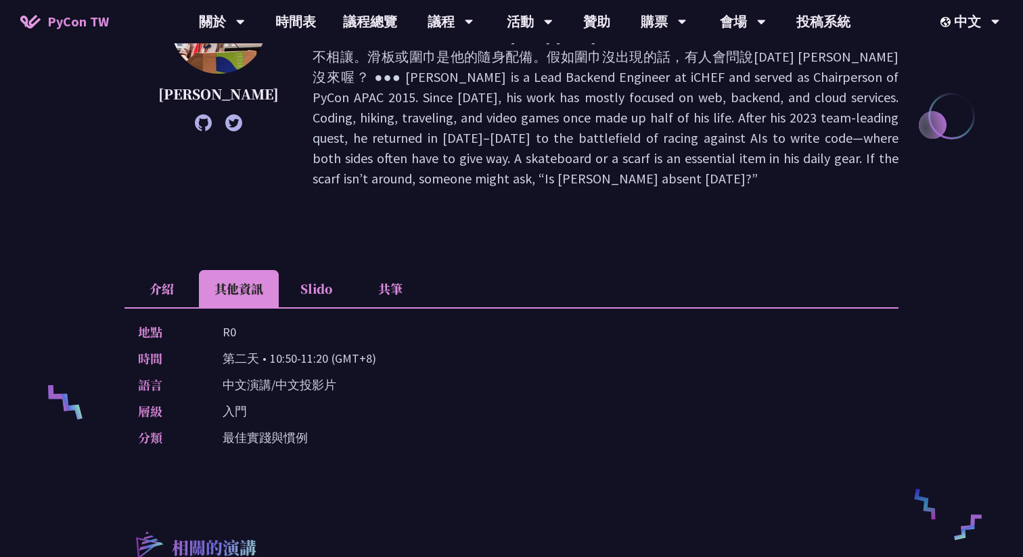
copy p "10:50-11:20"
drag, startPoint x: 267, startPoint y: 313, endPoint x: 325, endPoint y: 313, distance: 57.5
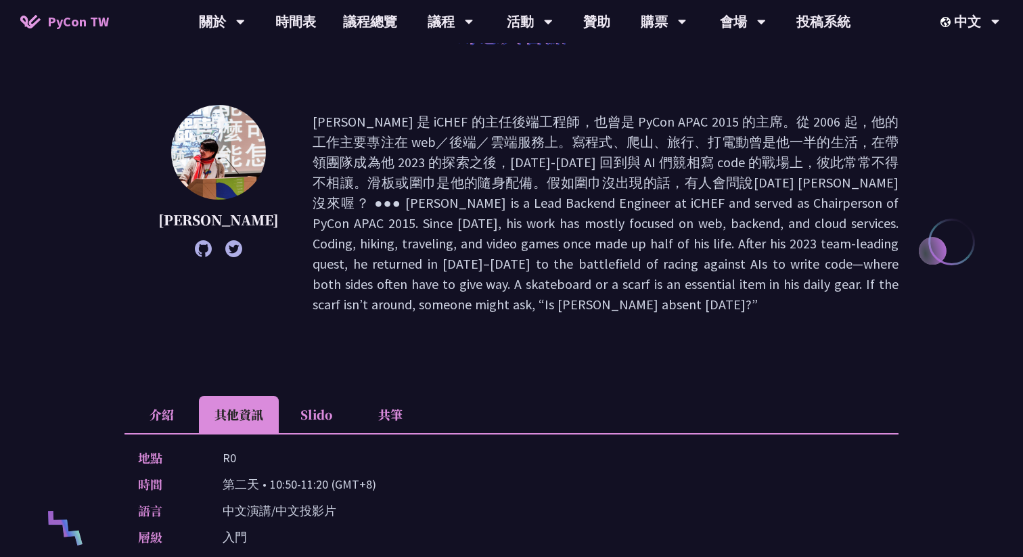
scroll to position [0, 0]
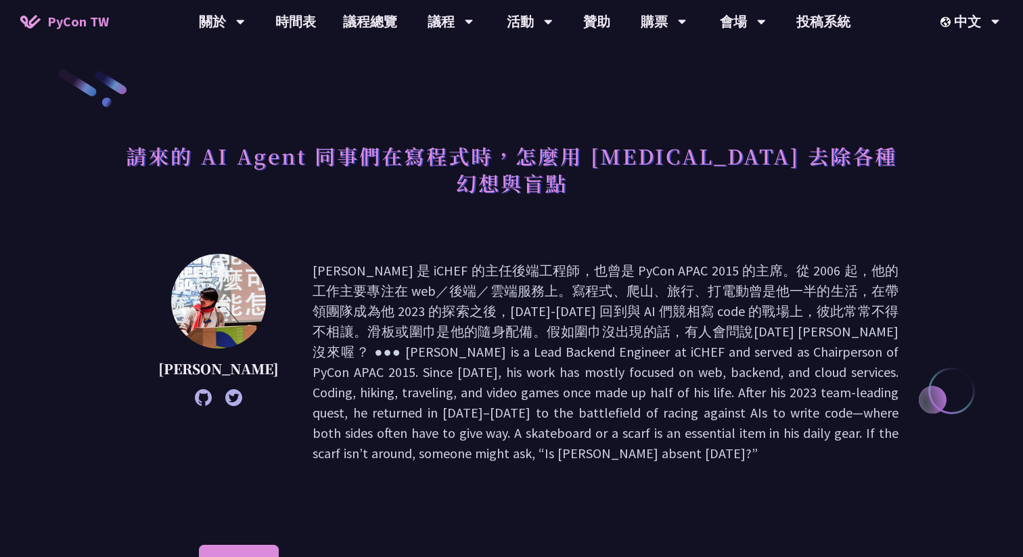
click at [352, 343] on p at bounding box center [606, 361] width 586 height 203
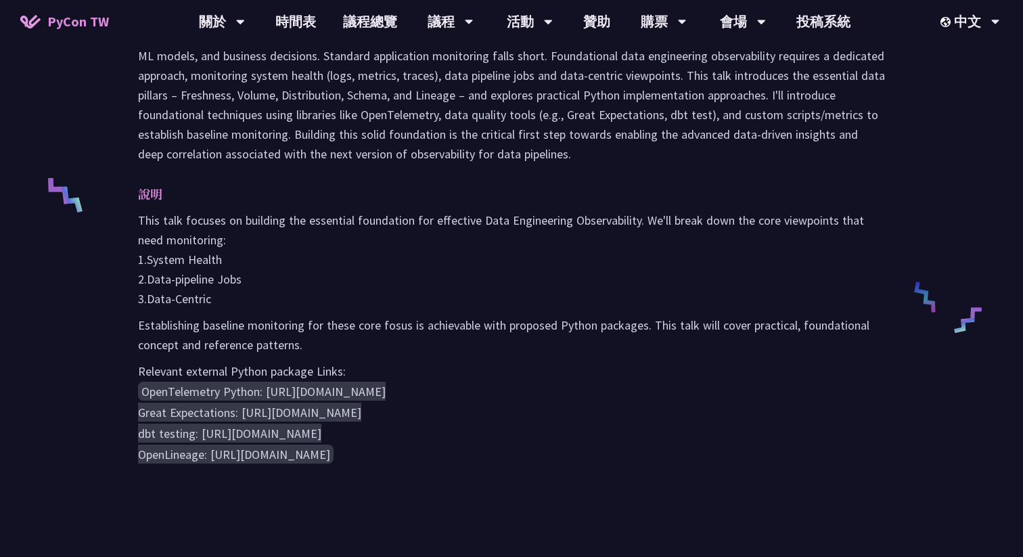
scroll to position [495, 0]
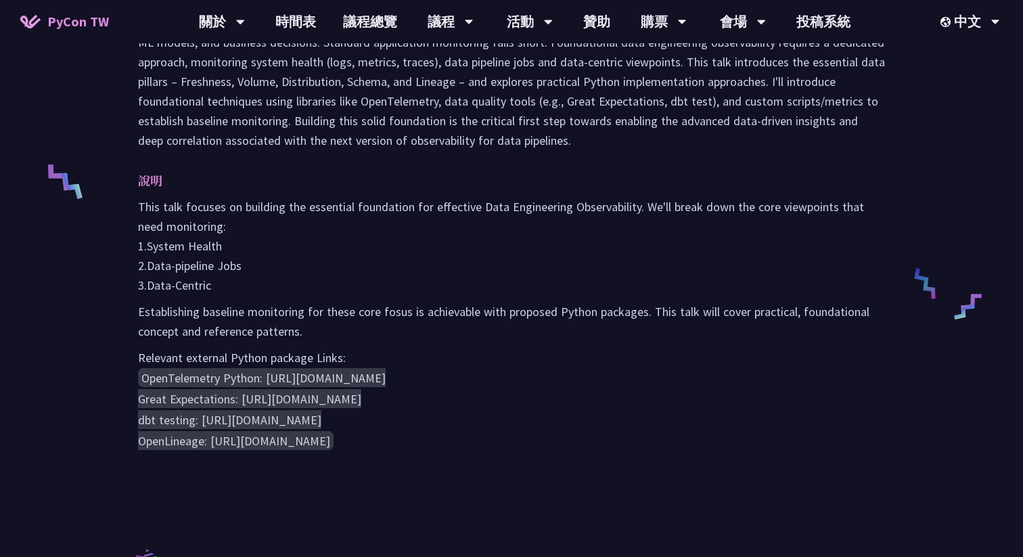
click at [390, 281] on p "This talk focuses on building the essential foundation for effective Data Engin…" at bounding box center [511, 246] width 747 height 98
click at [390, 283] on p "This talk focuses on building the essential foundation for effective Data Engin…" at bounding box center [511, 246] width 747 height 98
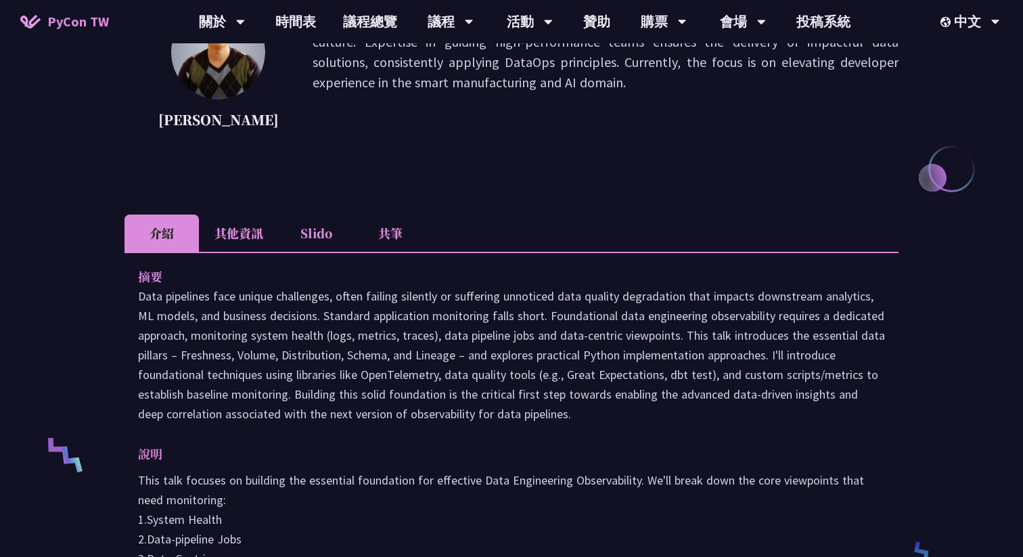
scroll to position [0, 0]
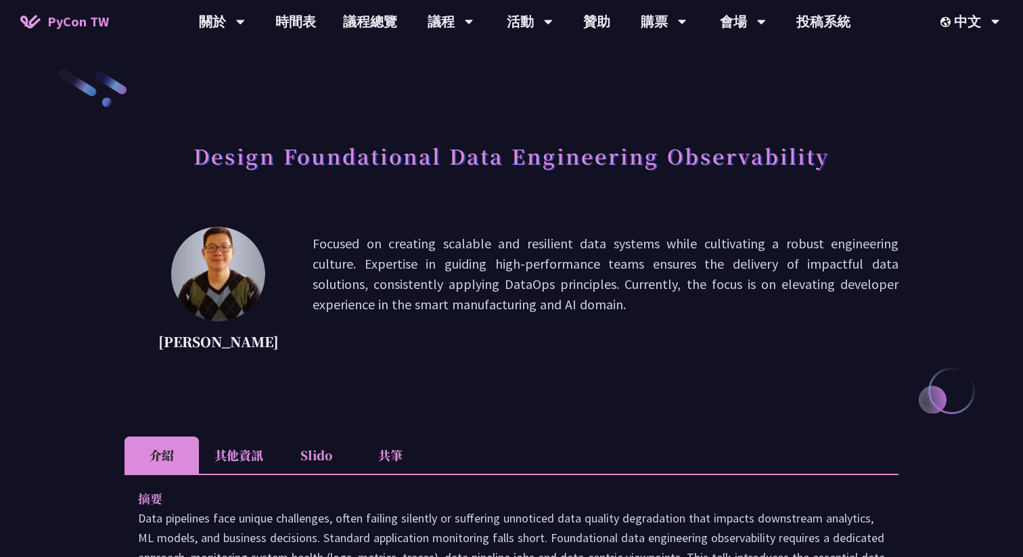
click at [537, 164] on h1 "Design Foundational Data Engineering Observability" at bounding box center [511, 155] width 636 height 41
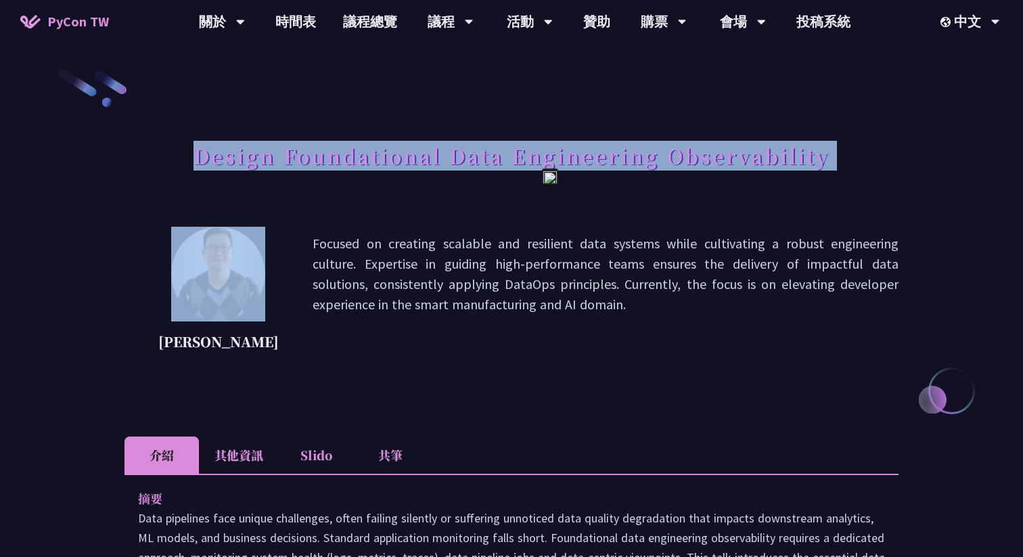
copy div "Design Foundational Data Engineering Observability"
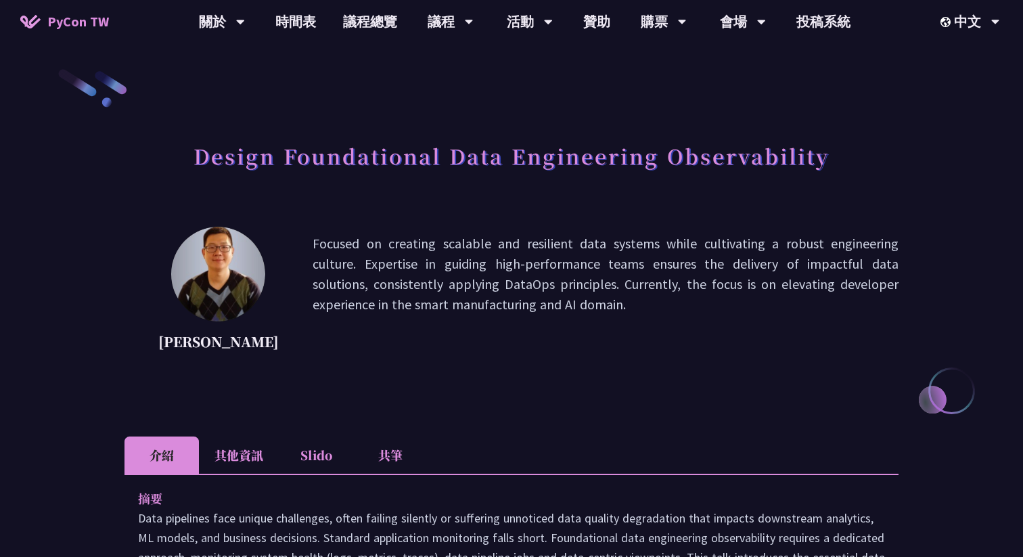
click at [234, 454] on li "其他資訊" at bounding box center [239, 454] width 80 height 37
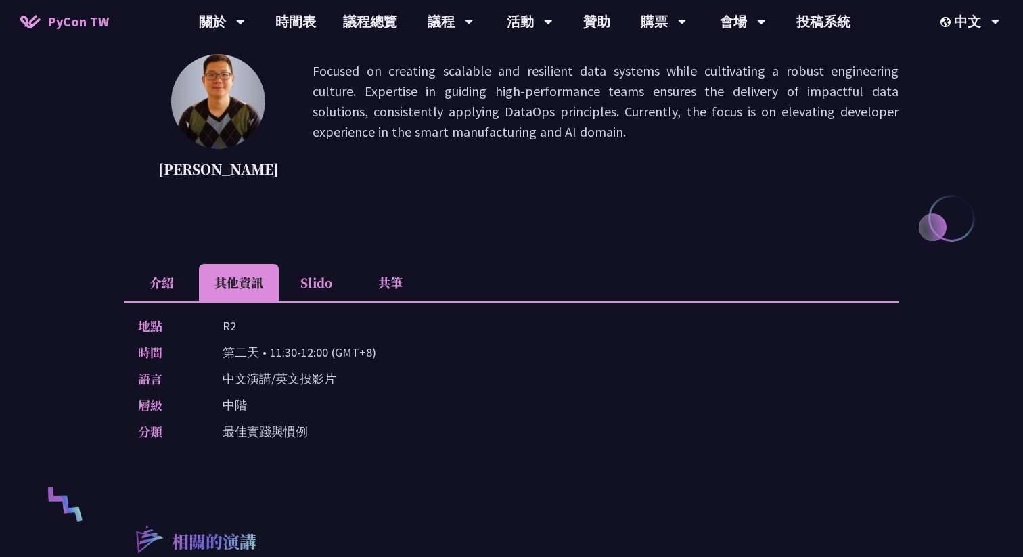
scroll to position [216, 0]
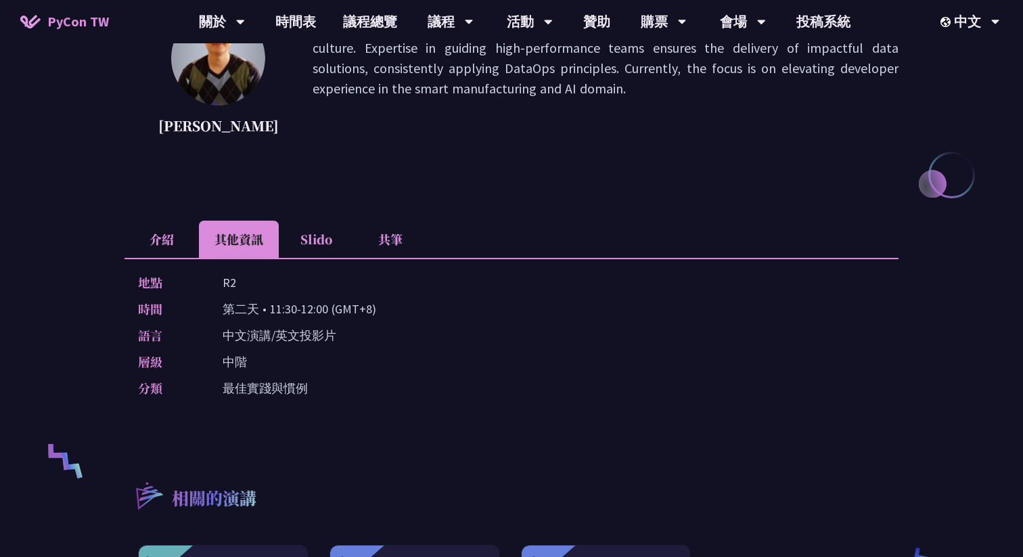
copy p "11:30-12:00"
drag, startPoint x: 271, startPoint y: 311, endPoint x: 329, endPoint y: 315, distance: 58.3
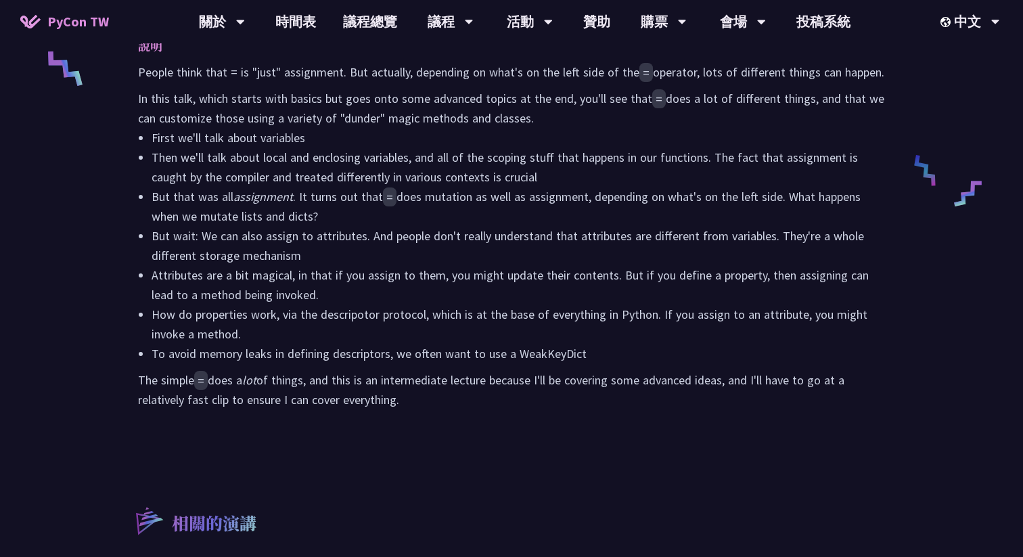
scroll to position [662, 0]
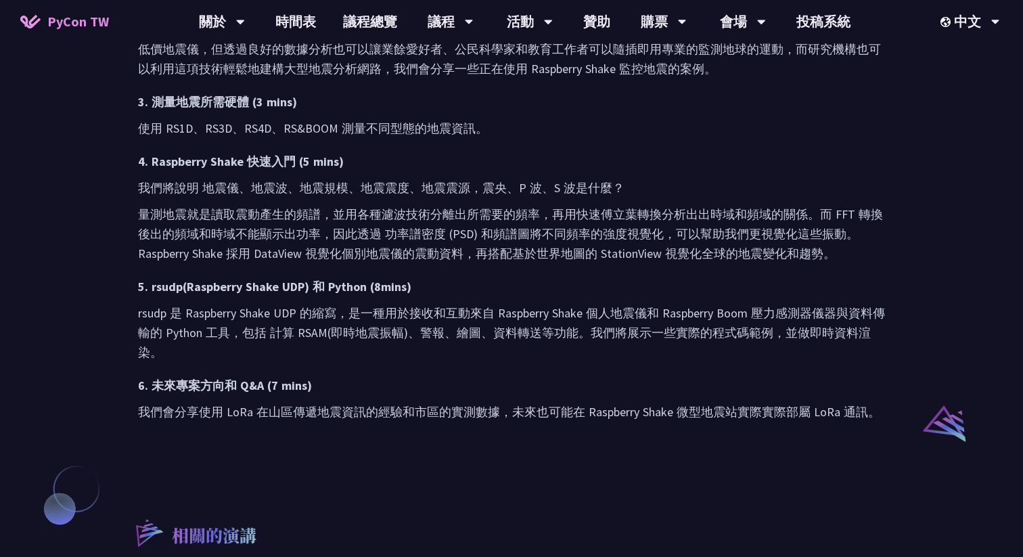
scroll to position [779, 0]
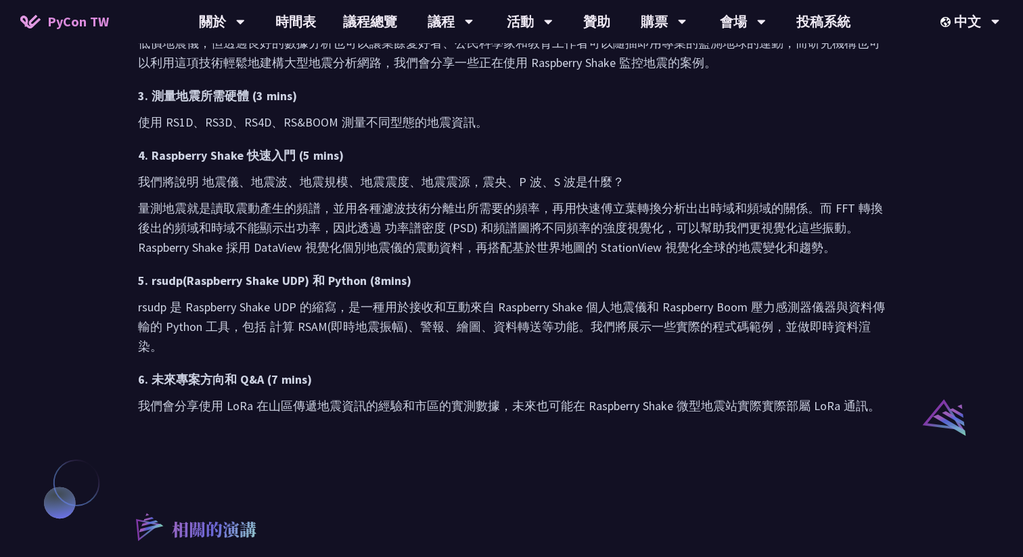
click at [669, 320] on div "1. 震動量測介紹 (3 mins) 我們曾經介紹過多種 IoT 專案，包括空氣盒子測量 PM2.5、WeatherPi 微型氣象站。我們會先說明如何使用高精…" at bounding box center [511, 161] width 747 height 507
click at [649, 355] on div "1. 震動量測介紹 (3 mins) 我們曾經介紹過多種 IoT 專案，包括空氣盒子測量 PM2.5、WeatherPi 微型氣象站。我們會先說明如何使用高精…" at bounding box center [511, 161] width 747 height 507
click at [652, 290] on h3 "5. rsudp(Raspberry Shake UDP) 和 Python (8mins)" at bounding box center [511, 281] width 747 height 20
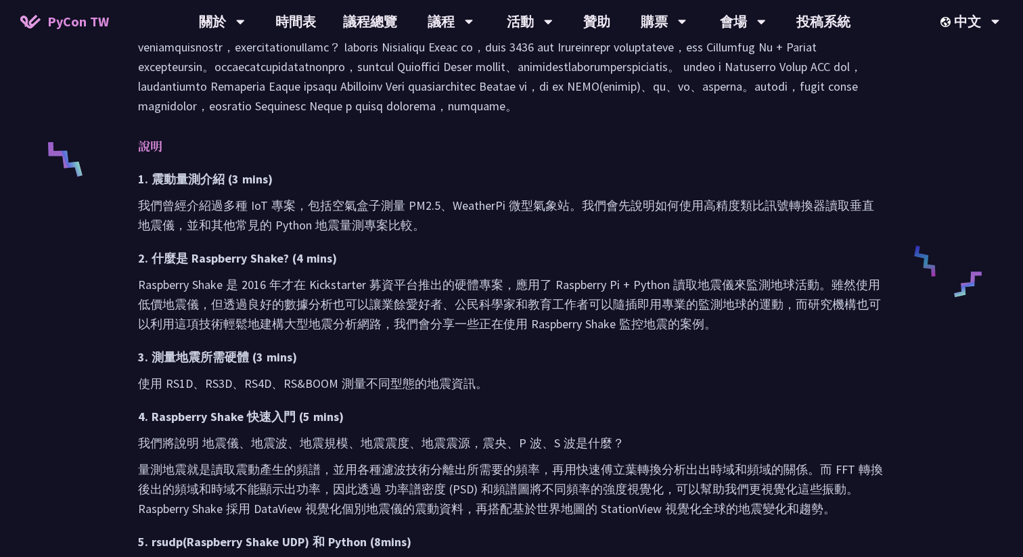
scroll to position [518, 0]
click at [581, 223] on div "說明 1. 震動量測介紹 (3 mins) 我們曾經介紹過多種 IoT 專案，包括空氣盒子測量 PM2.5、WeatherPi 微型氣象站。我們會先說明如何使…" at bounding box center [511, 405] width 747 height 540
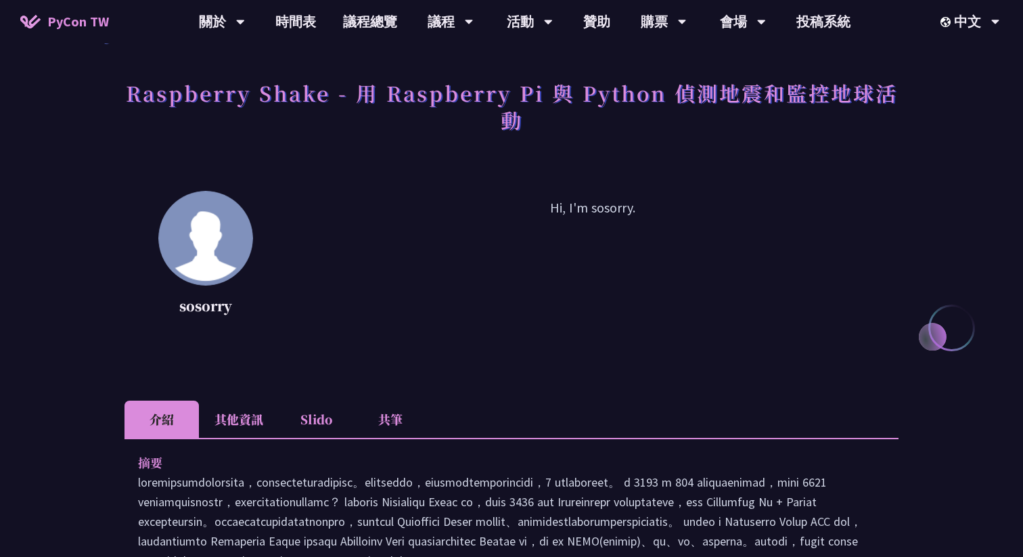
scroll to position [0, 0]
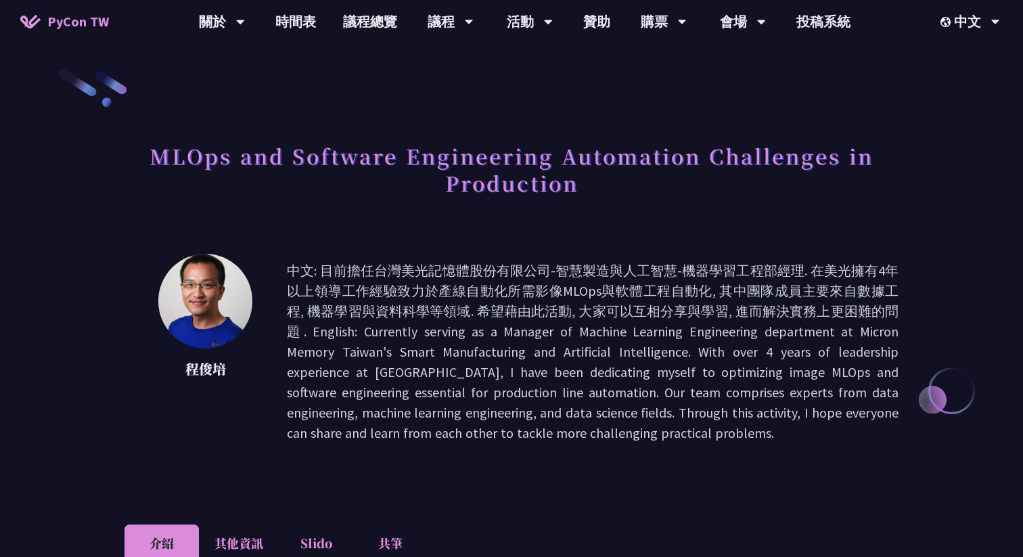
click at [604, 176] on h1 "MLOps and Software Engineering Automation Challenges in Production" at bounding box center [511, 169] width 774 height 68
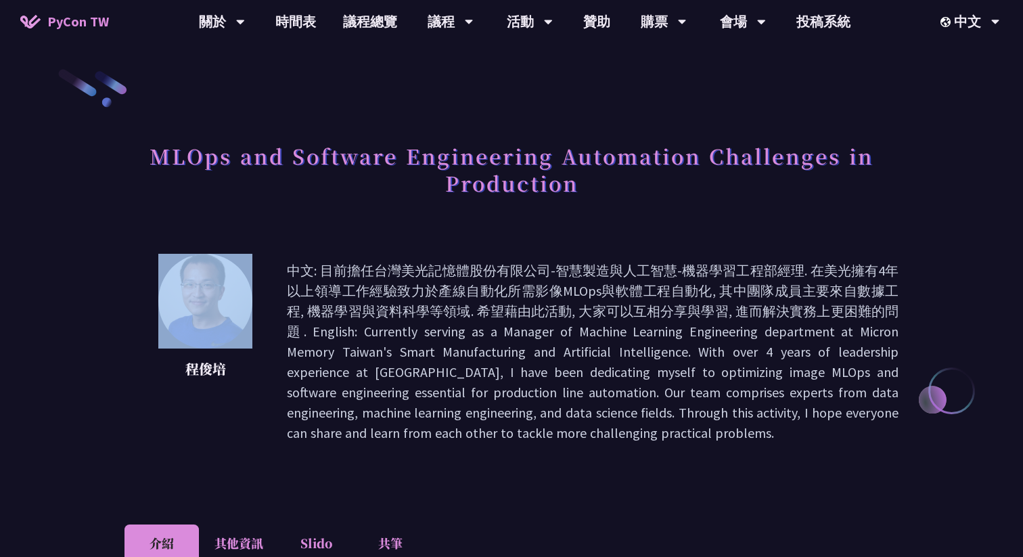
click at [604, 176] on h1 "MLOps and Software Engineering Automation Challenges in Production" at bounding box center [511, 169] width 774 height 68
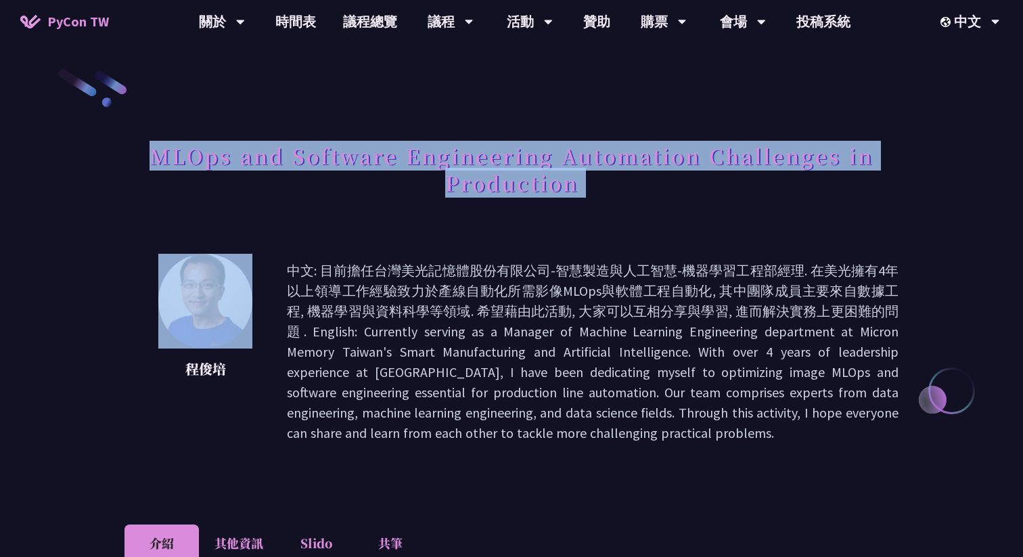
click at [604, 176] on h1 "MLOps and Software Engineering Automation Challenges in Production" at bounding box center [511, 169] width 774 height 68
copy div "MLOps and Software Engineering Automation Challenges in Production"
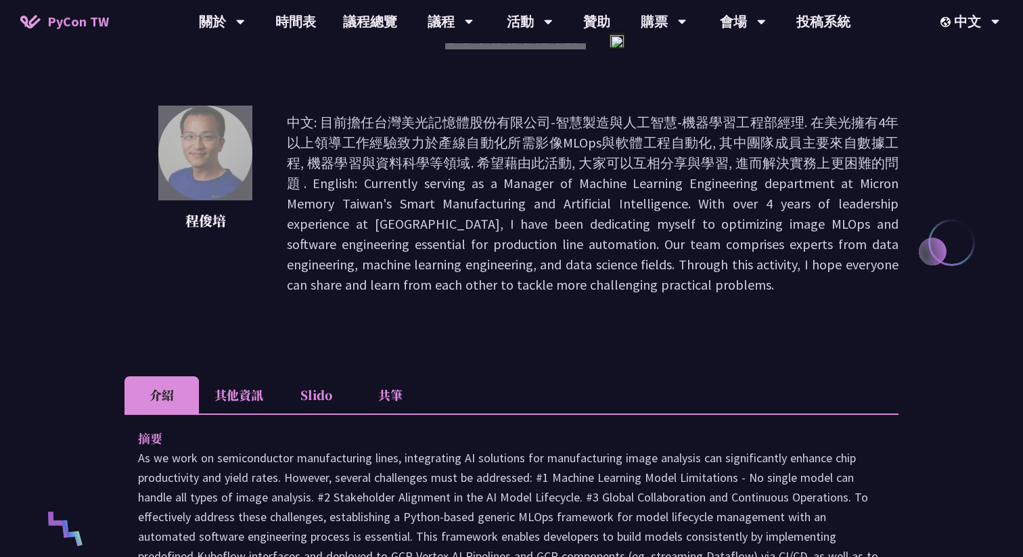
scroll to position [223, 0]
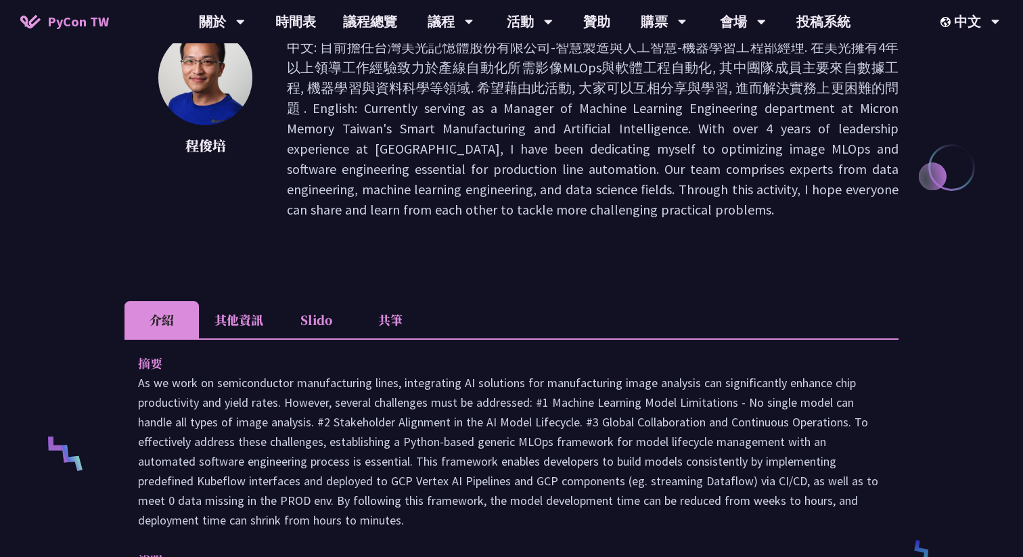
click at [230, 332] on li "其他資訊" at bounding box center [239, 319] width 80 height 37
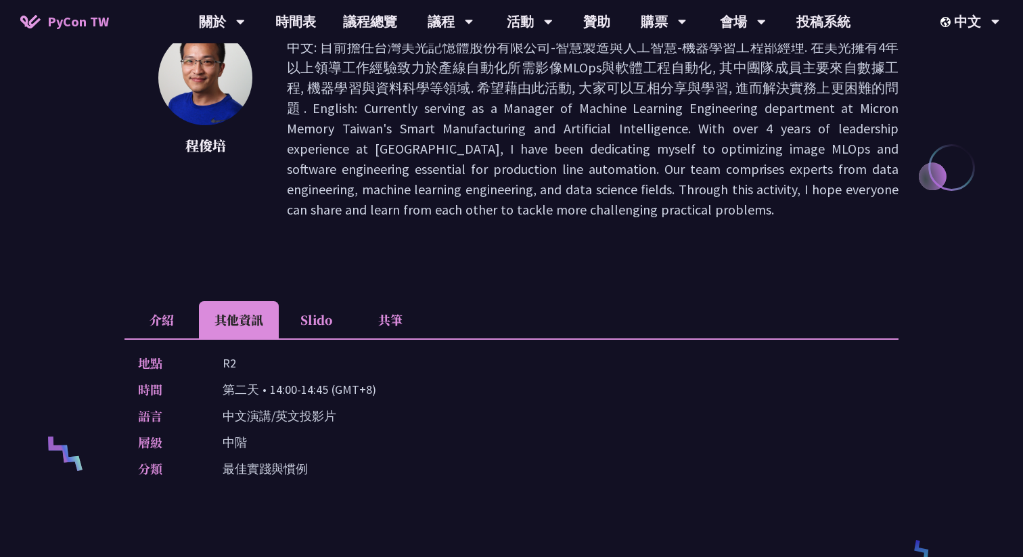
copy p "14:00-14:45"
drag, startPoint x: 271, startPoint y: 386, endPoint x: 324, endPoint y: 386, distance: 53.4
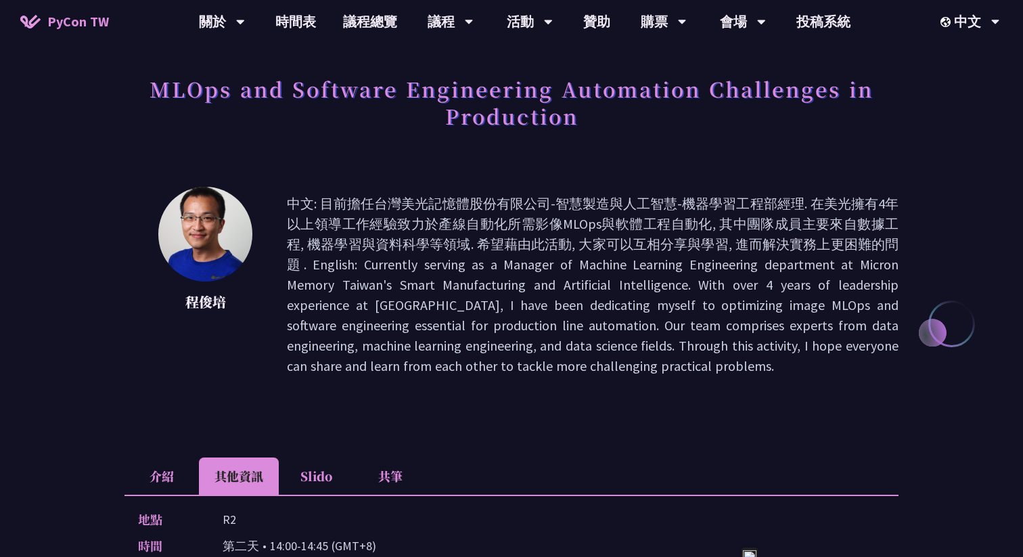
scroll to position [0, 0]
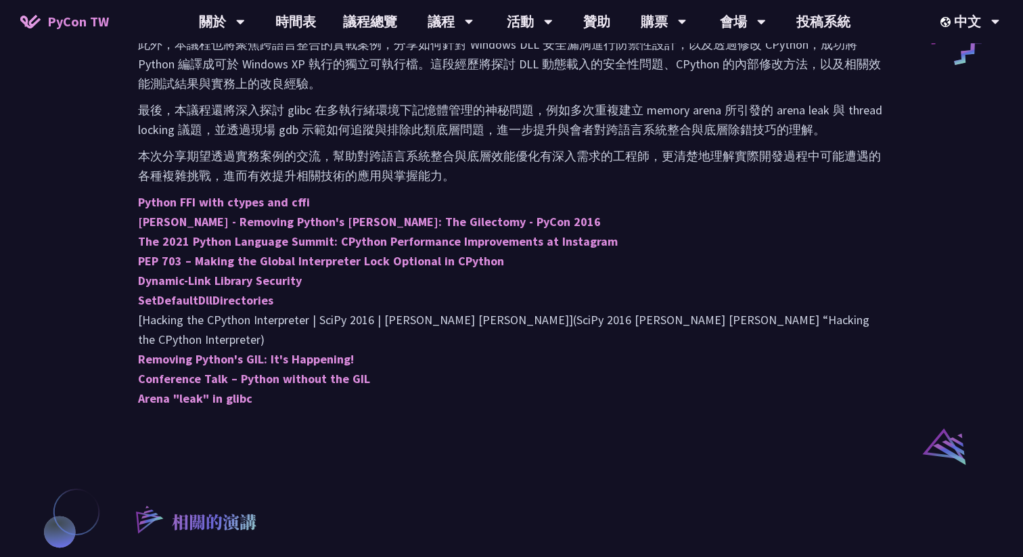
scroll to position [756, 0]
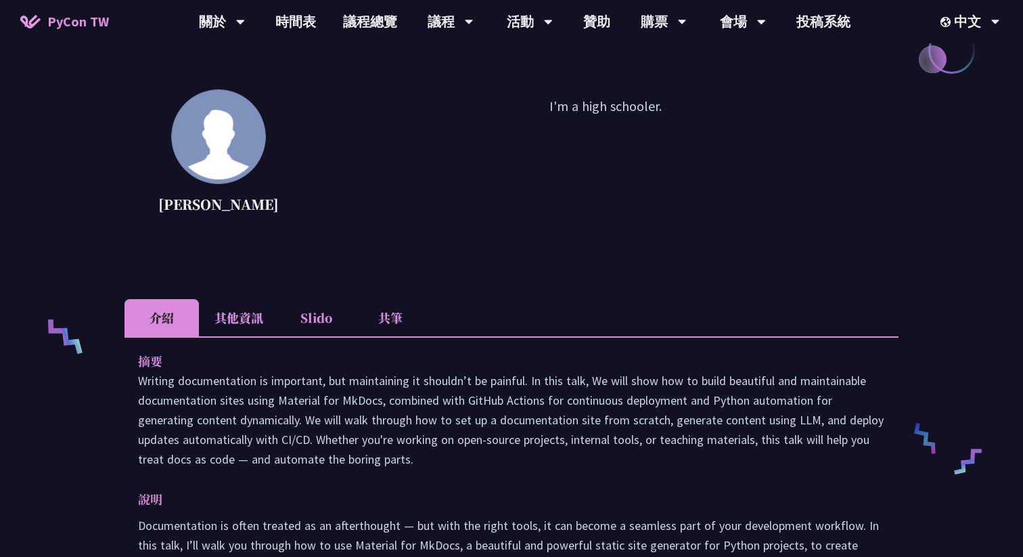
scroll to position [341, 0]
click at [245, 316] on li "其他資訊" at bounding box center [239, 316] width 80 height 37
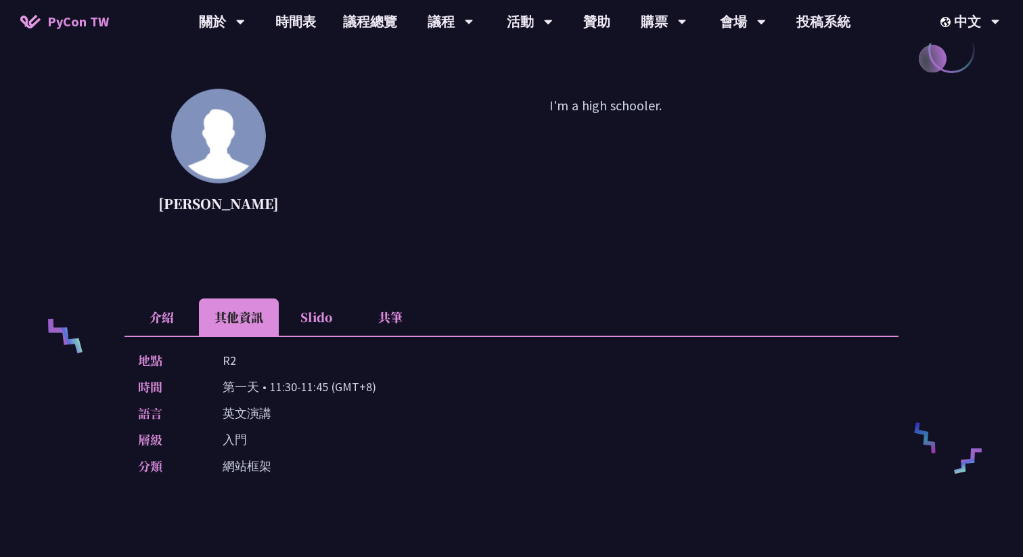
click at [305, 294] on div "Zero to Auto Docs: Using Python to Generate and Deploy Static Sites [PERSON_NAM…" at bounding box center [511, 318] width 774 height 1182
click at [306, 307] on li "Slido" at bounding box center [316, 316] width 74 height 37
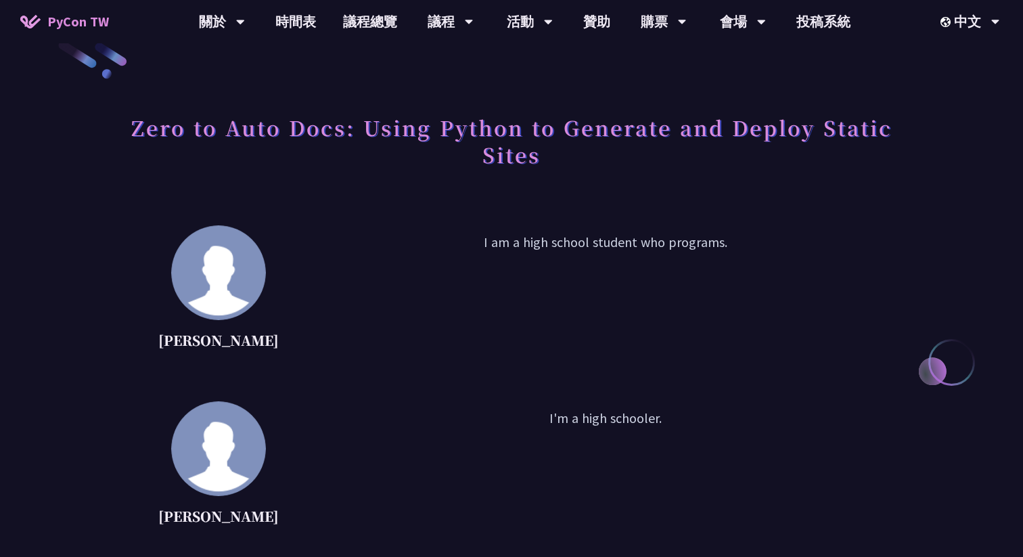
scroll to position [21, 0]
